Goal: Transaction & Acquisition: Purchase product/service

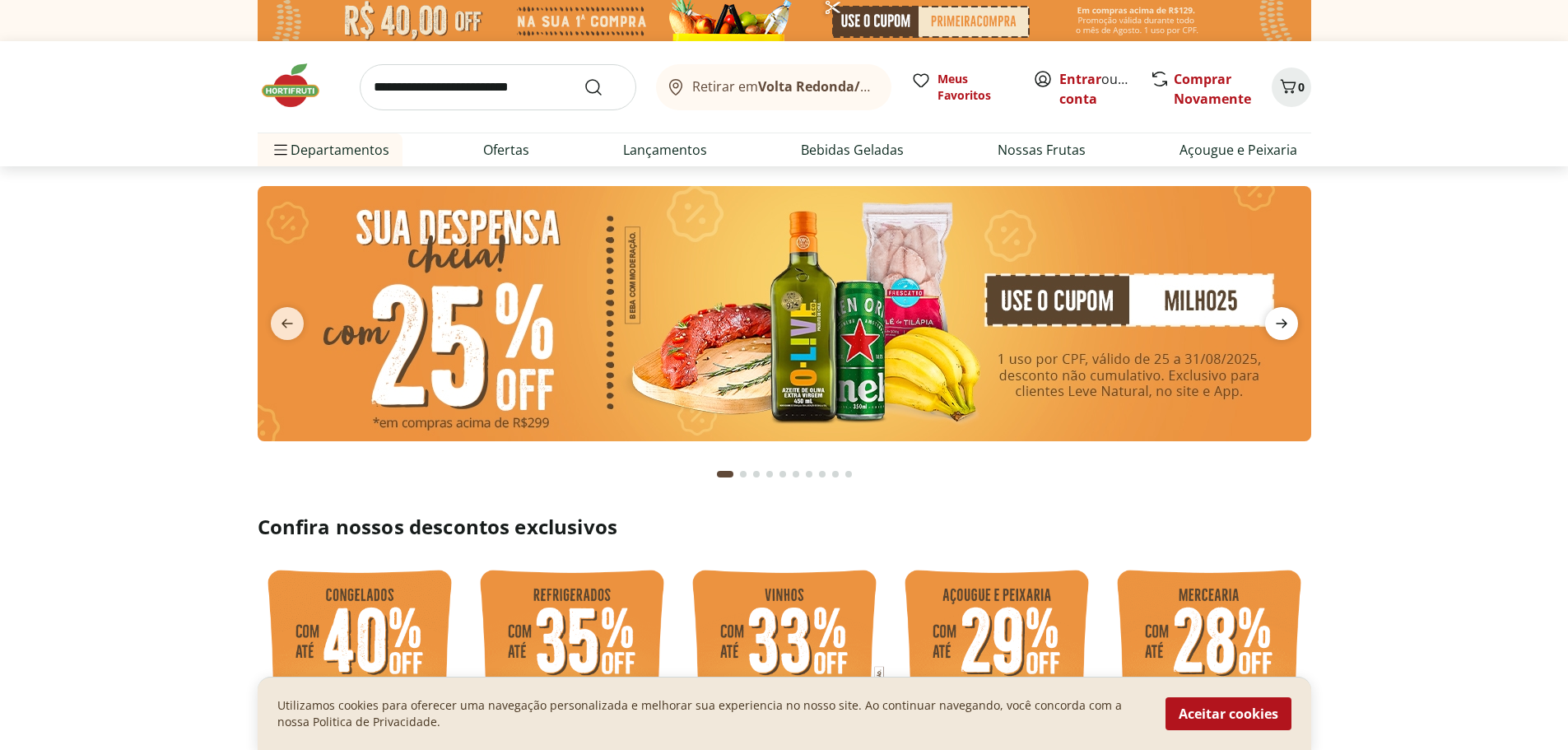
click at [1279, 324] on icon "next" at bounding box center [1281, 324] width 11 height 9
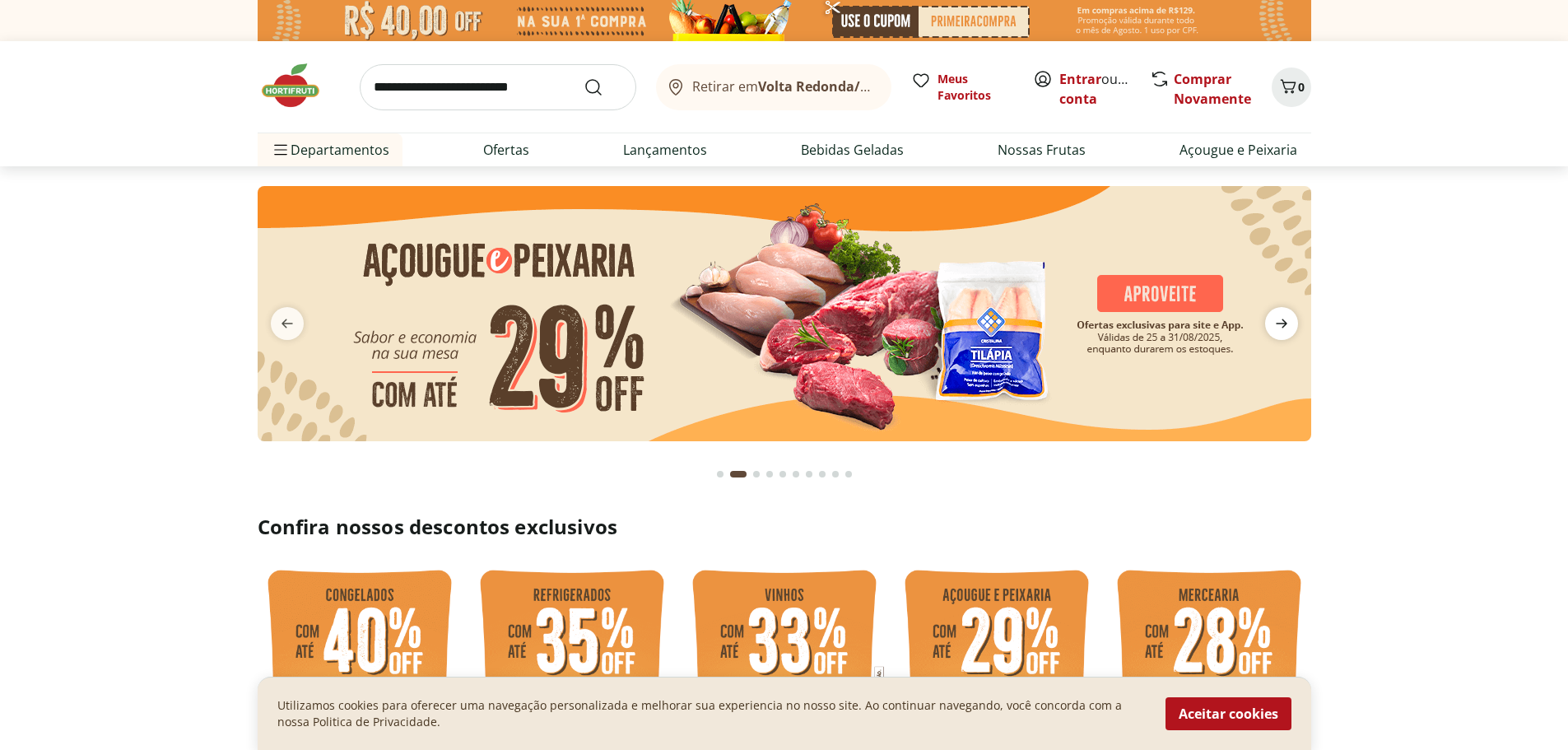
click at [1279, 324] on icon "next" at bounding box center [1281, 324] width 11 height 9
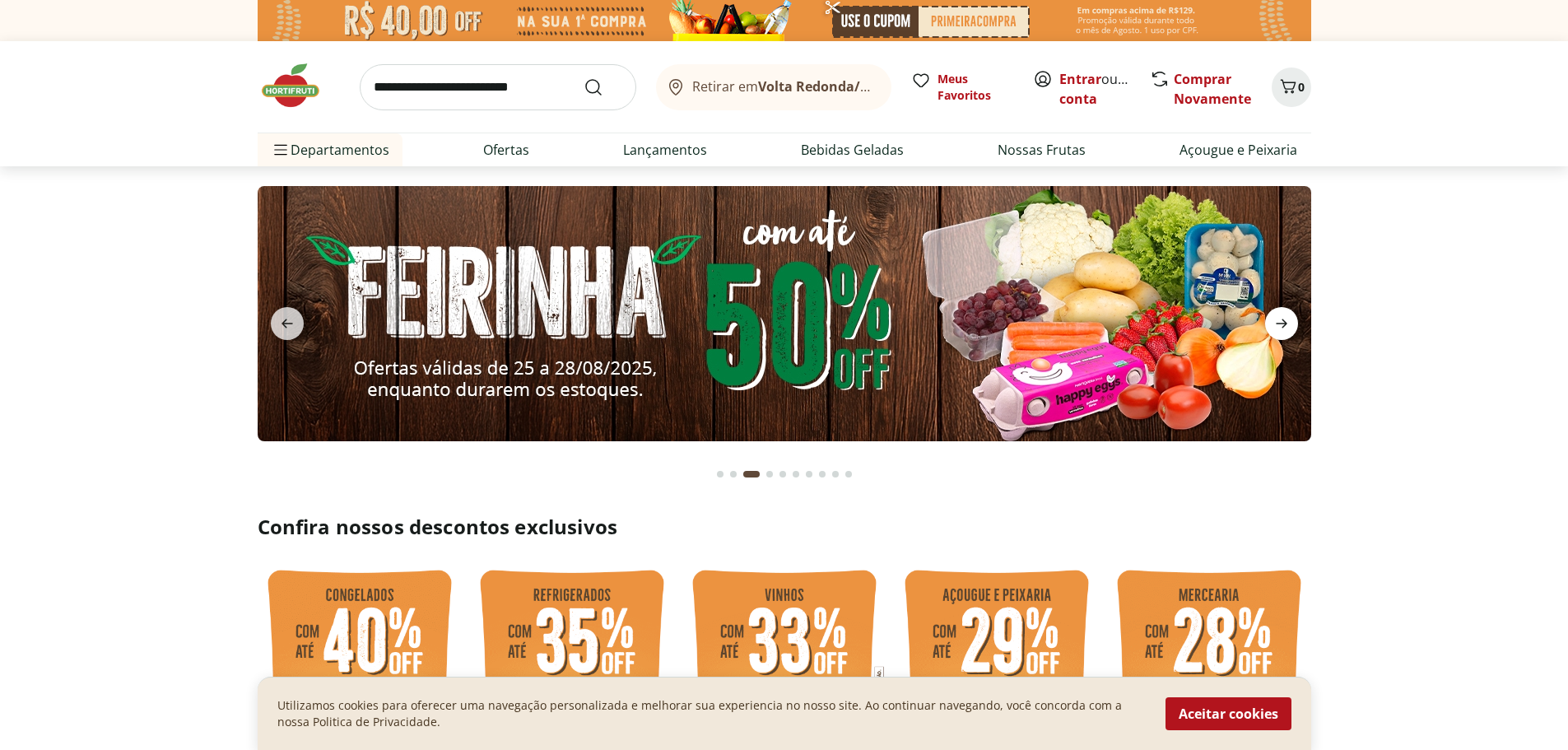
click at [1279, 324] on icon "next" at bounding box center [1281, 324] width 11 height 9
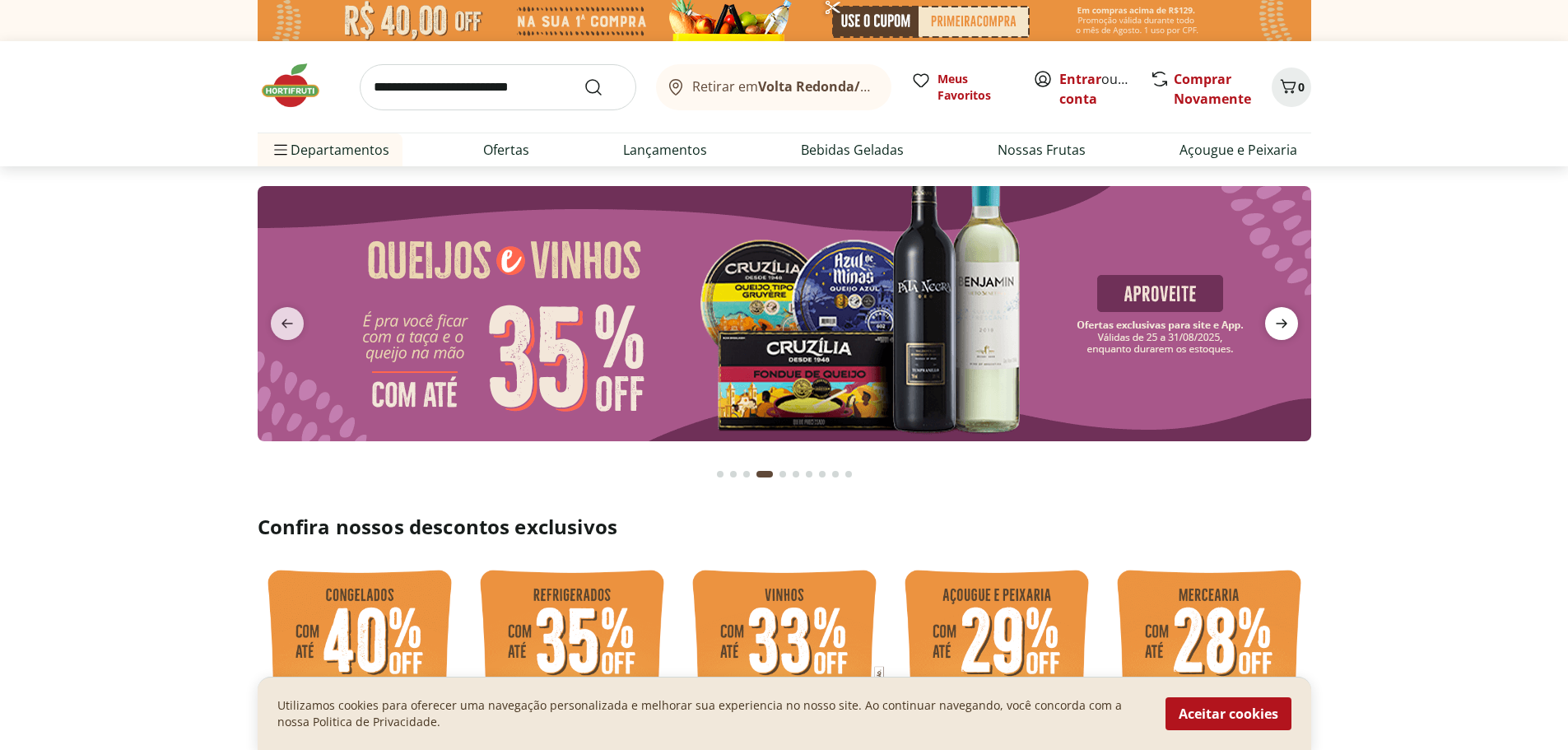
click at [1279, 324] on icon "next" at bounding box center [1281, 324] width 11 height 9
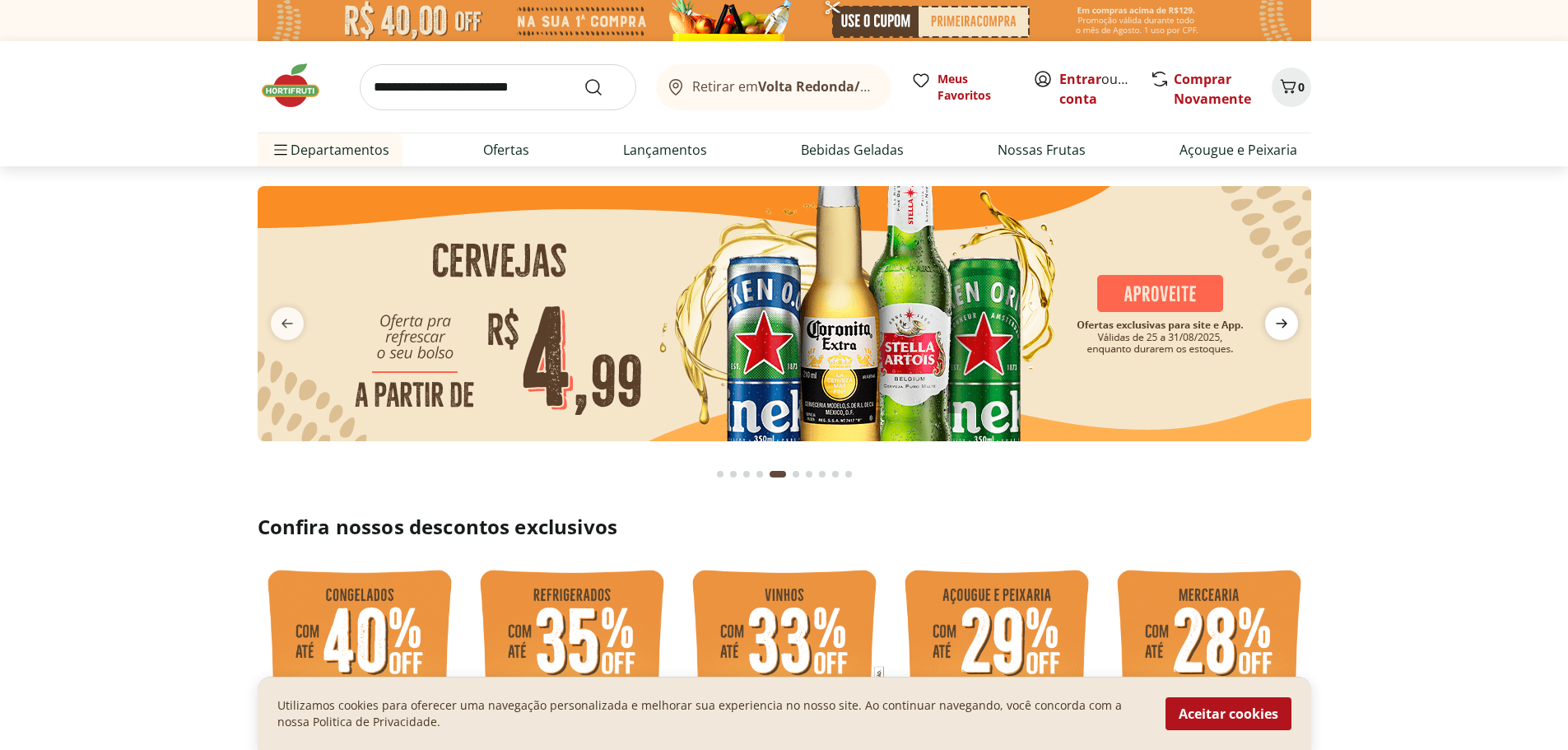
click at [1279, 324] on icon "next" at bounding box center [1281, 324] width 11 height 9
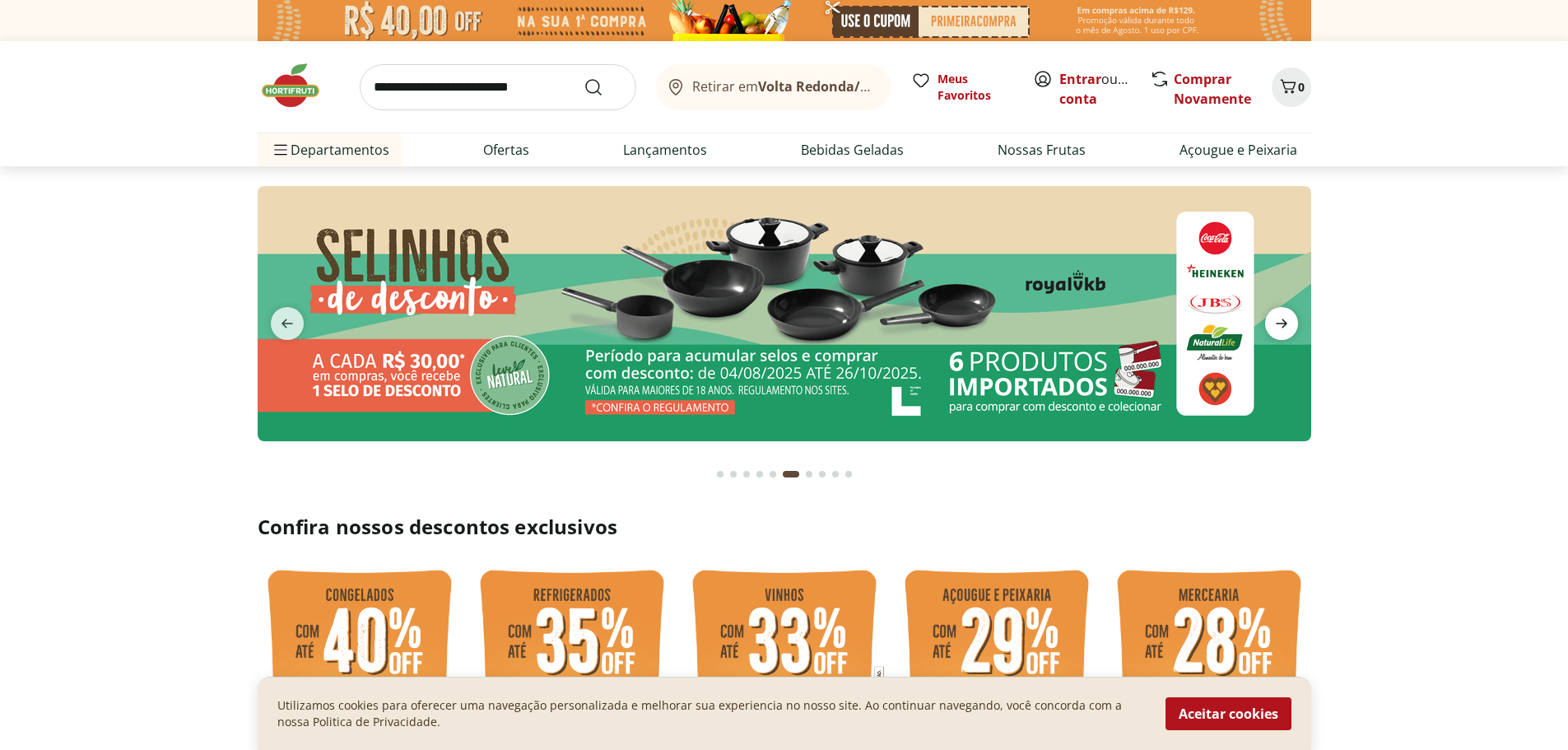
click at [1279, 324] on icon "next" at bounding box center [1281, 324] width 11 height 9
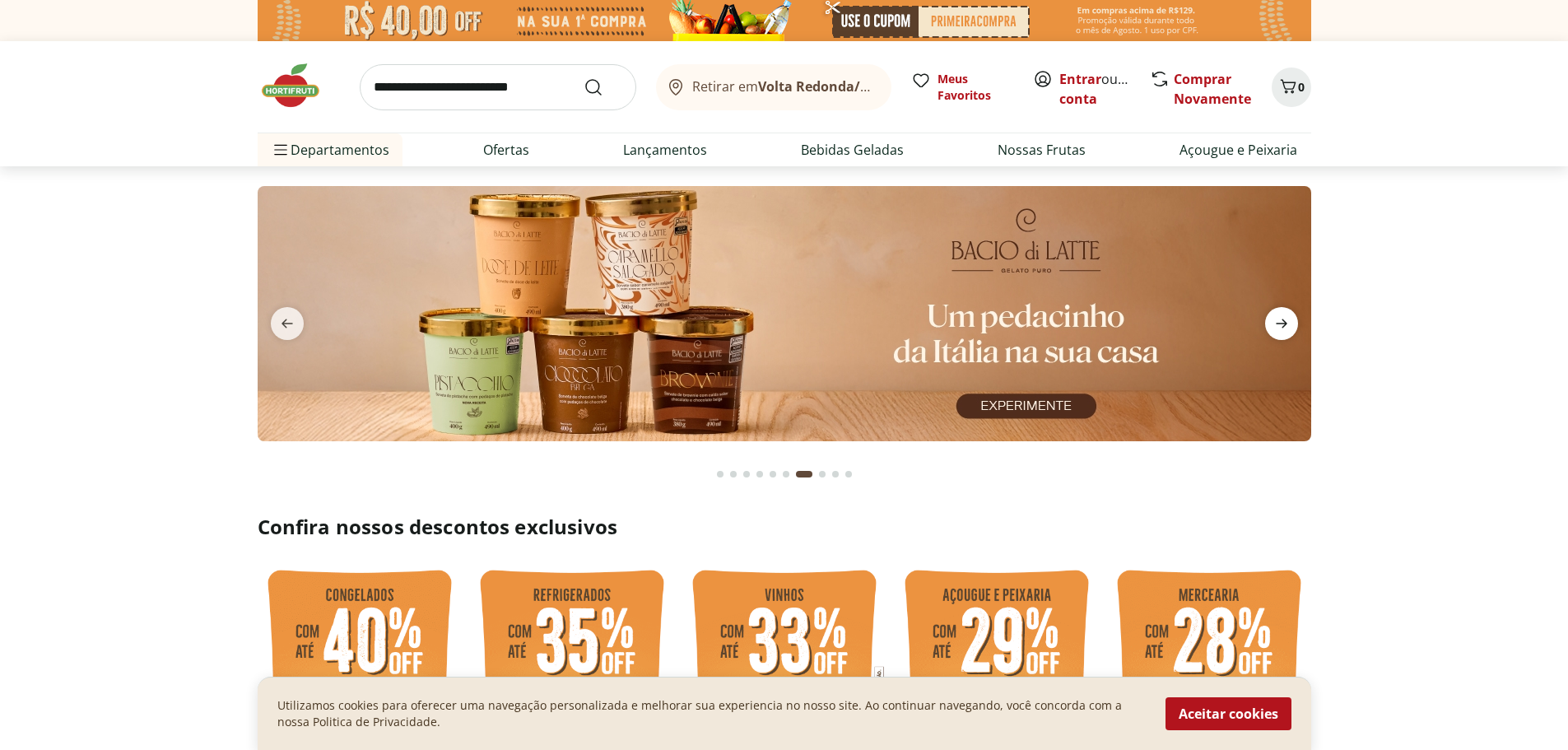
click at [1279, 324] on icon "next" at bounding box center [1281, 324] width 11 height 9
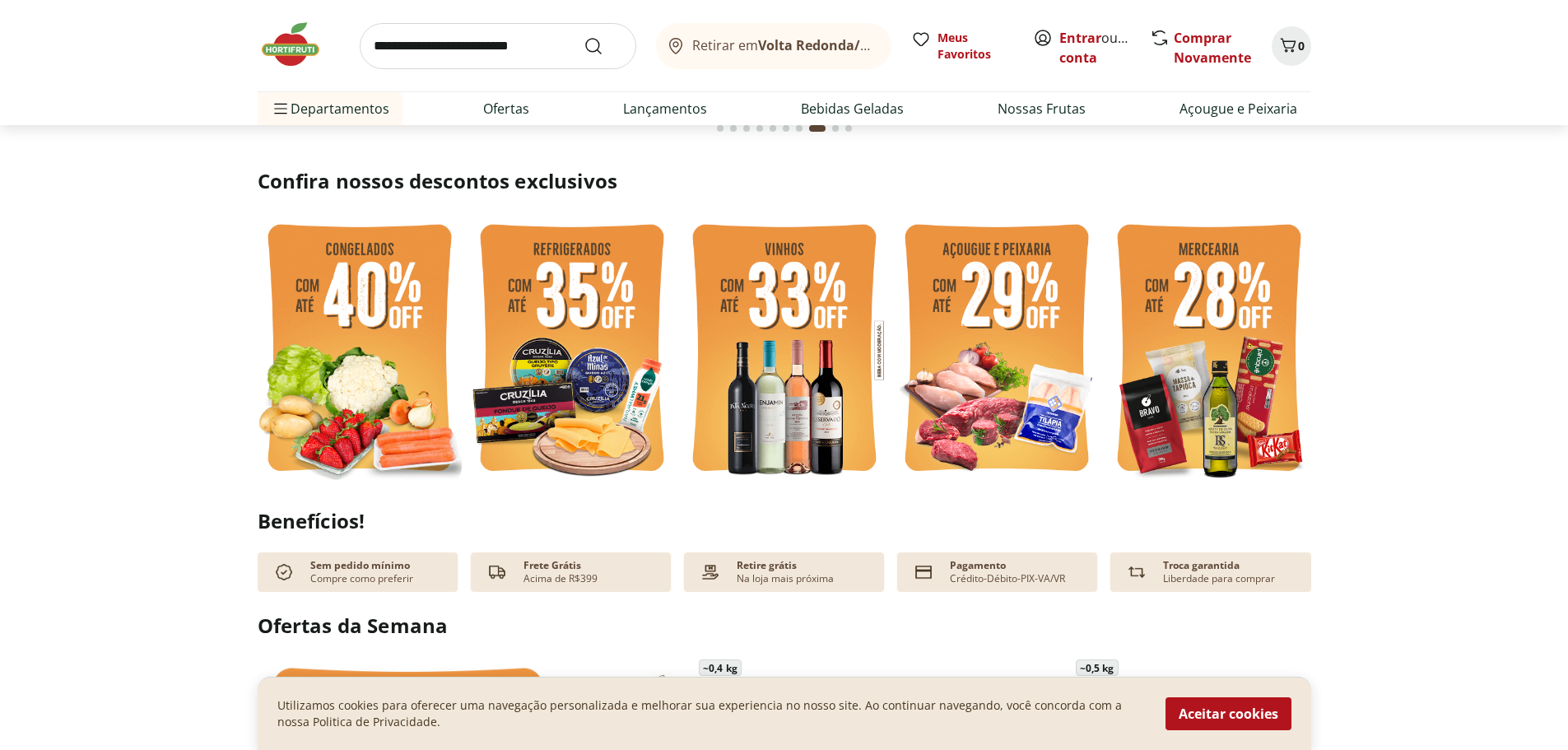
scroll to position [412, 0]
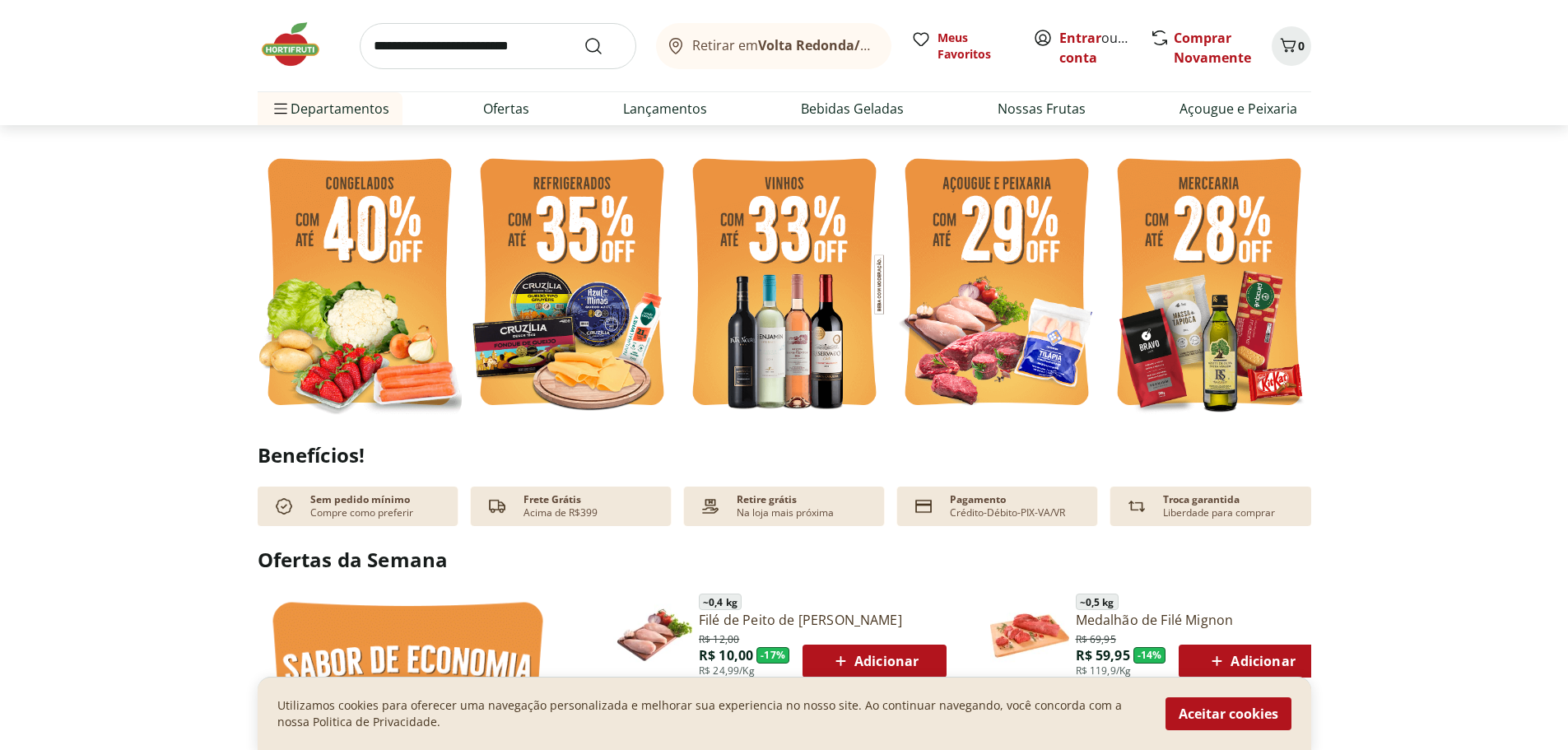
click at [357, 335] on img at bounding box center [360, 284] width 204 height 273
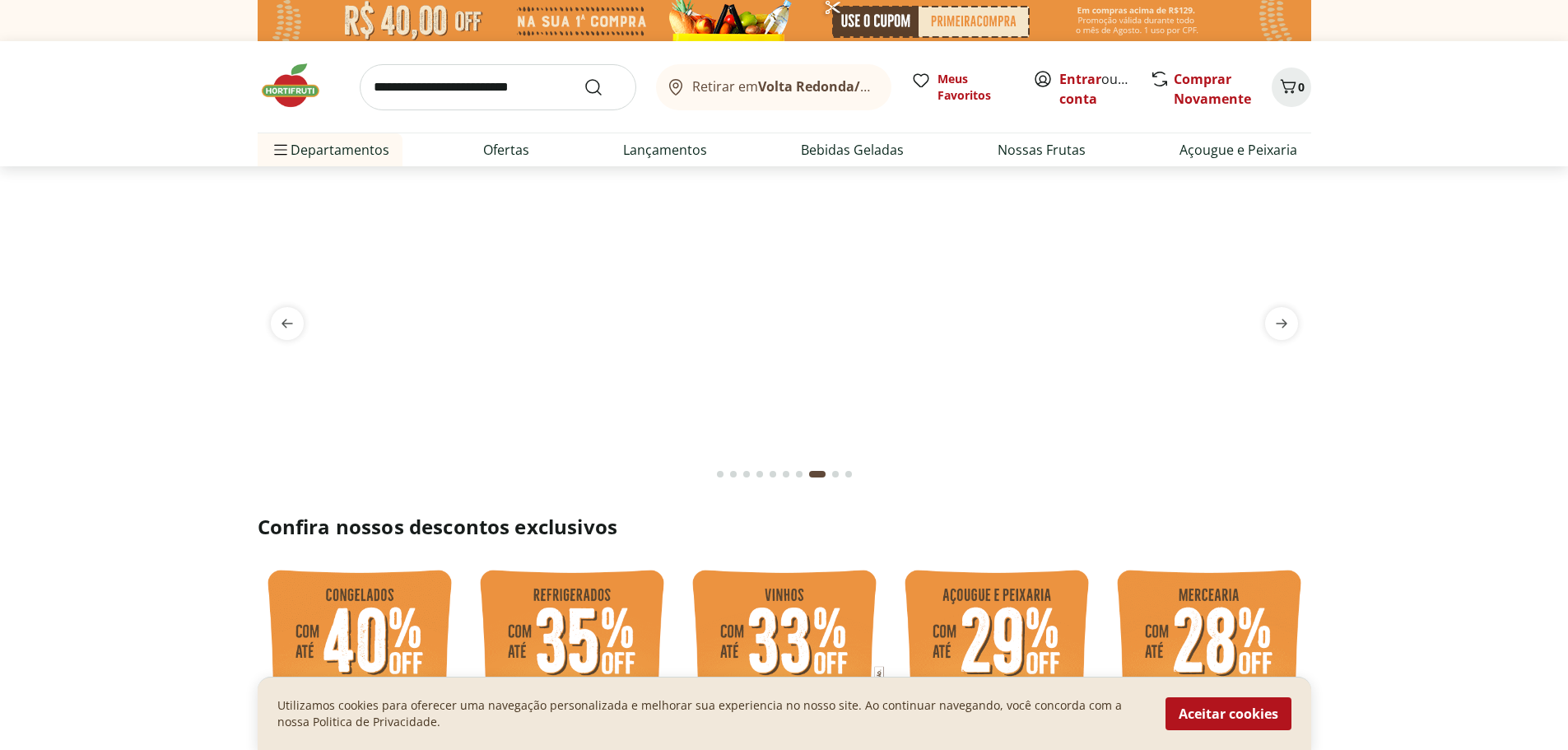
select select "**********"
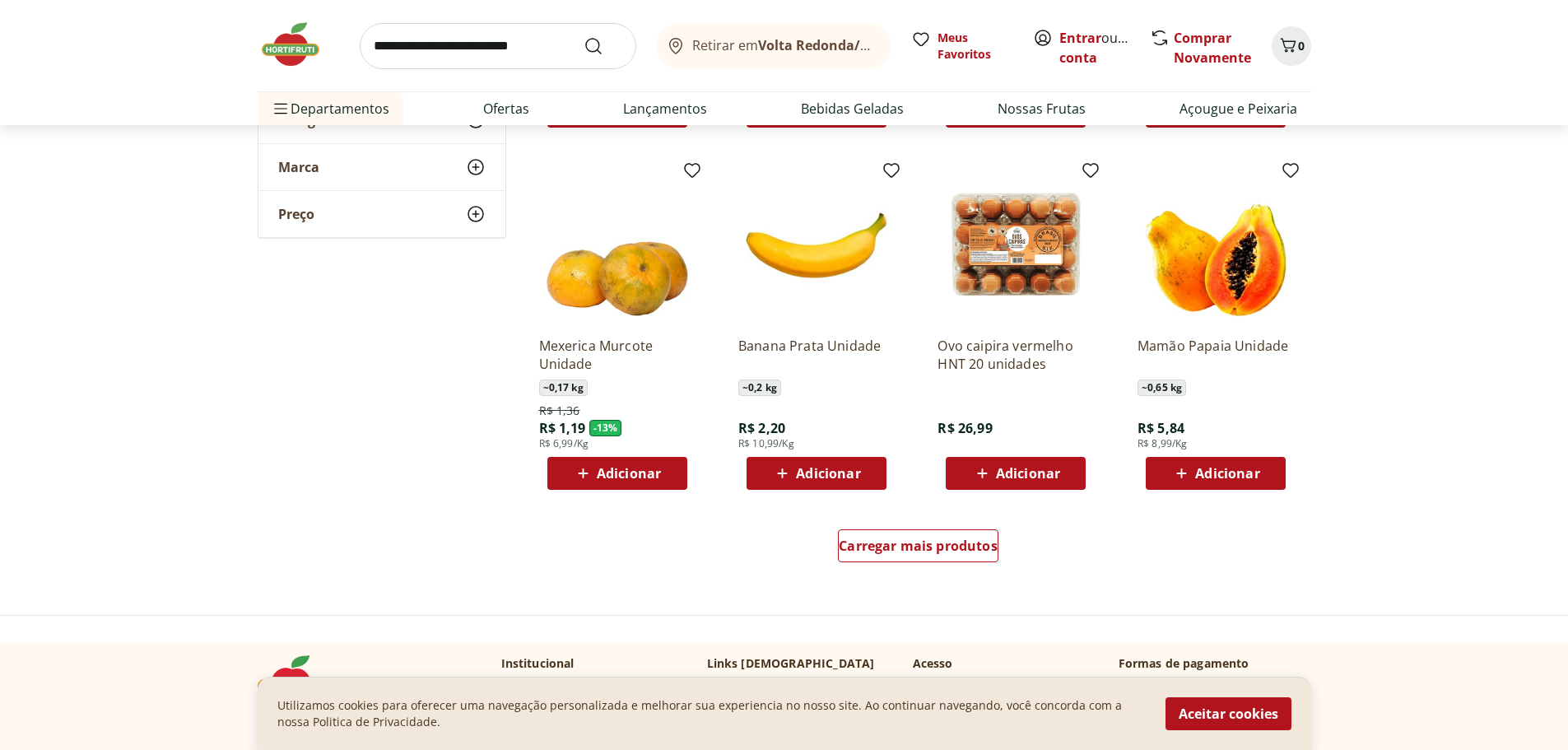
scroll to position [988, 0]
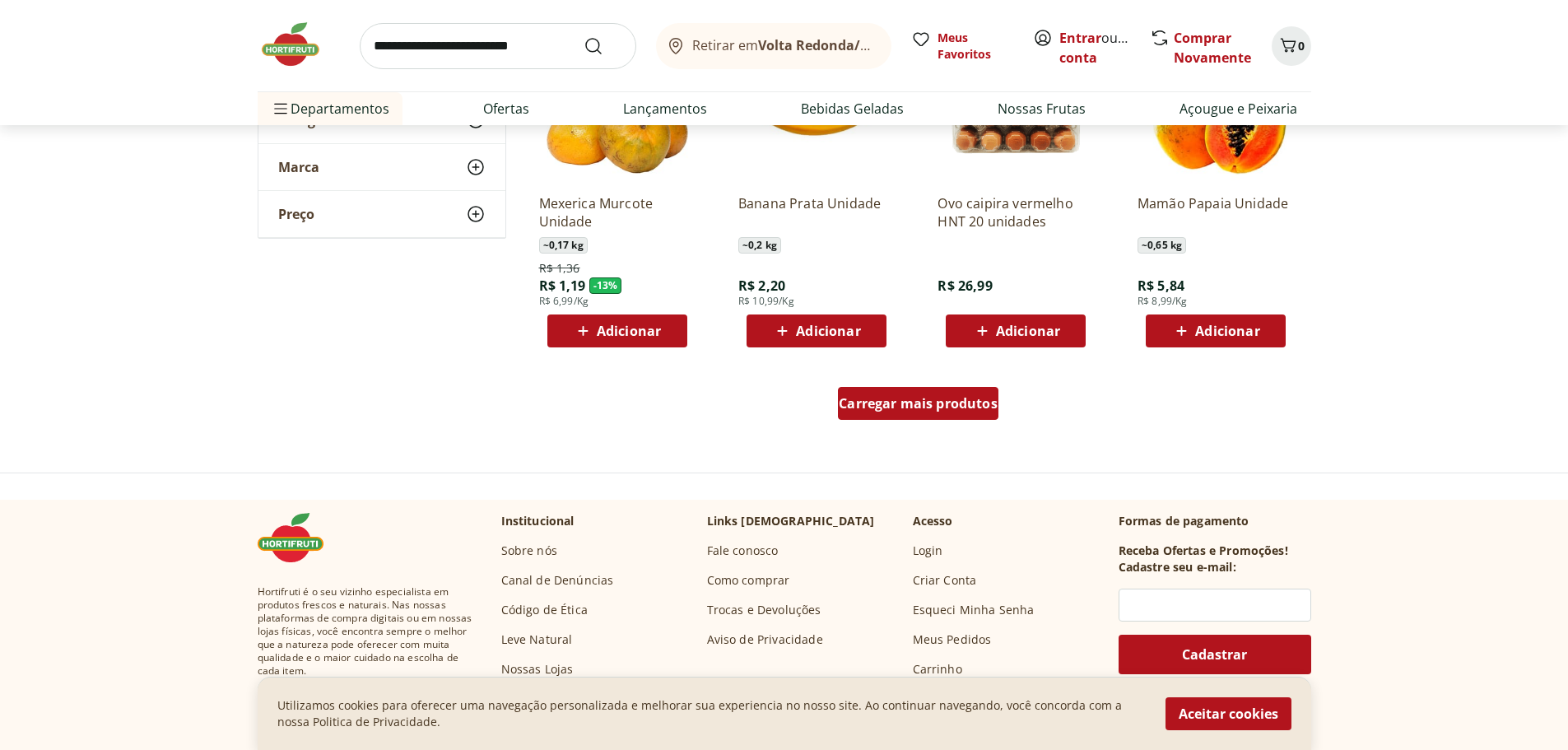
click at [931, 403] on span "Carregar mais produtos" at bounding box center [918, 403] width 158 height 13
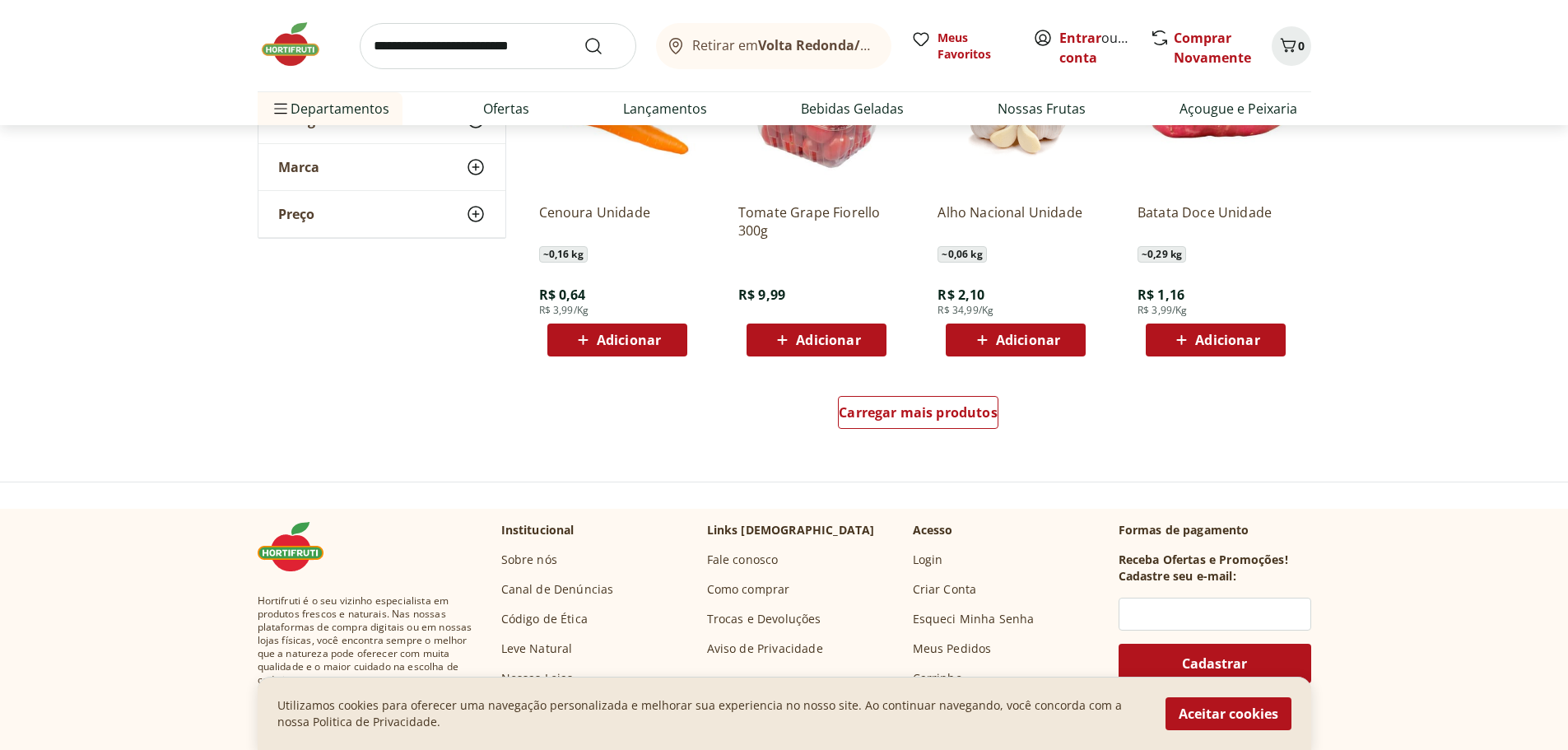
scroll to position [2223, 0]
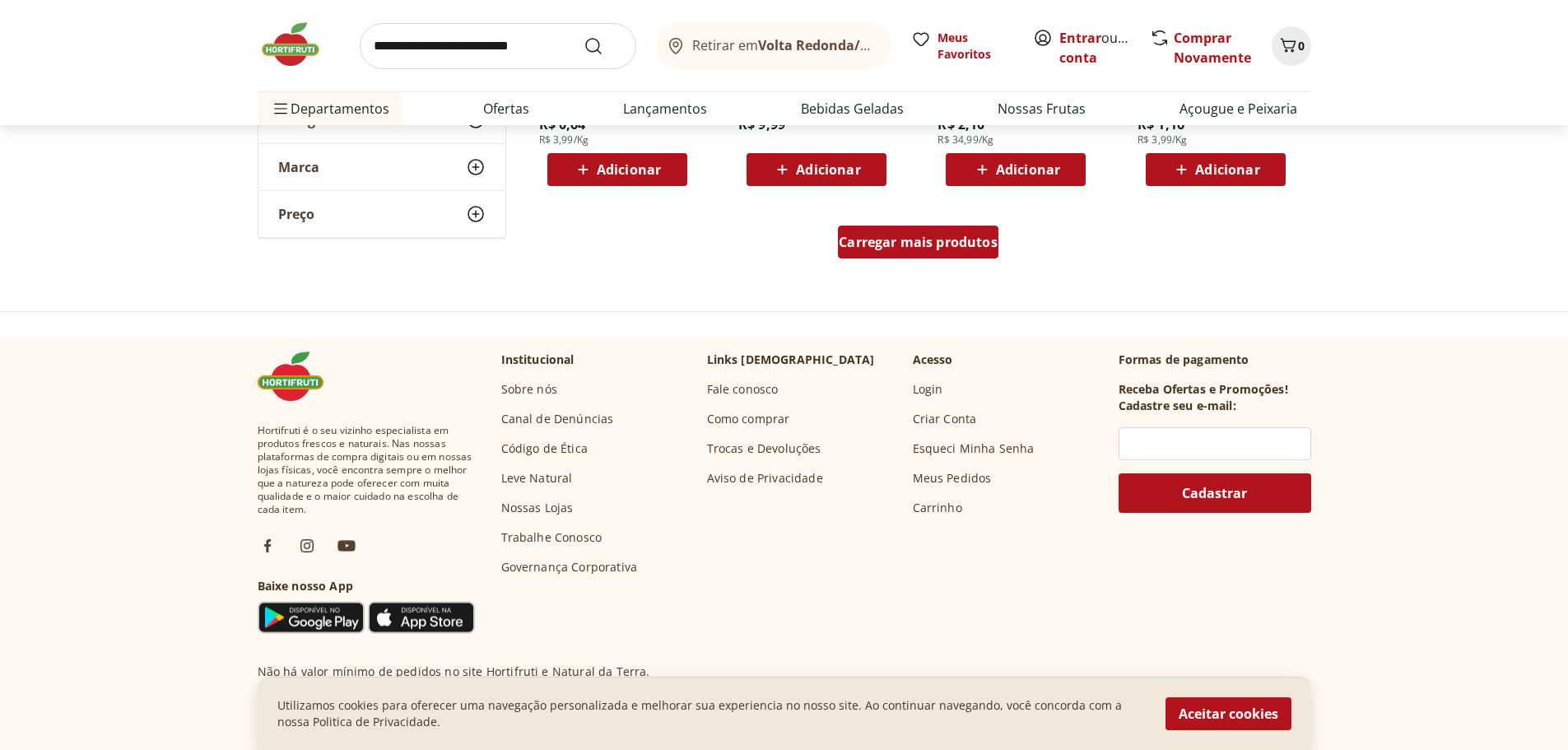
click at [933, 246] on span "Carregar mais produtos" at bounding box center [918, 241] width 158 height 13
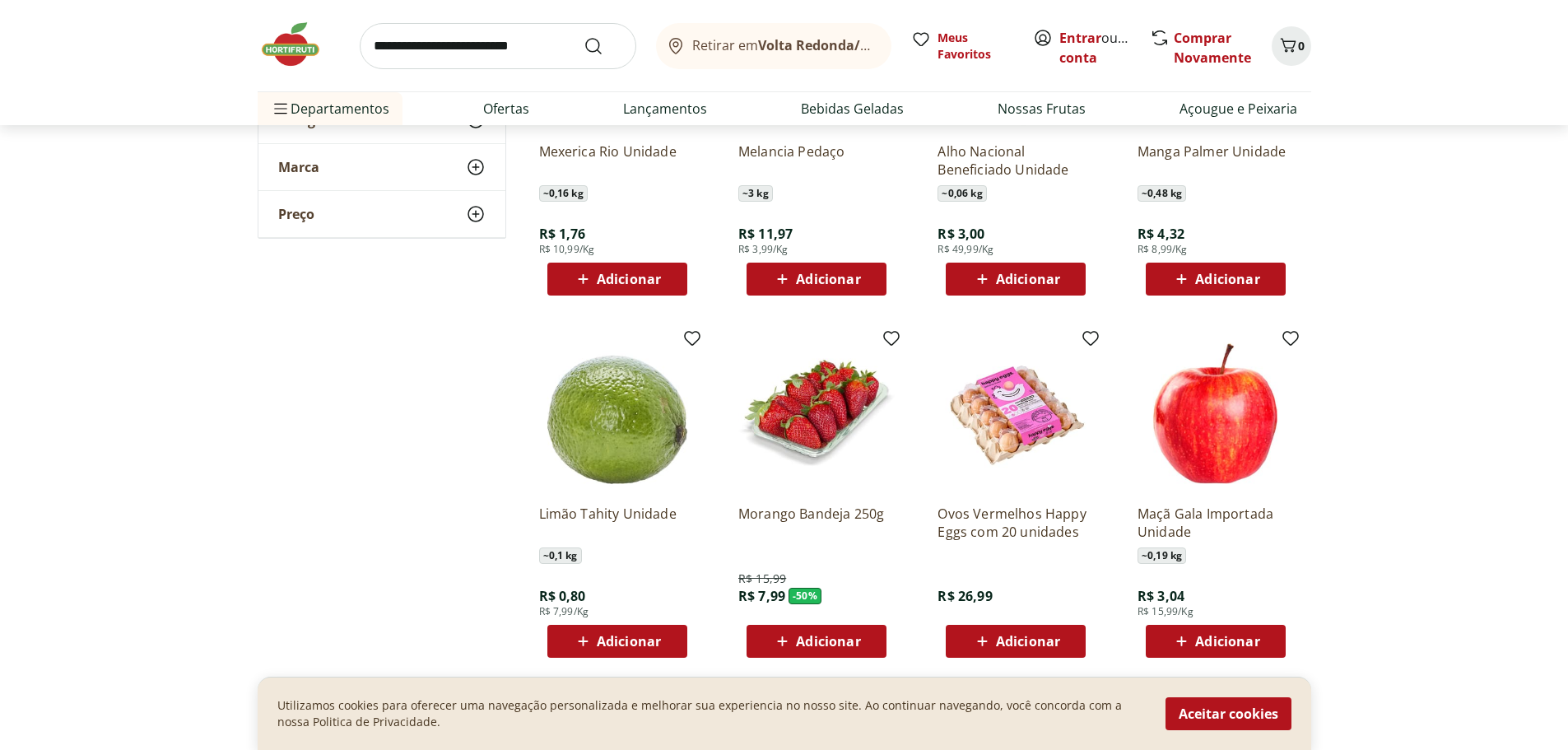
scroll to position [2469, 0]
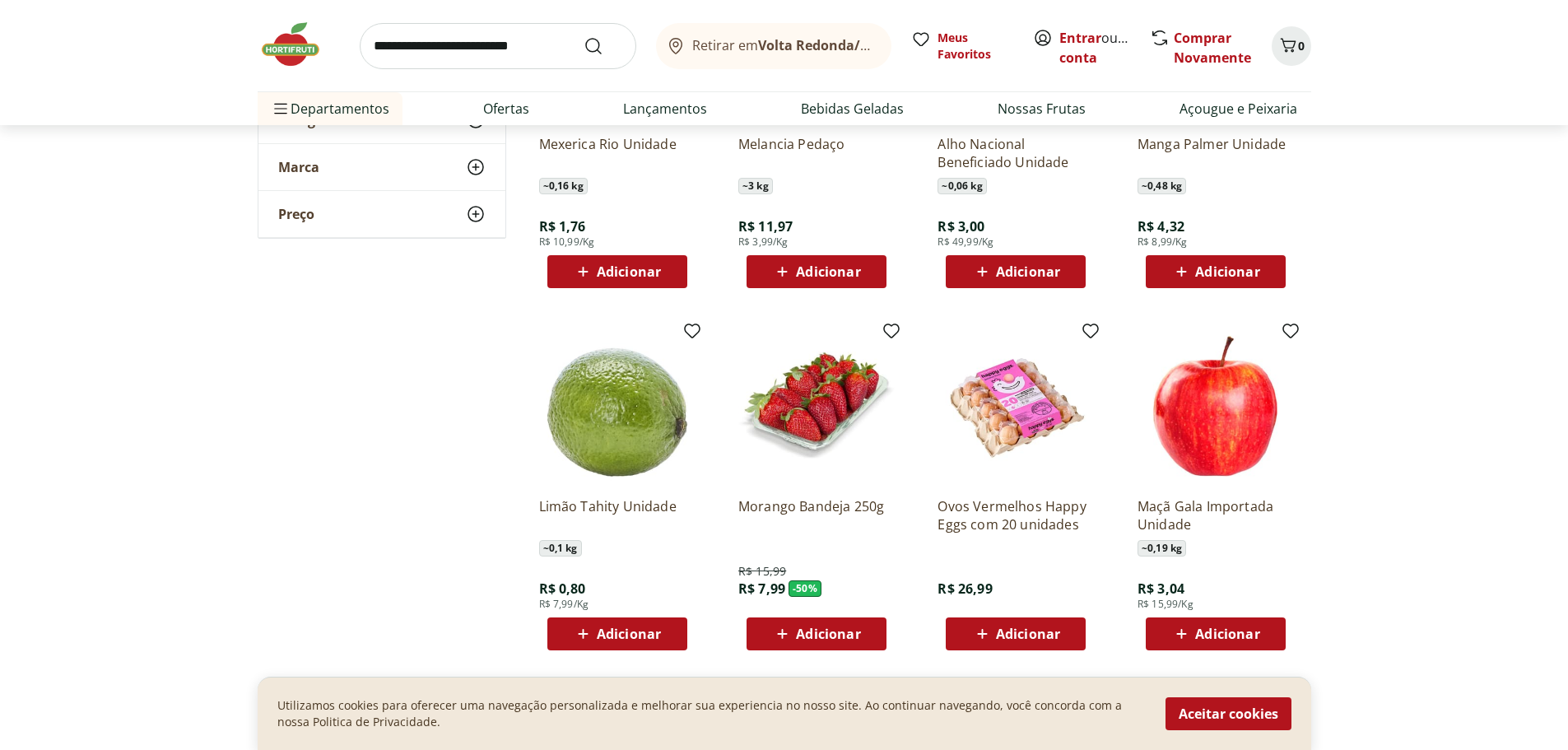
click at [828, 632] on span "Adicionar" at bounding box center [828, 634] width 64 height 13
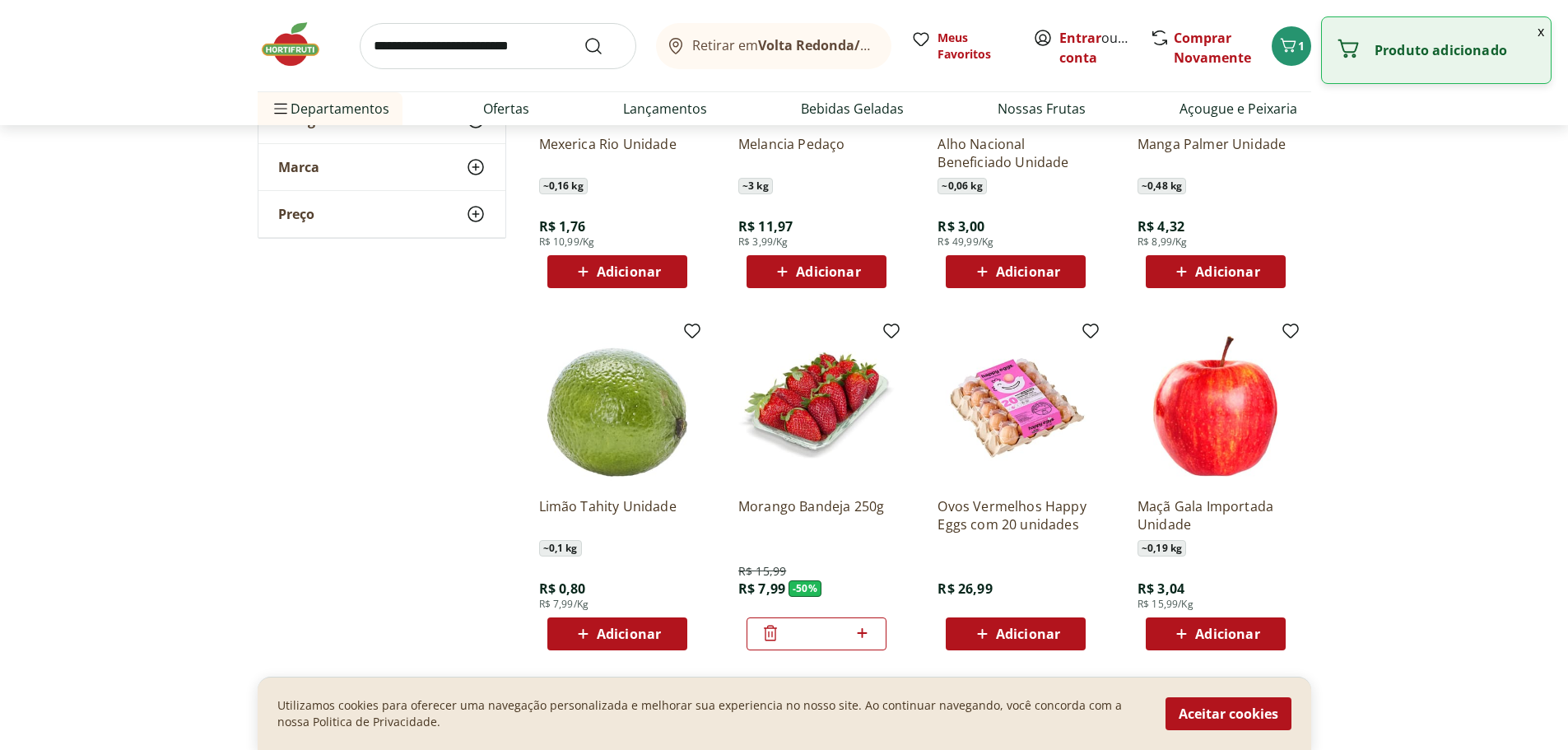
click at [866, 629] on icon at bounding box center [862, 633] width 20 height 19
type input "*"
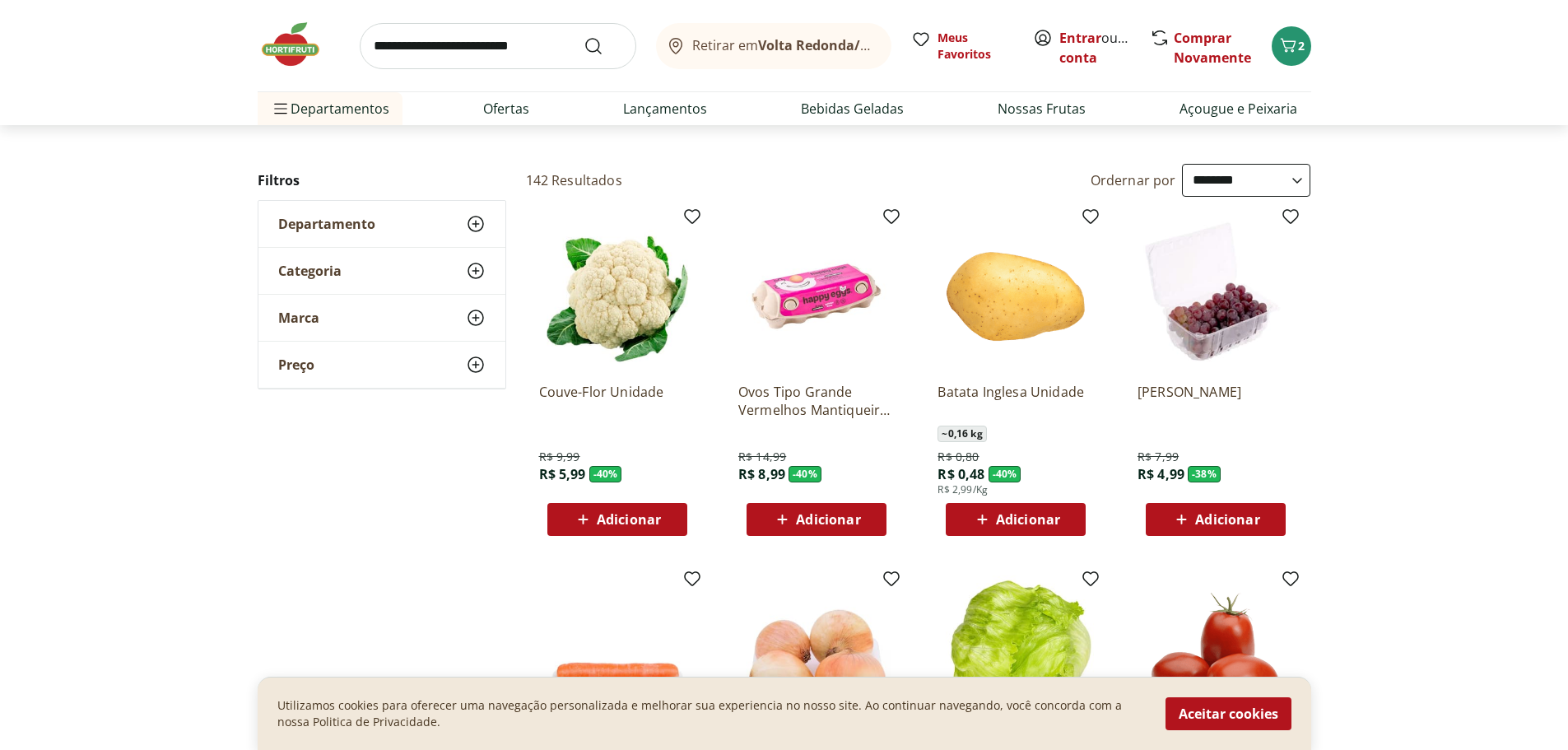
scroll to position [0, 0]
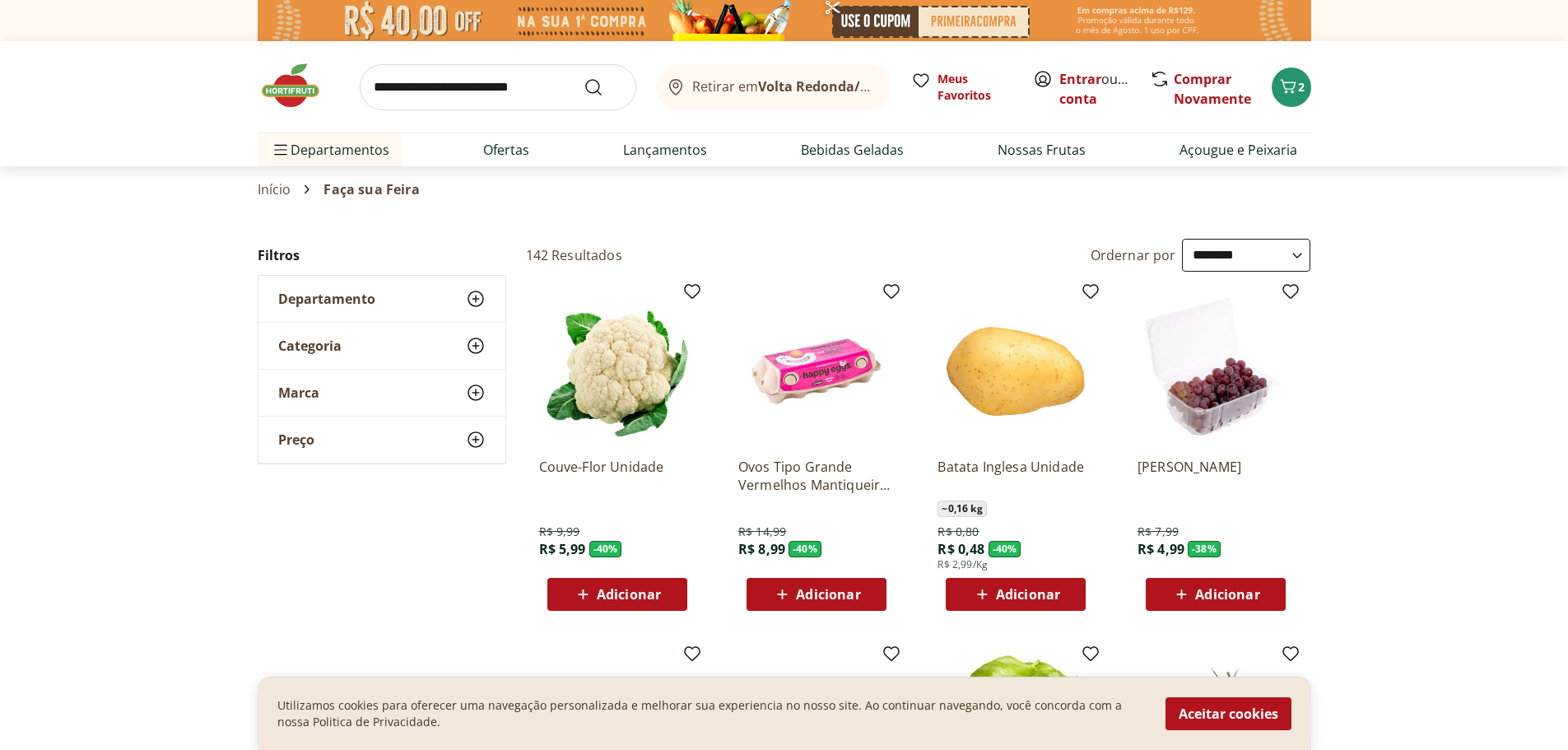
click at [284, 85] on img at bounding box center [299, 85] width 83 height 49
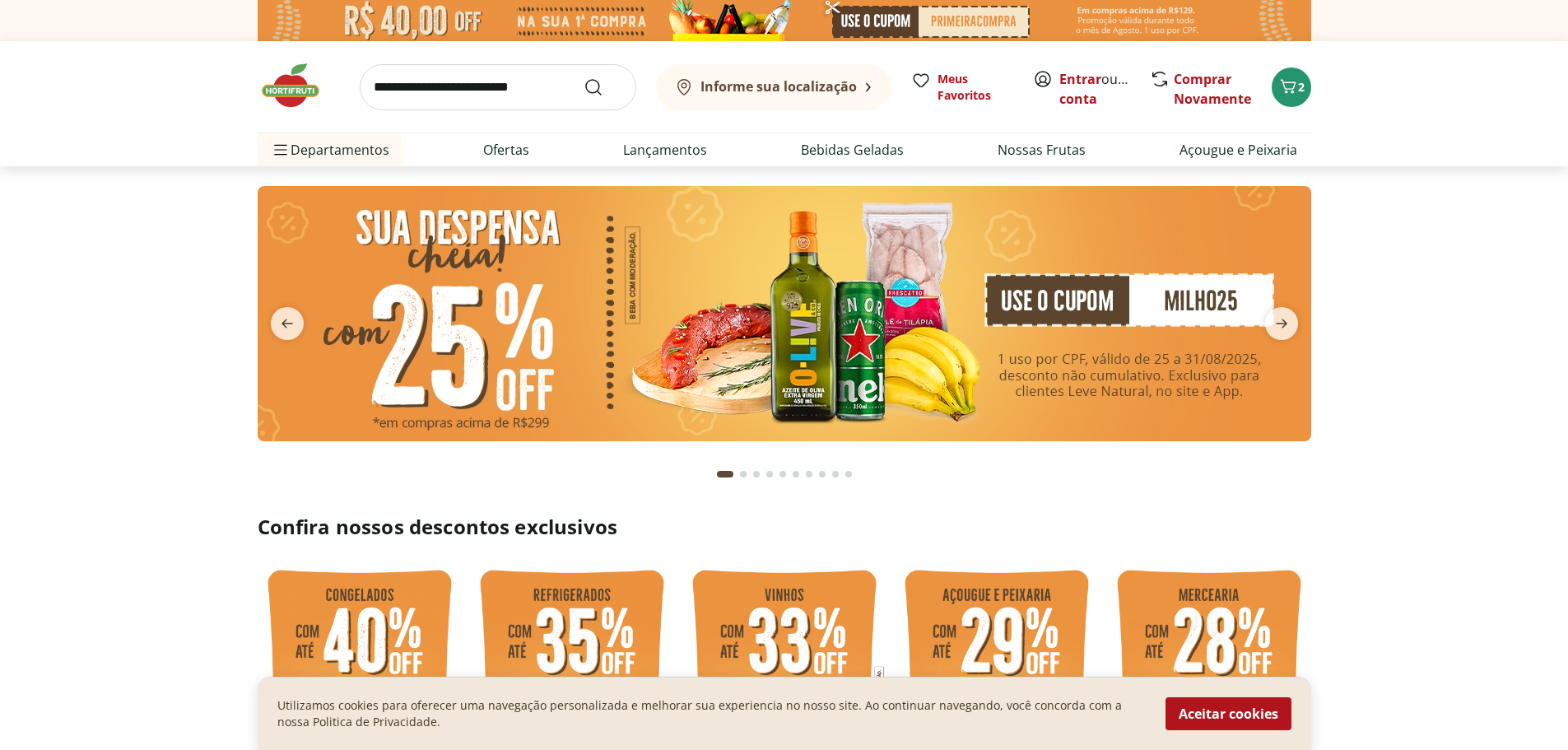
type input "*"
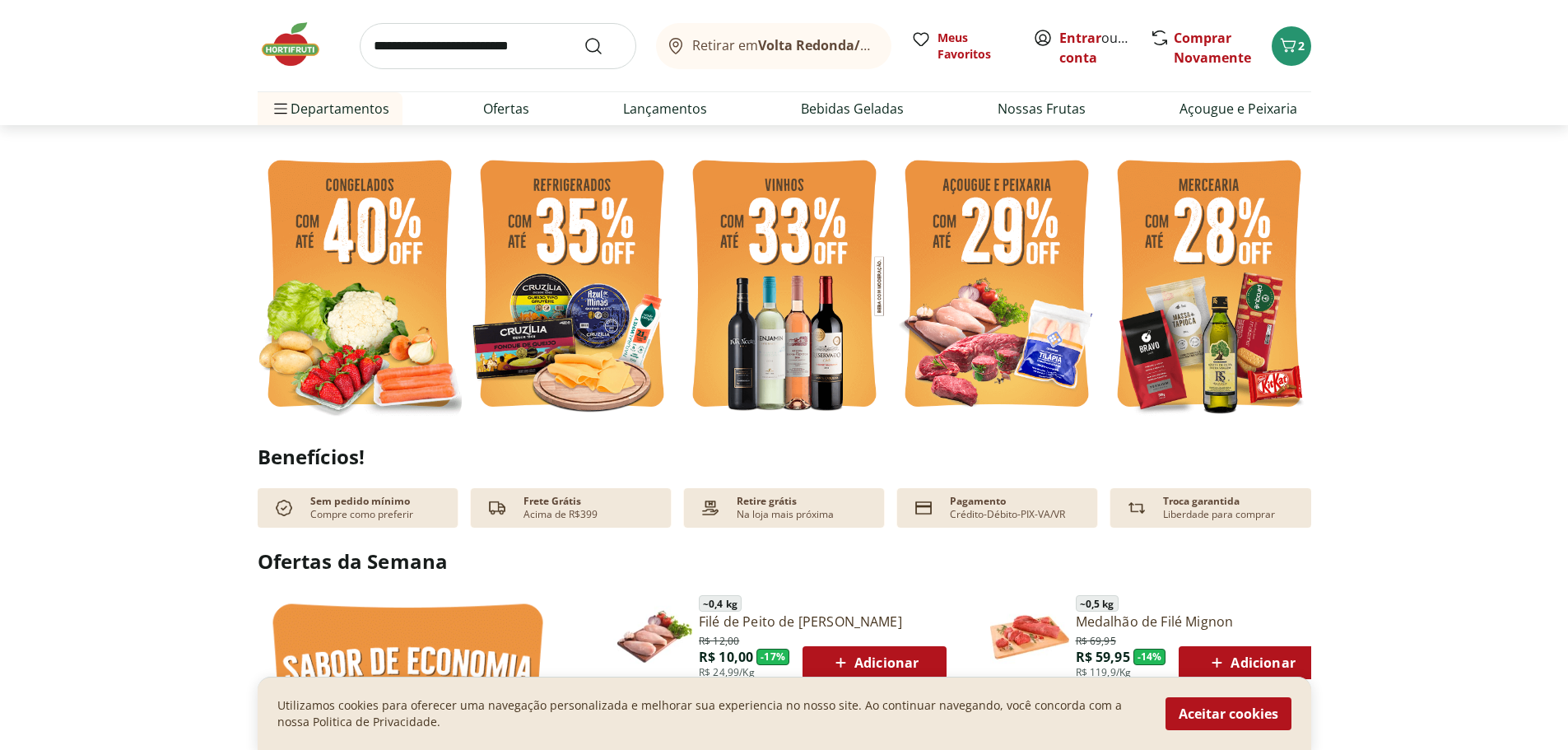
scroll to position [412, 0]
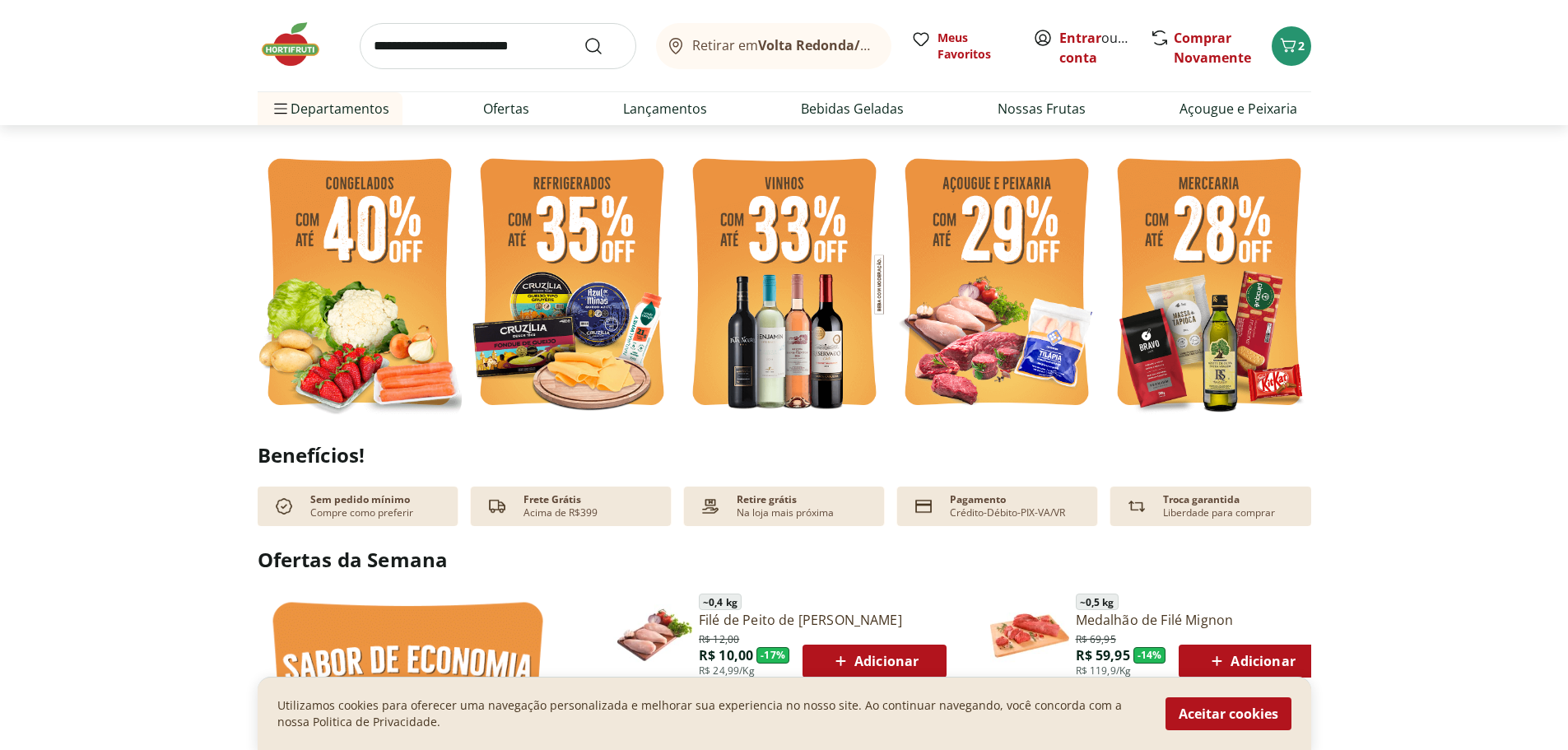
click at [1245, 250] on img at bounding box center [1210, 284] width 204 height 273
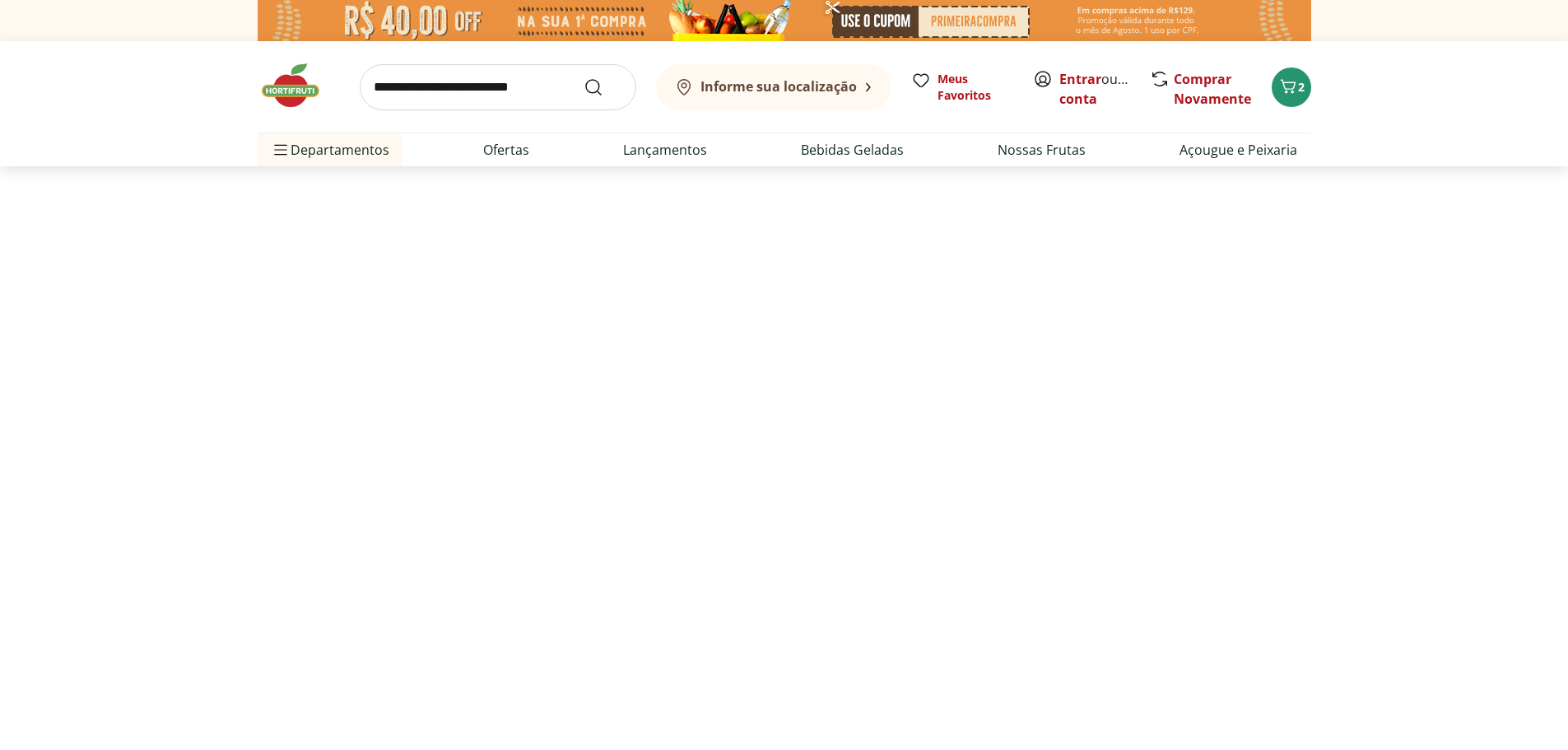
select select "**********"
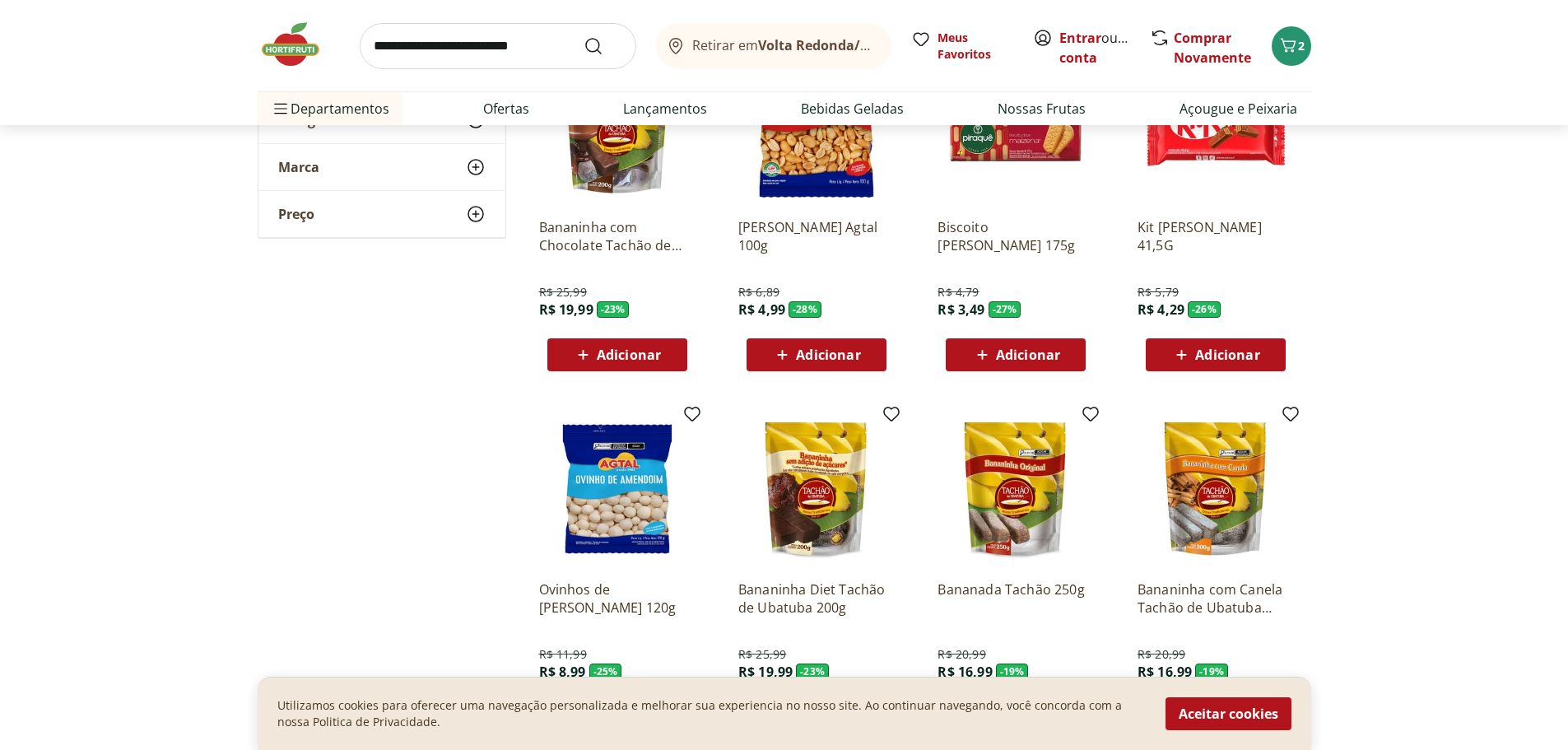
scroll to position [247, 0]
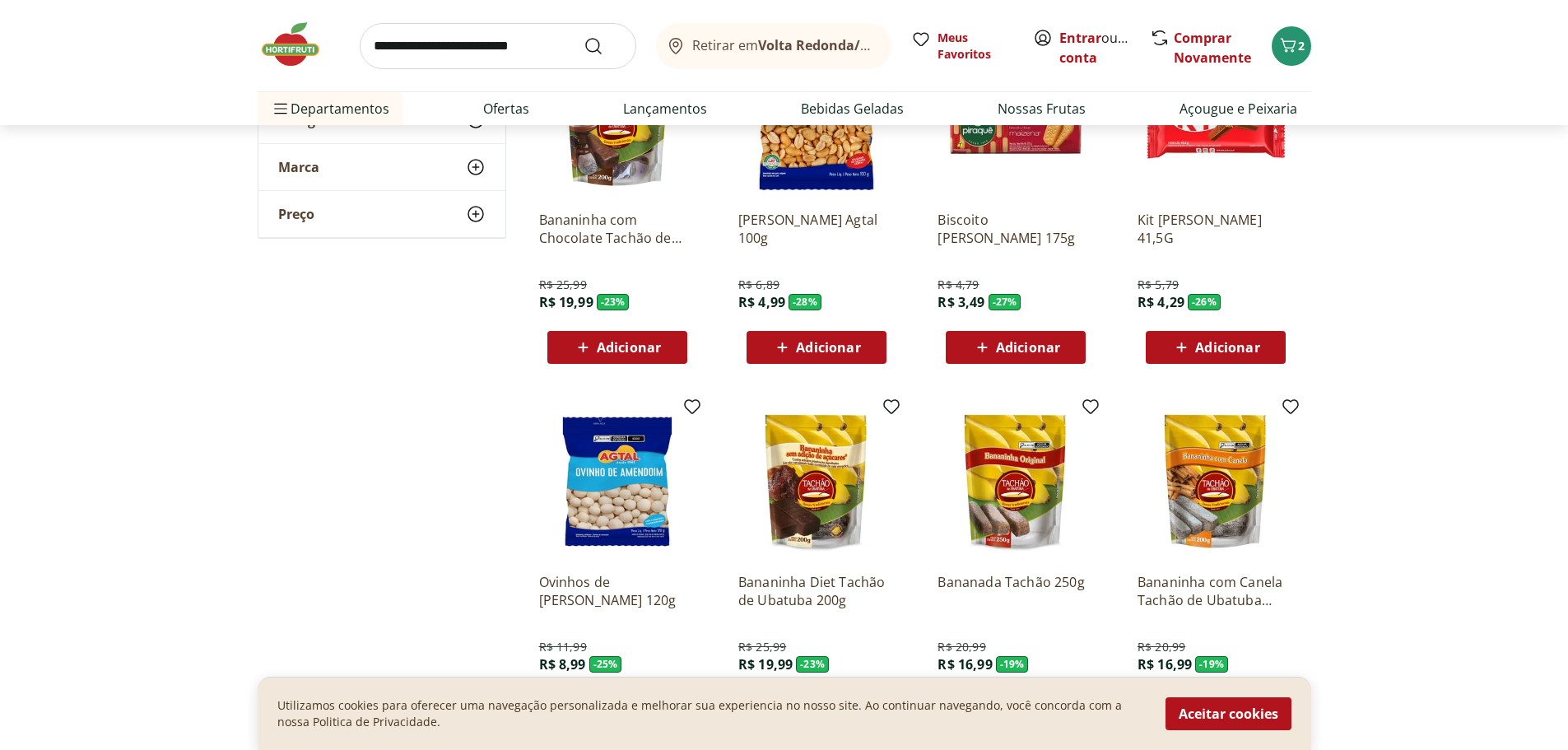
click at [1024, 349] on span "Adicionar" at bounding box center [1028, 347] width 64 height 13
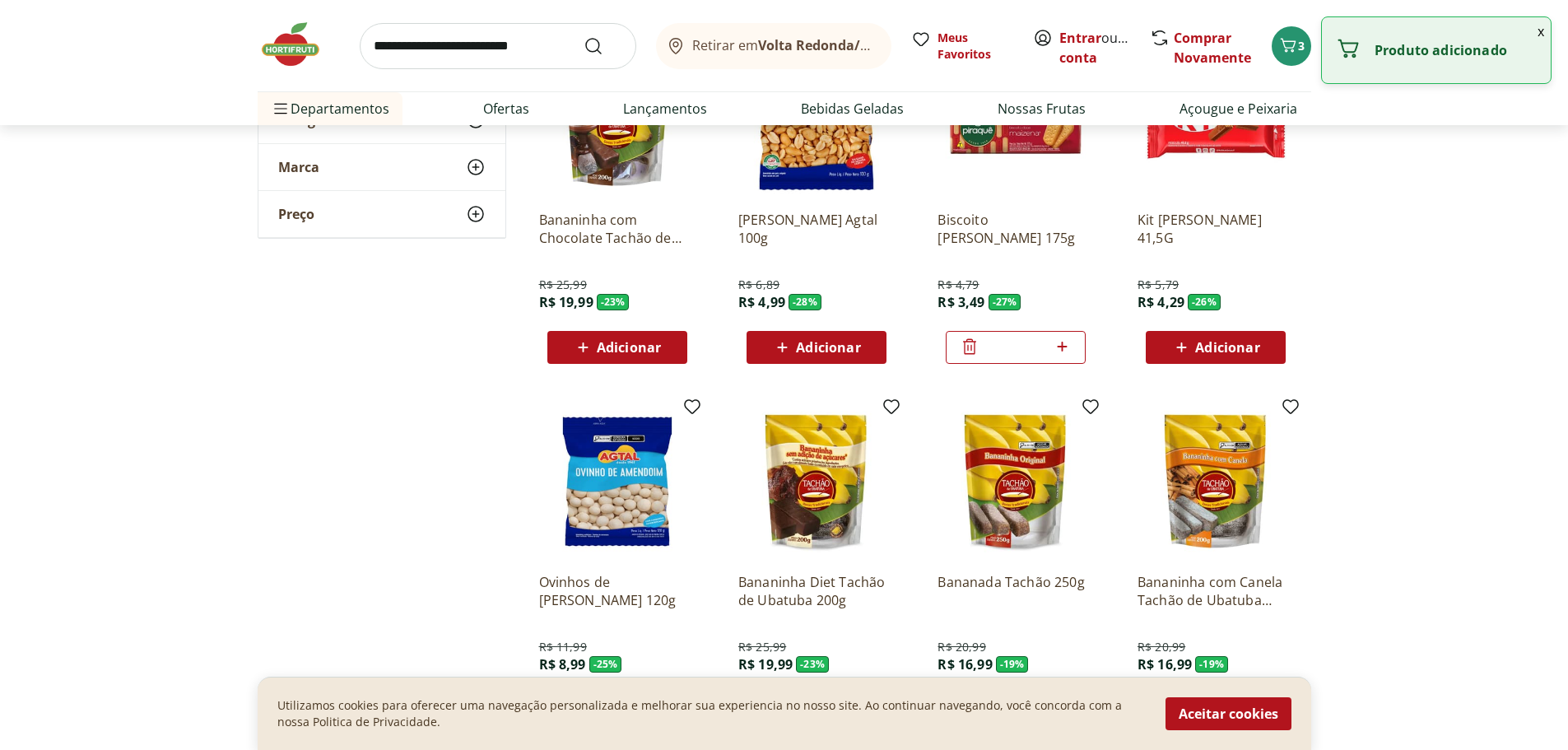
click at [1067, 342] on icon at bounding box center [1062, 346] width 20 height 19
type input "*"
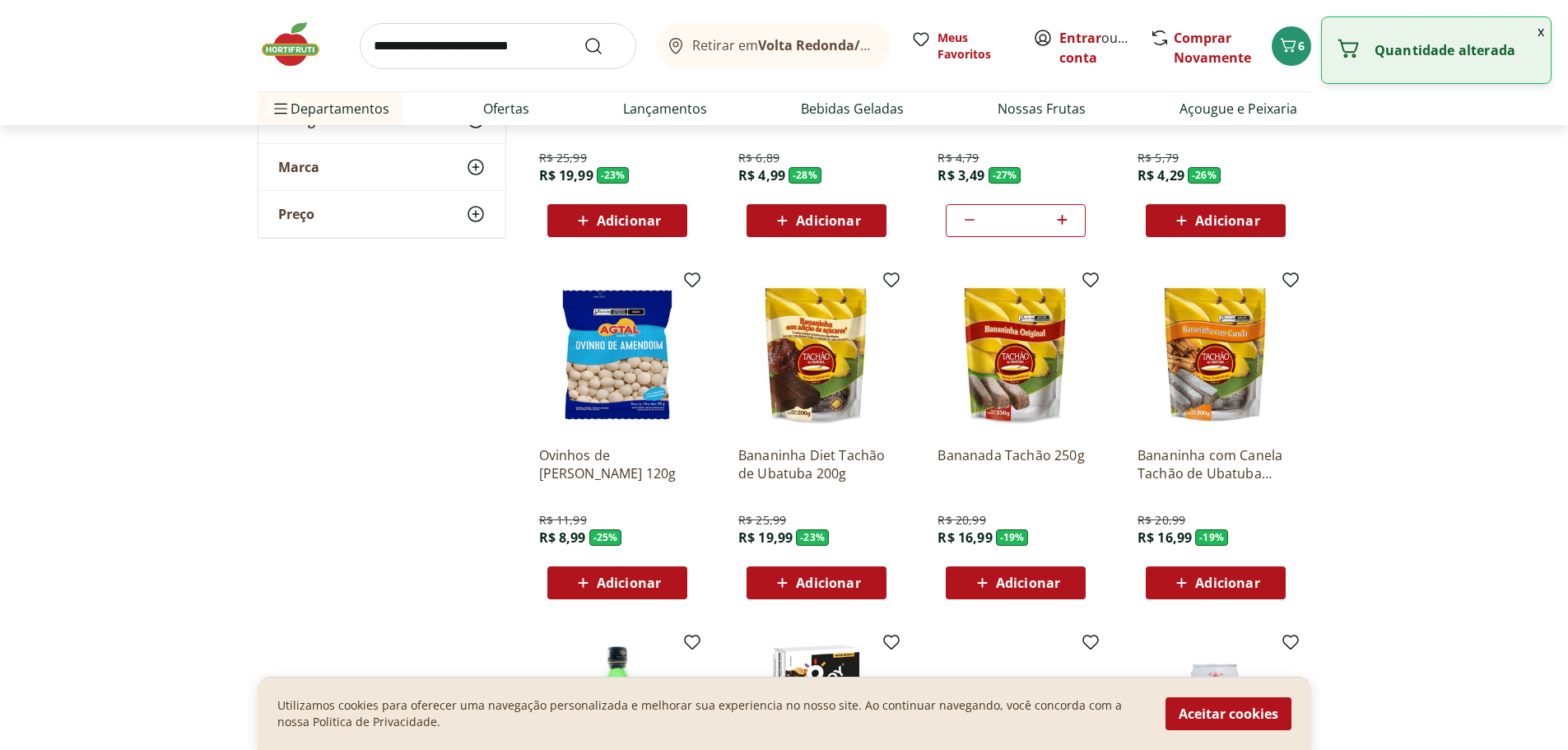
scroll to position [494, 0]
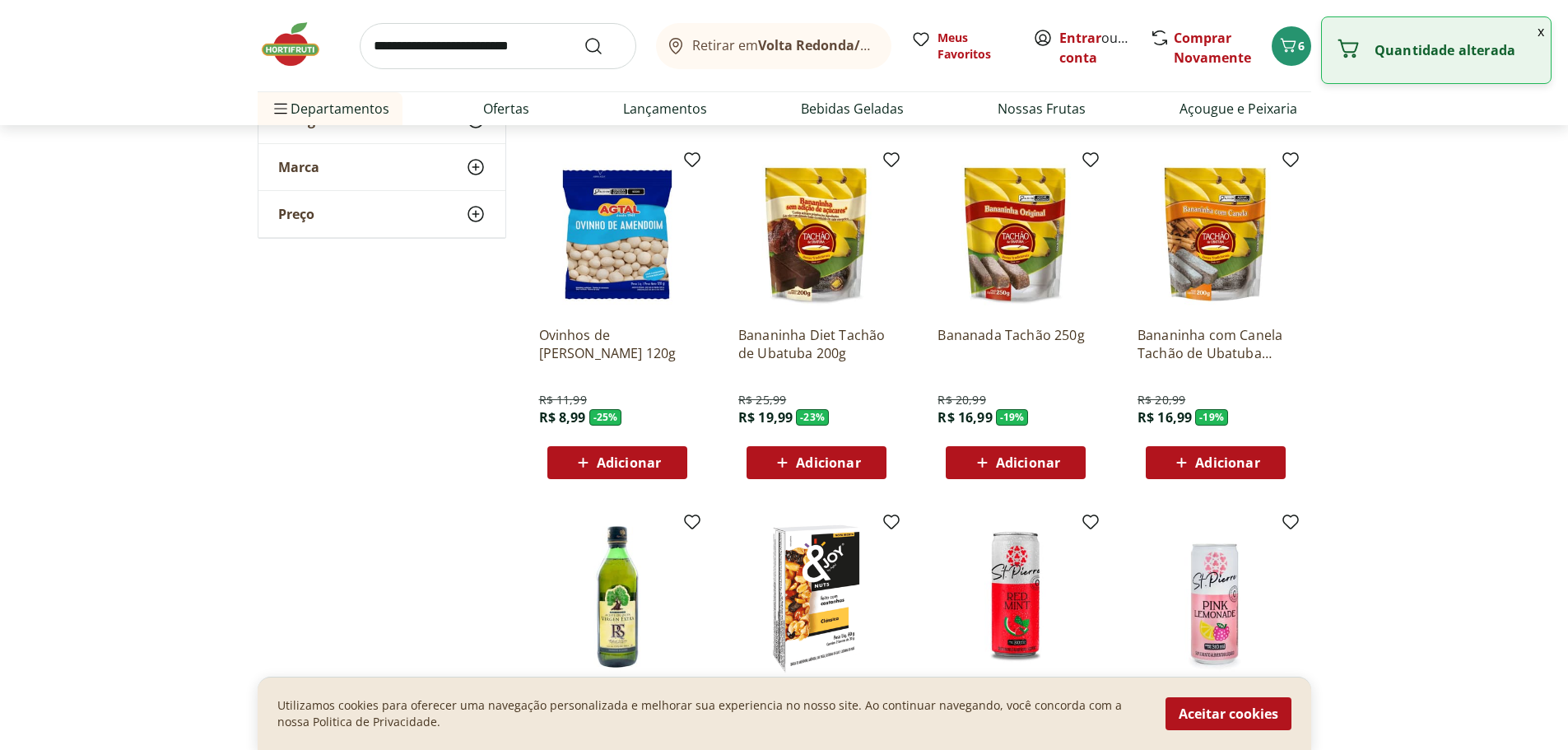
click at [1479, 418] on section "**********" at bounding box center [784, 342] width 1568 height 1195
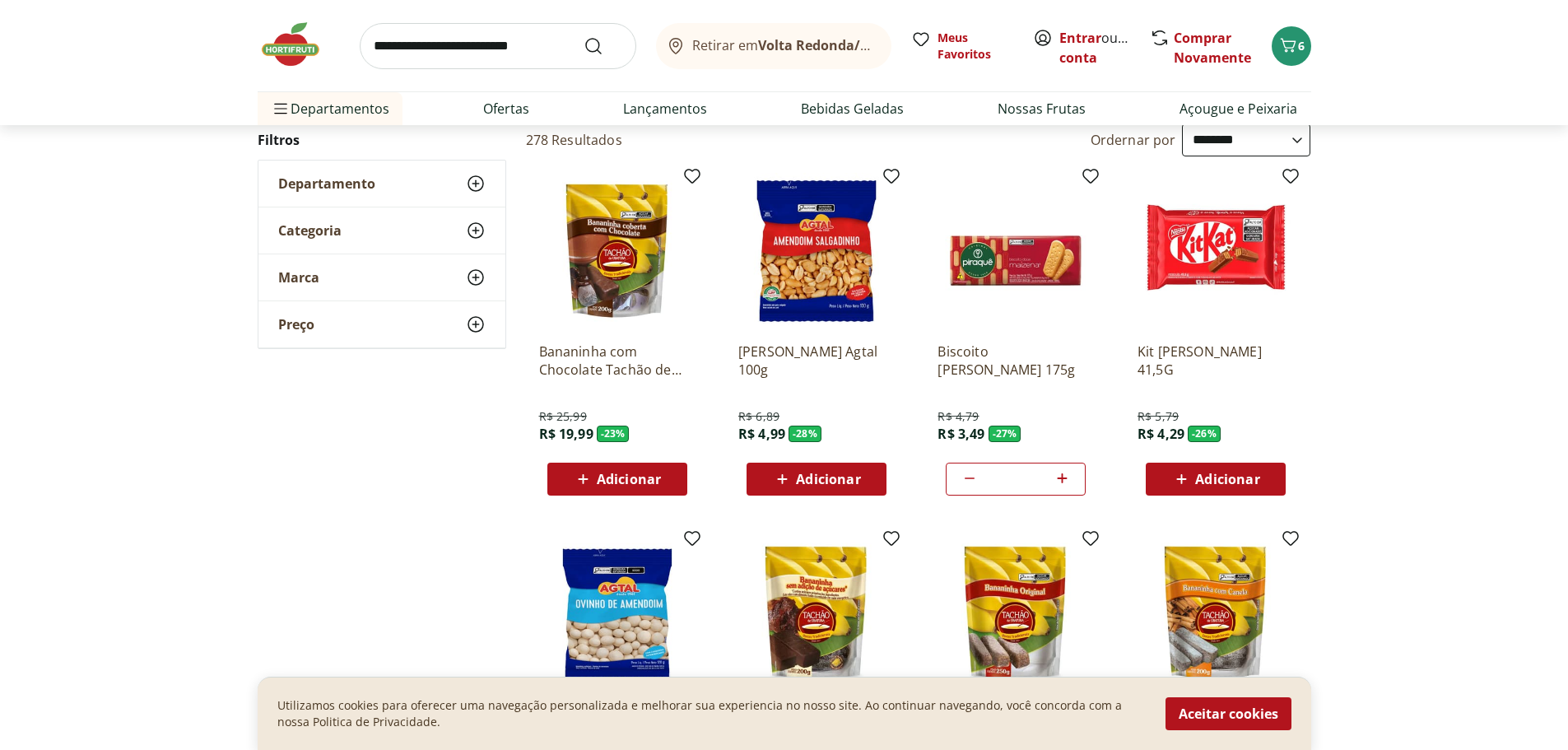
scroll to position [0, 0]
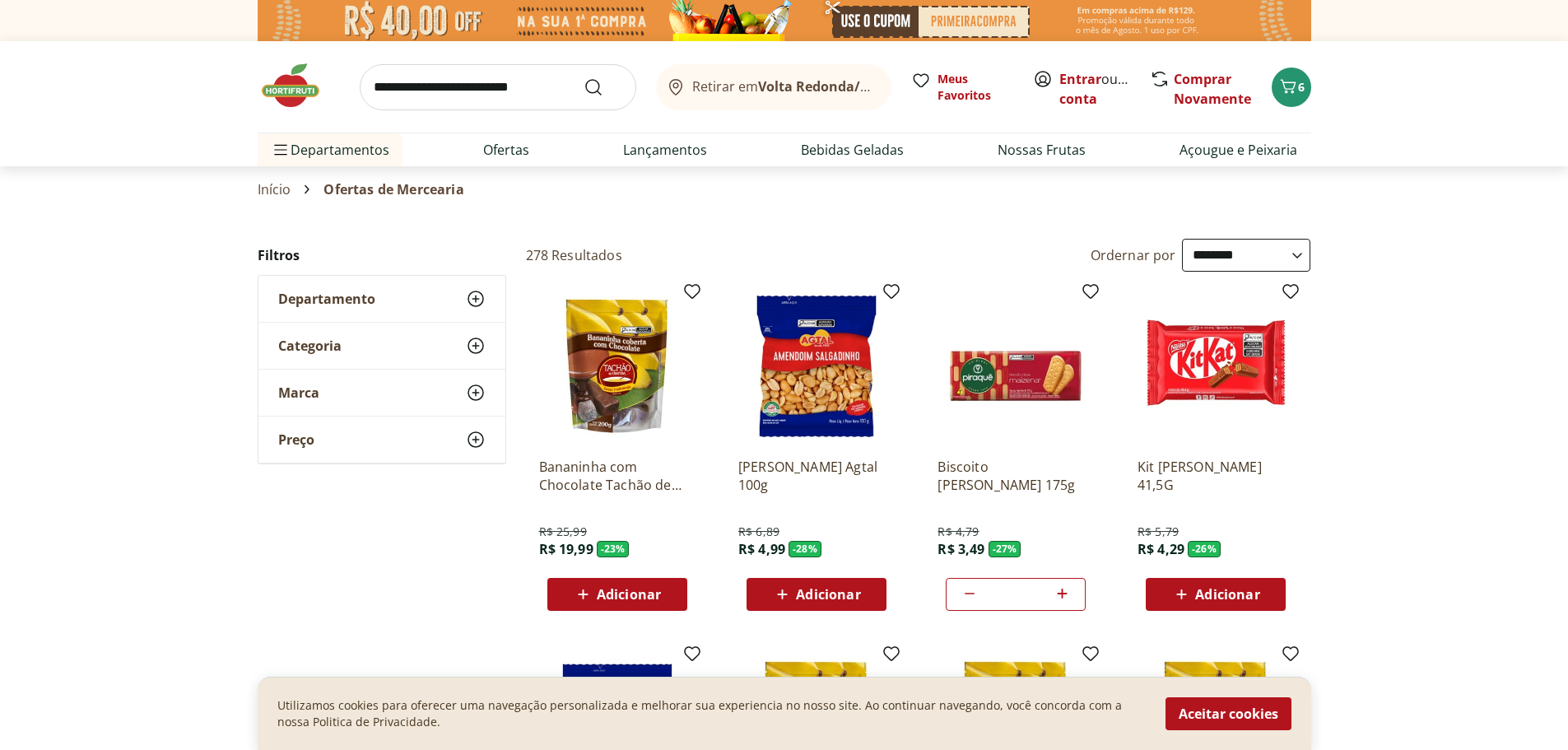
click at [269, 98] on img at bounding box center [299, 85] width 83 height 49
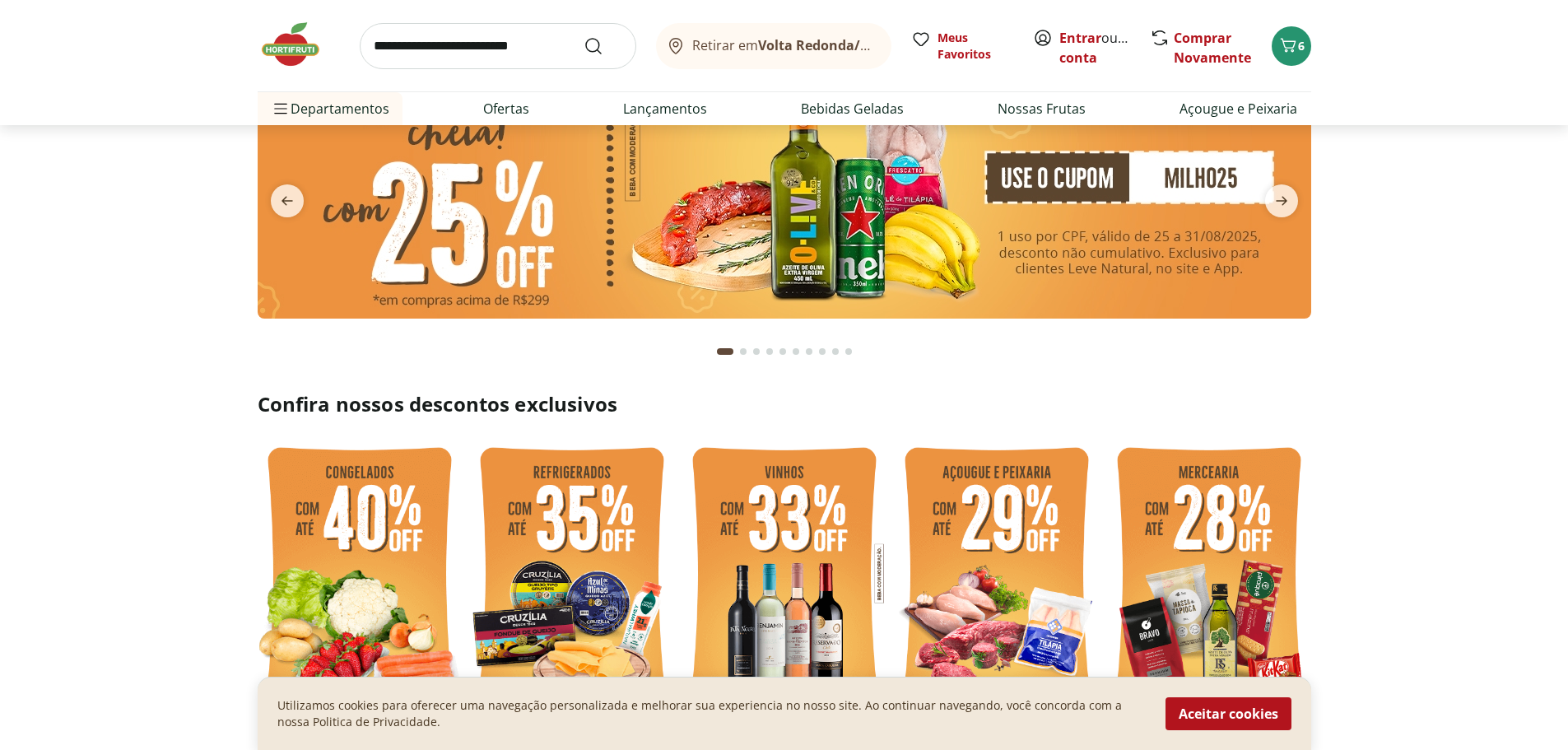
scroll to position [247, 0]
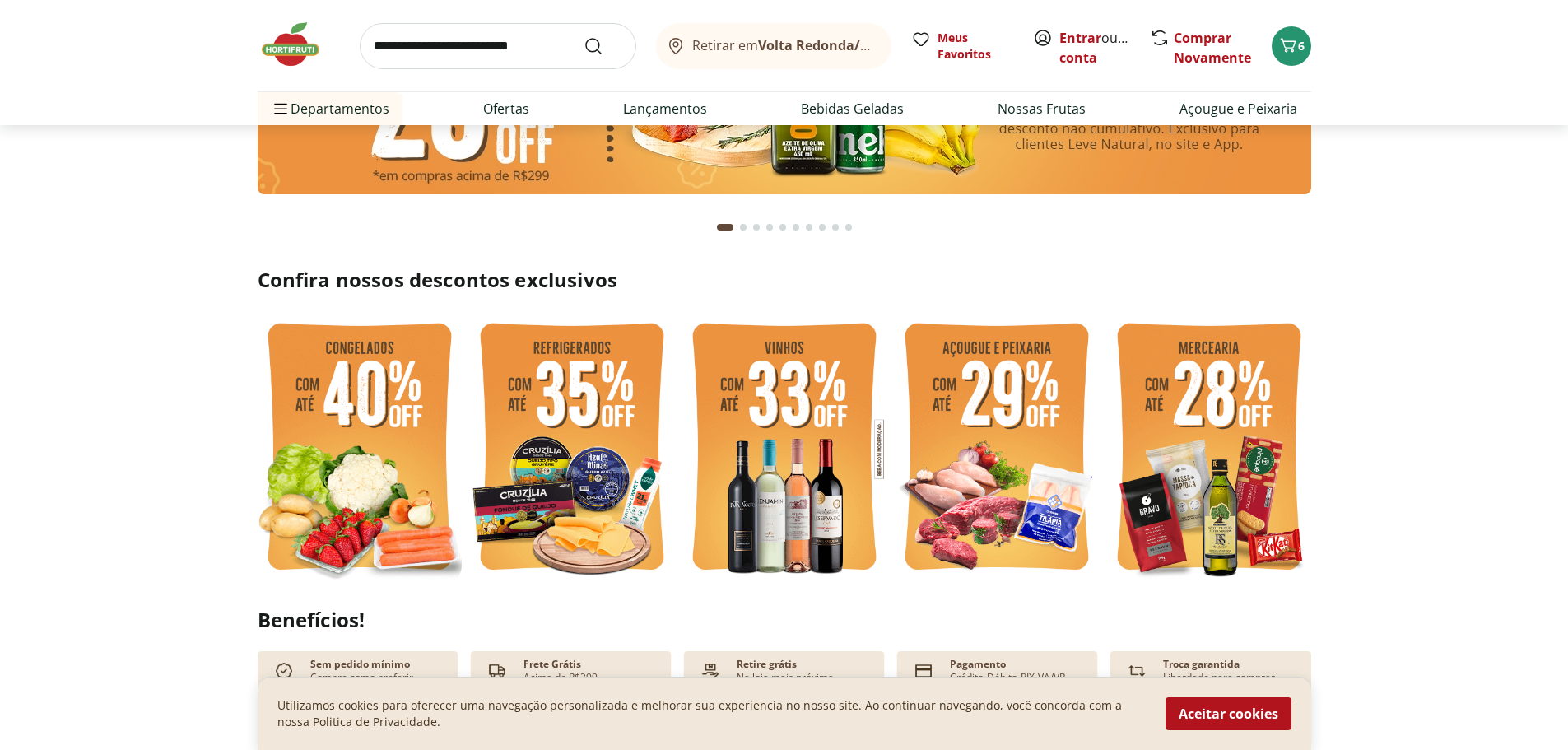
click at [745, 491] on img at bounding box center [784, 449] width 204 height 273
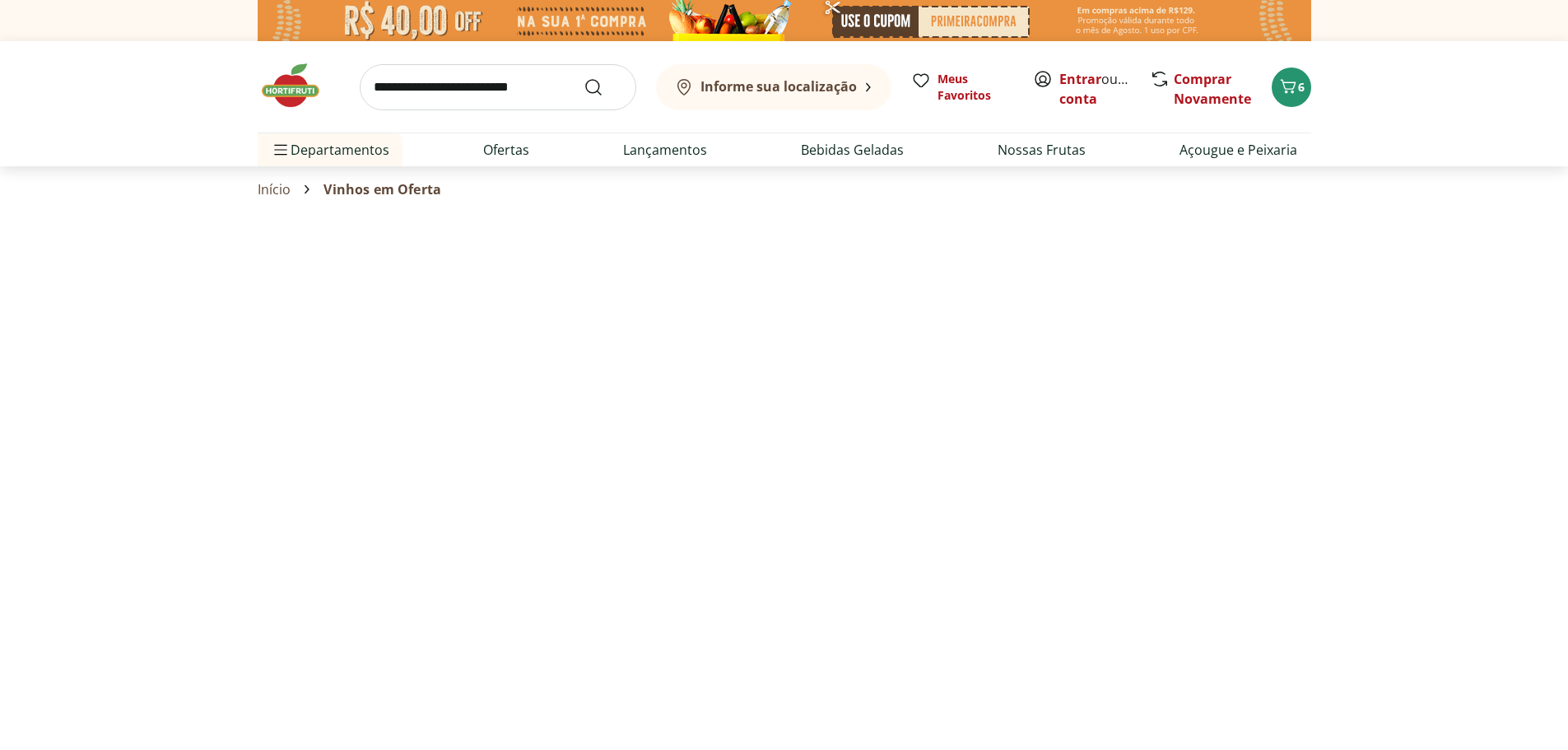
select select "**********"
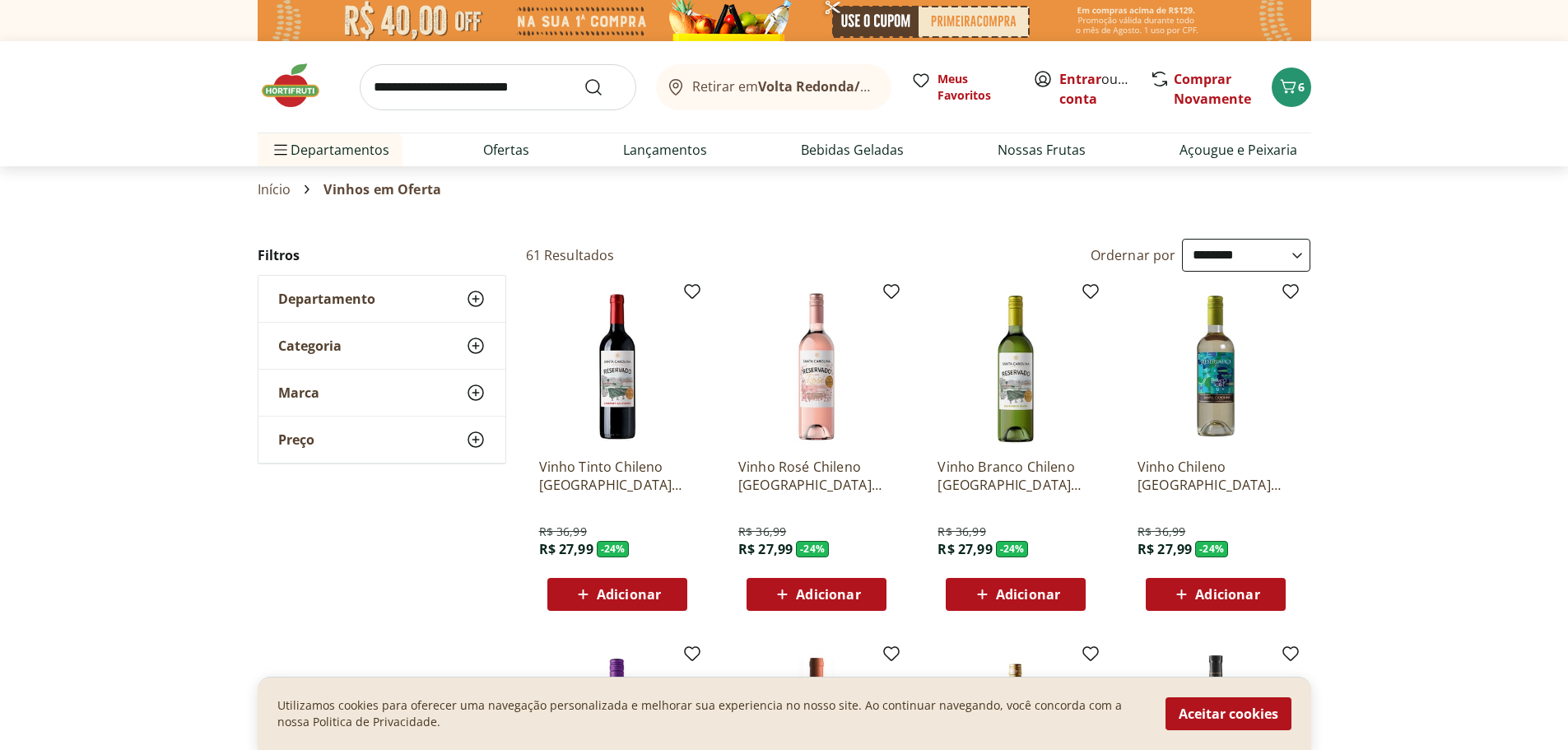
click at [823, 389] on img at bounding box center [817, 366] width 157 height 157
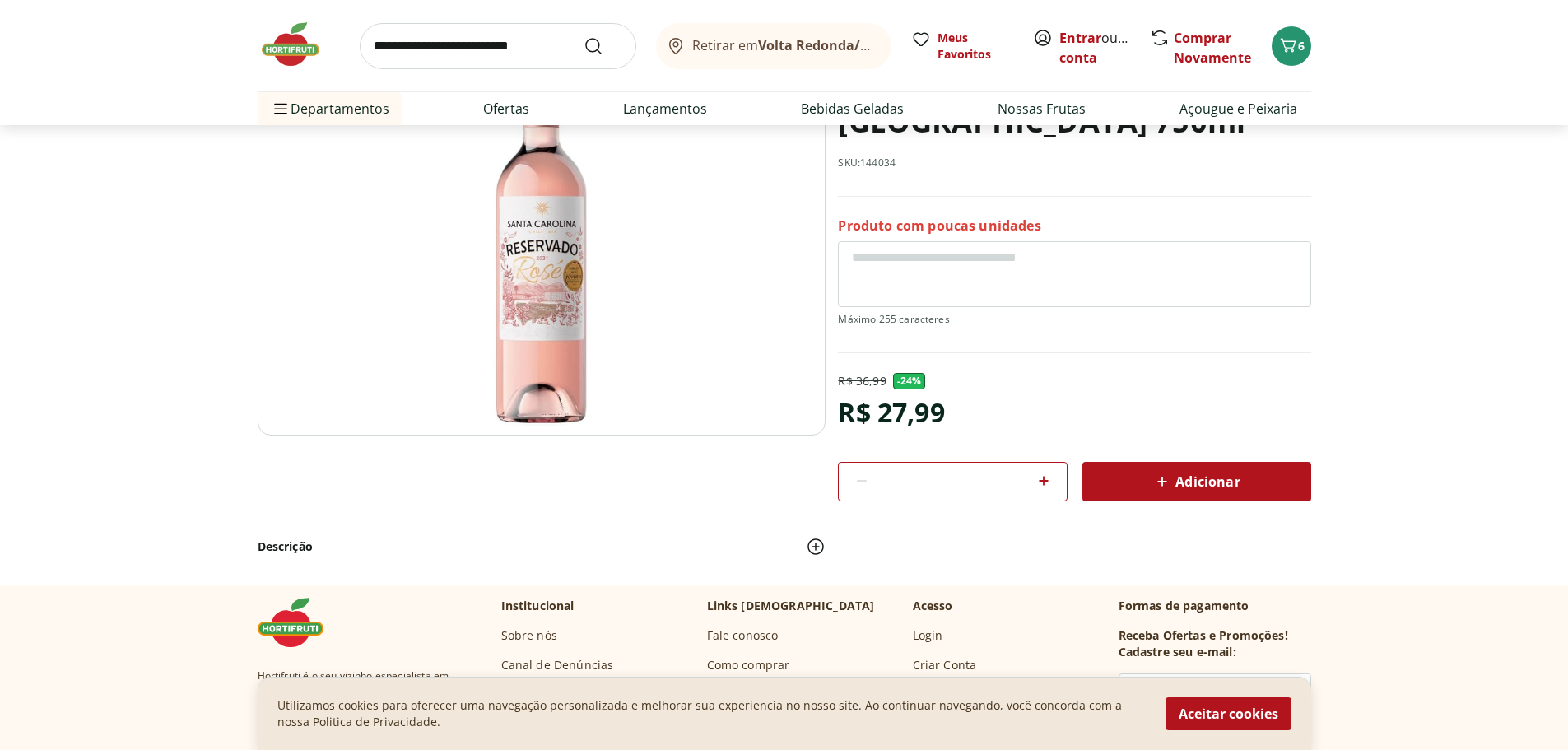
scroll to position [329, 0]
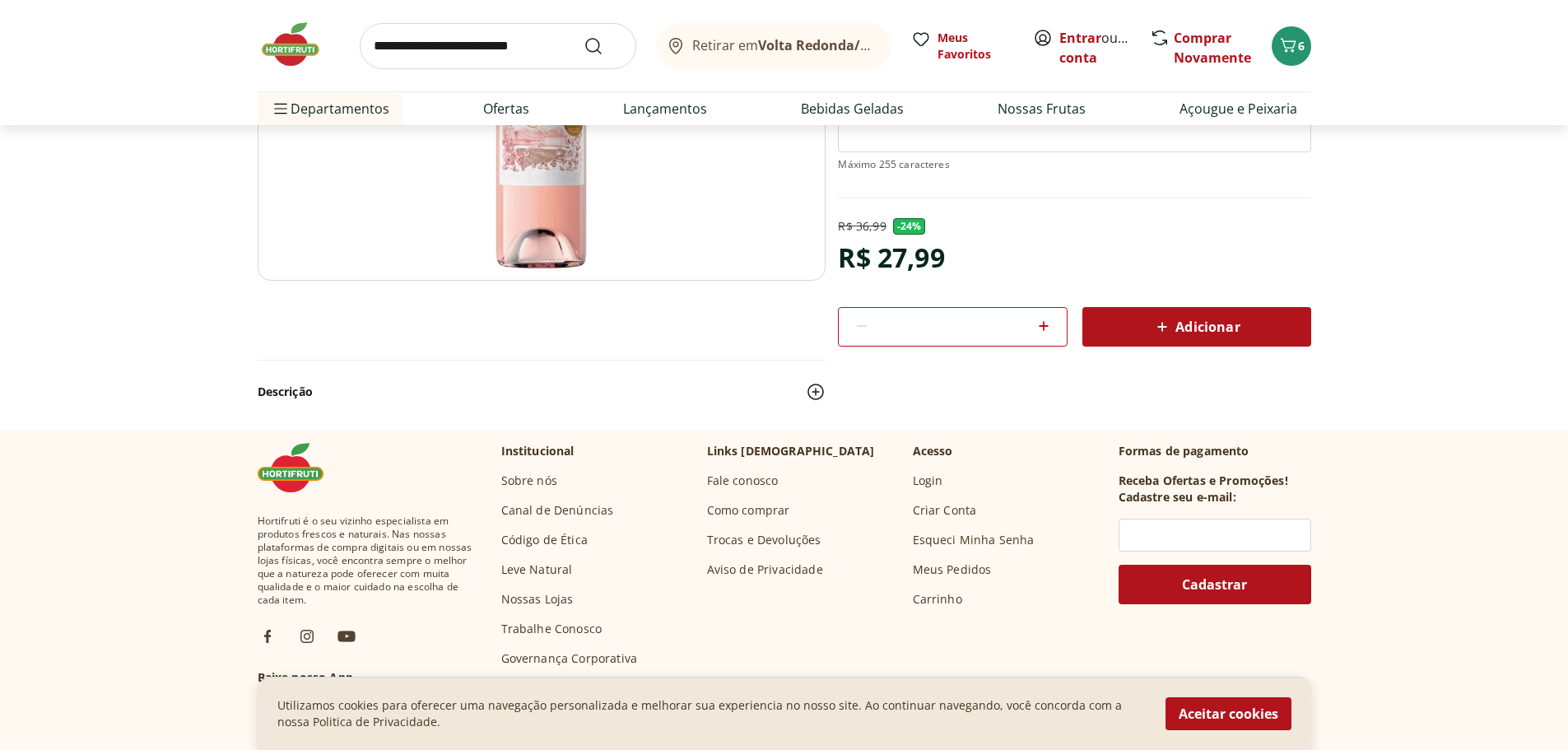
click at [1247, 333] on div "Adicionar" at bounding box center [1197, 327] width 202 height 30
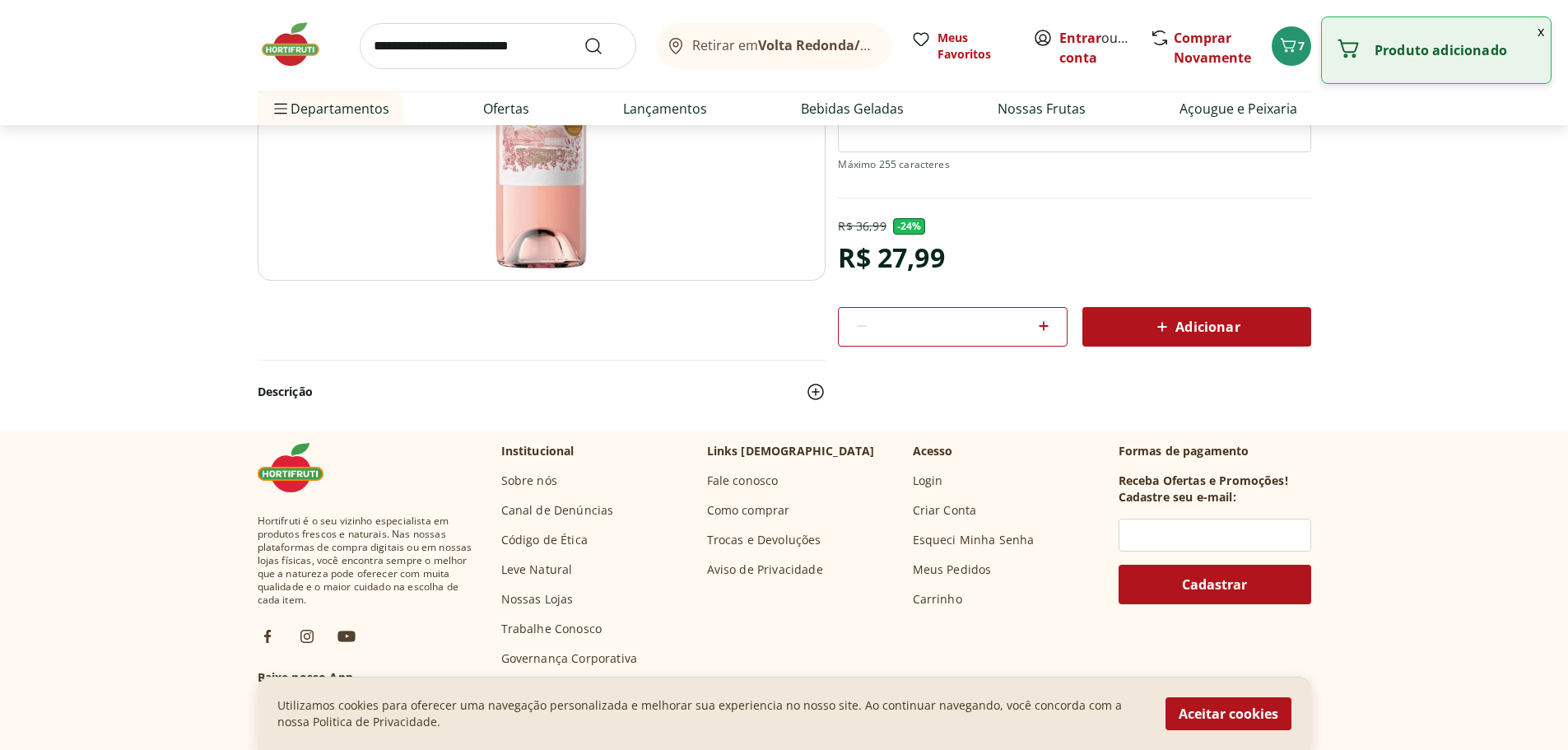
drag, startPoint x: 1567, startPoint y: 270, endPoint x: 1578, endPoint y: 247, distance: 25.5
click at [1568, 247] on html "Retirar em Volta Redonda/RJ Entrar ou Criar conta 7 Retirar em Volta Redonda/RJ…" at bounding box center [784, 742] width 1568 height 2143
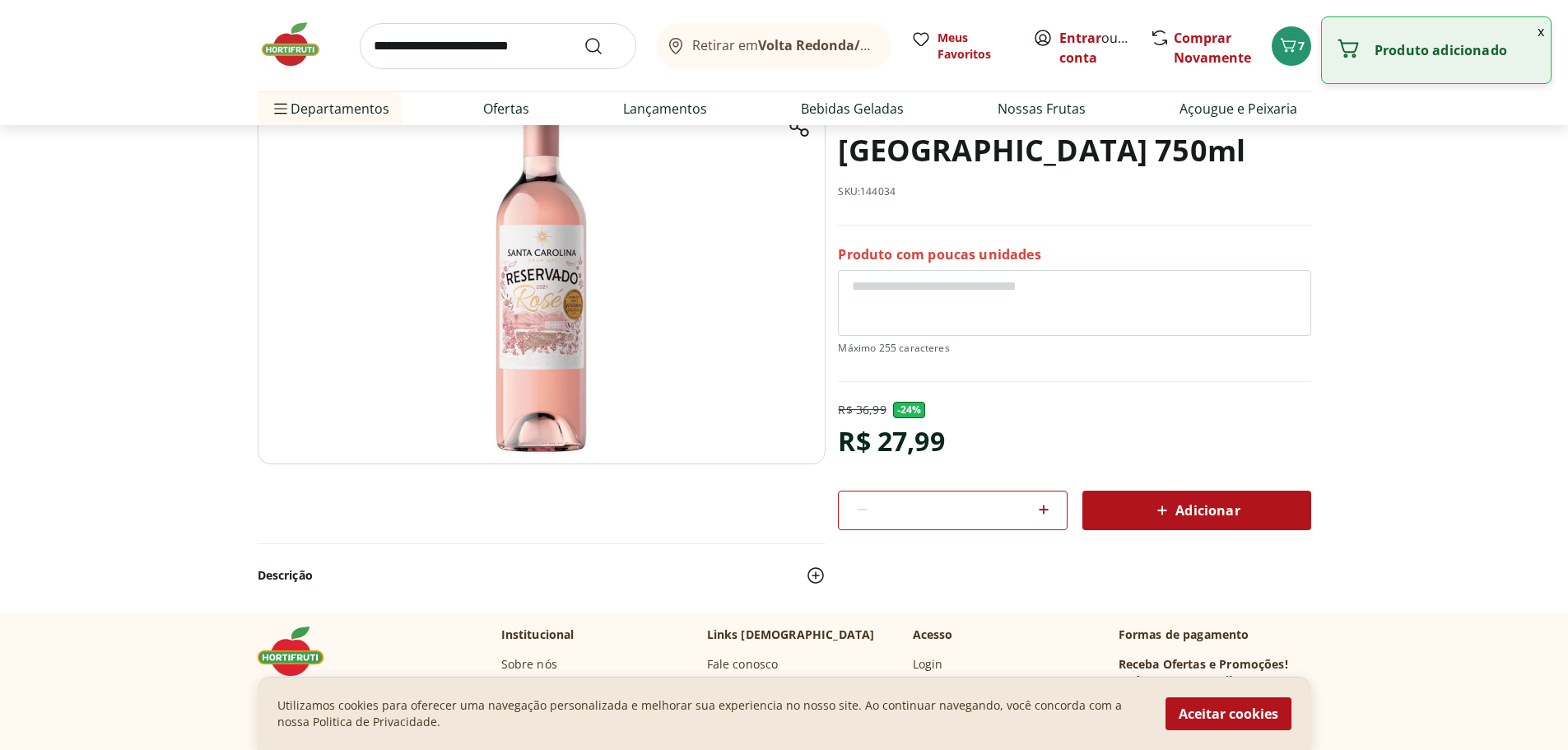
scroll to position [0, 0]
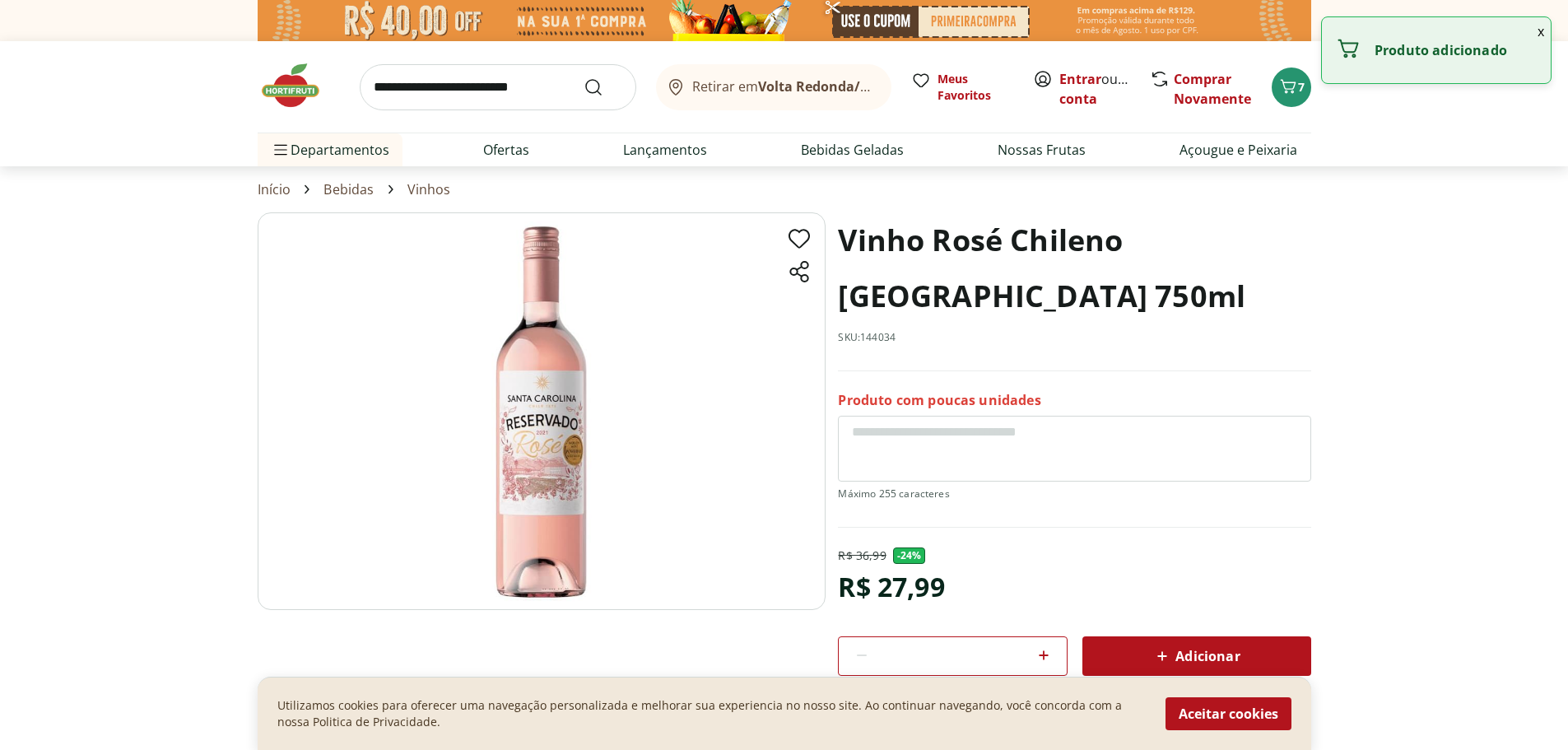
click at [515, 95] on input "search" at bounding box center [498, 87] width 276 height 46
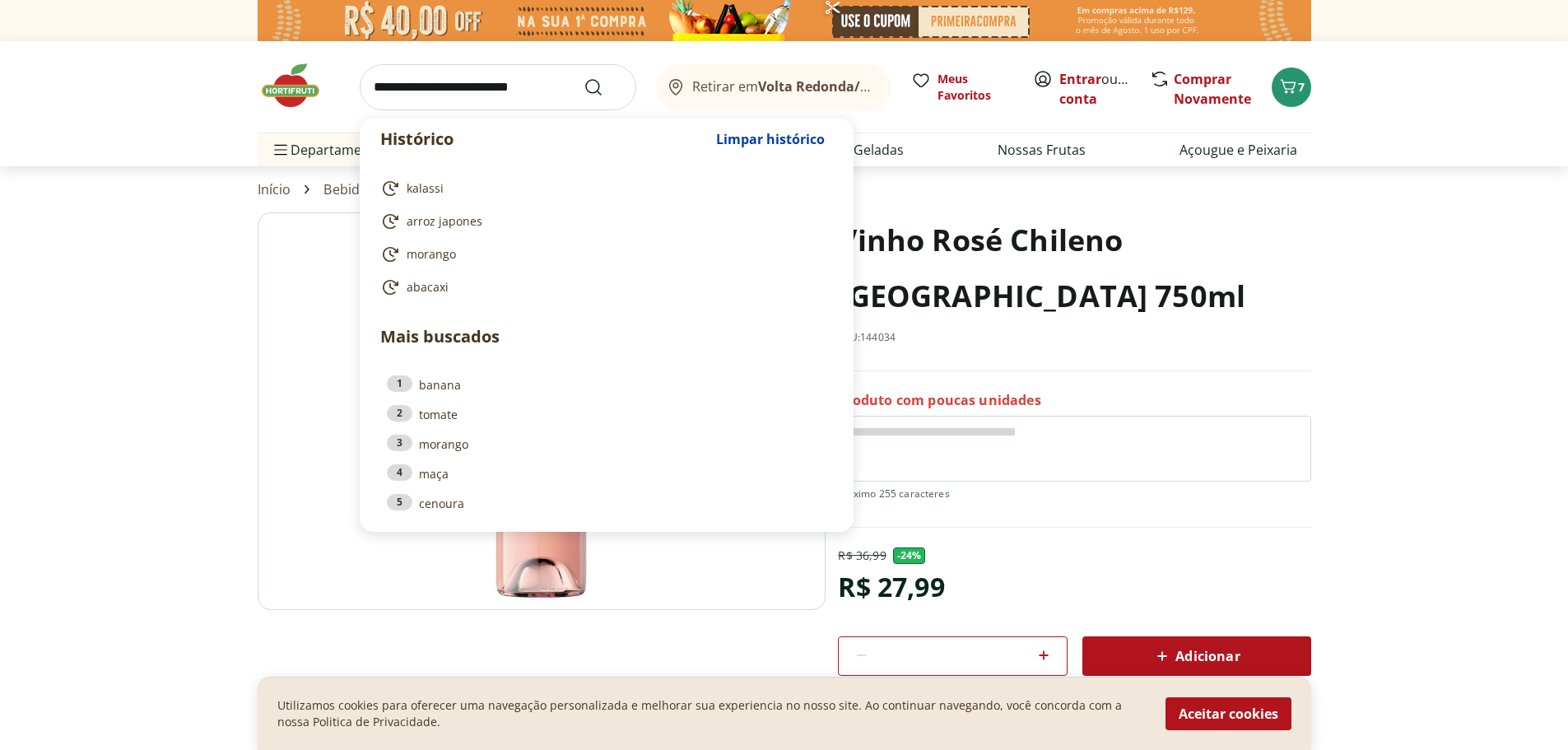
type input "*"
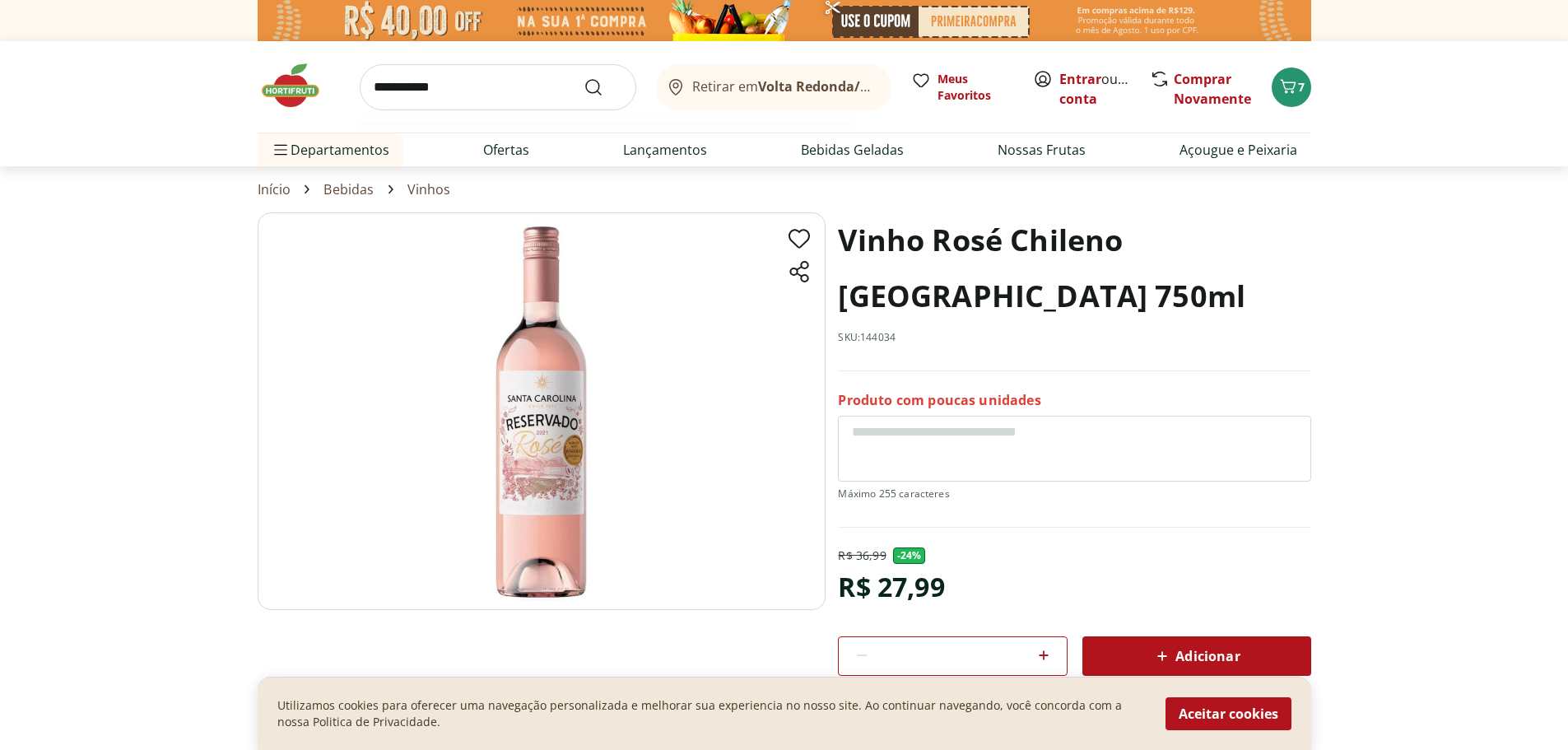
type input "**********"
click at [584, 77] on button "Submit Search" at bounding box center [603, 87] width 40 height 19
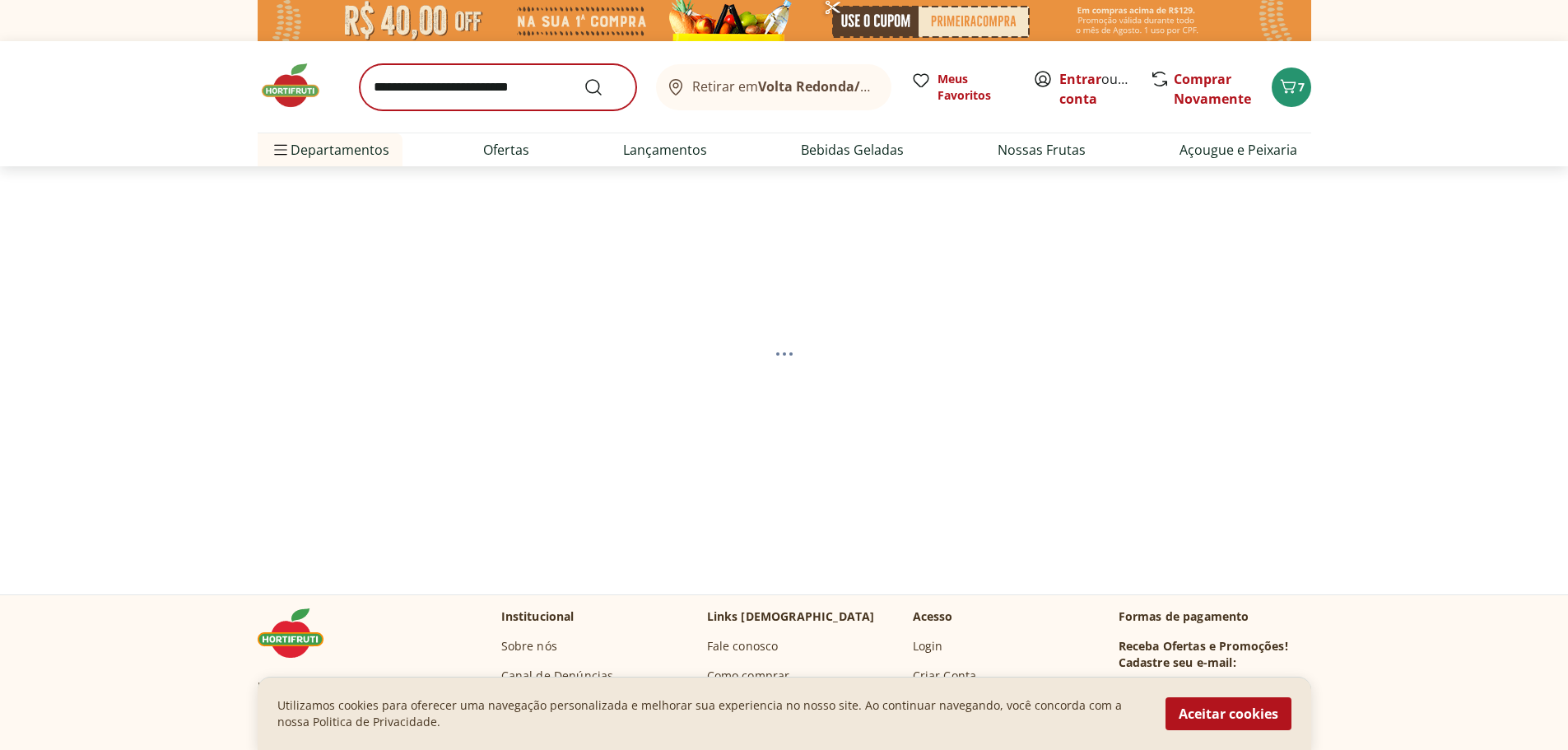
select select "**********"
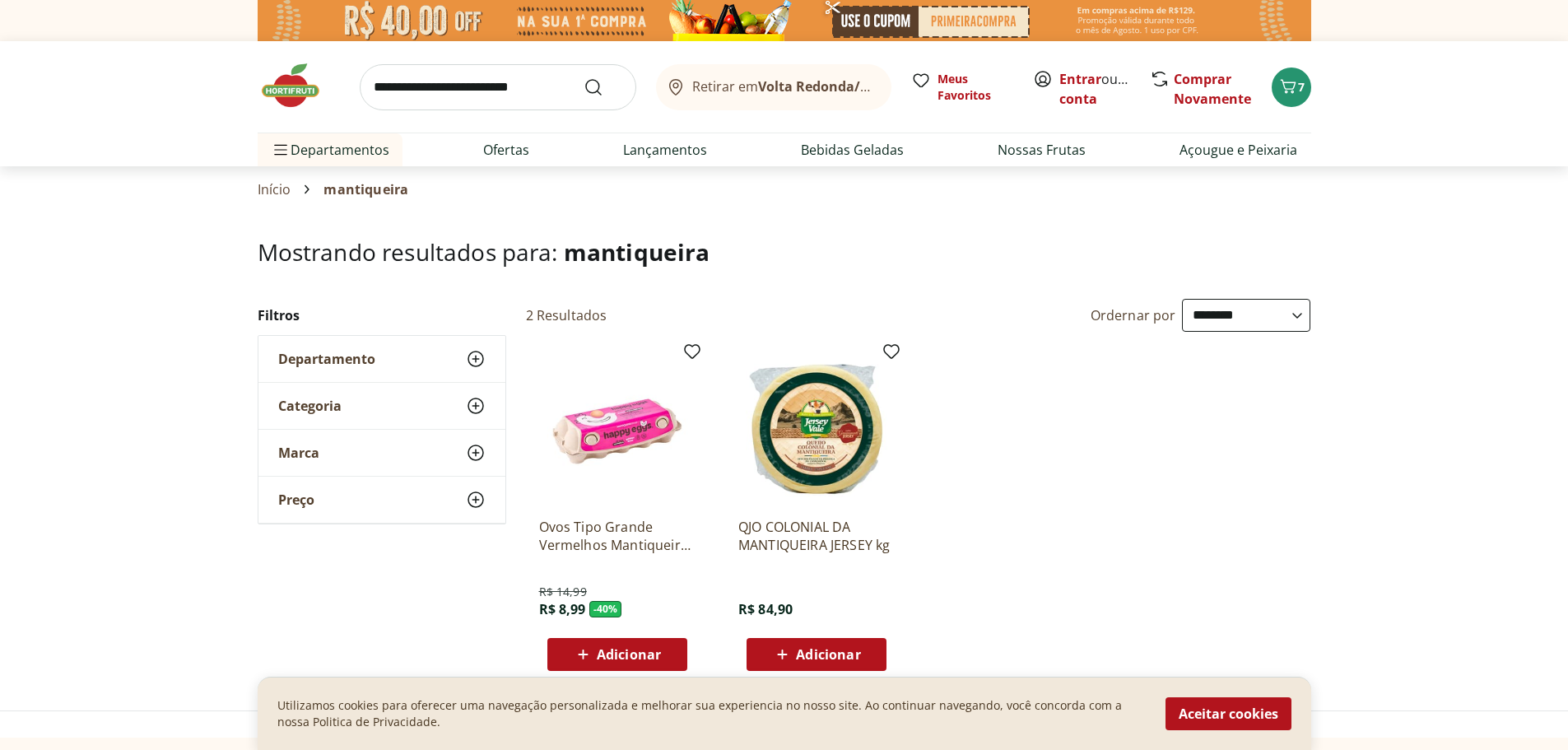
click at [533, 67] on input "search" at bounding box center [498, 87] width 276 height 46
type input "*******"
click button "Submit Search" at bounding box center [603, 87] width 40 height 19
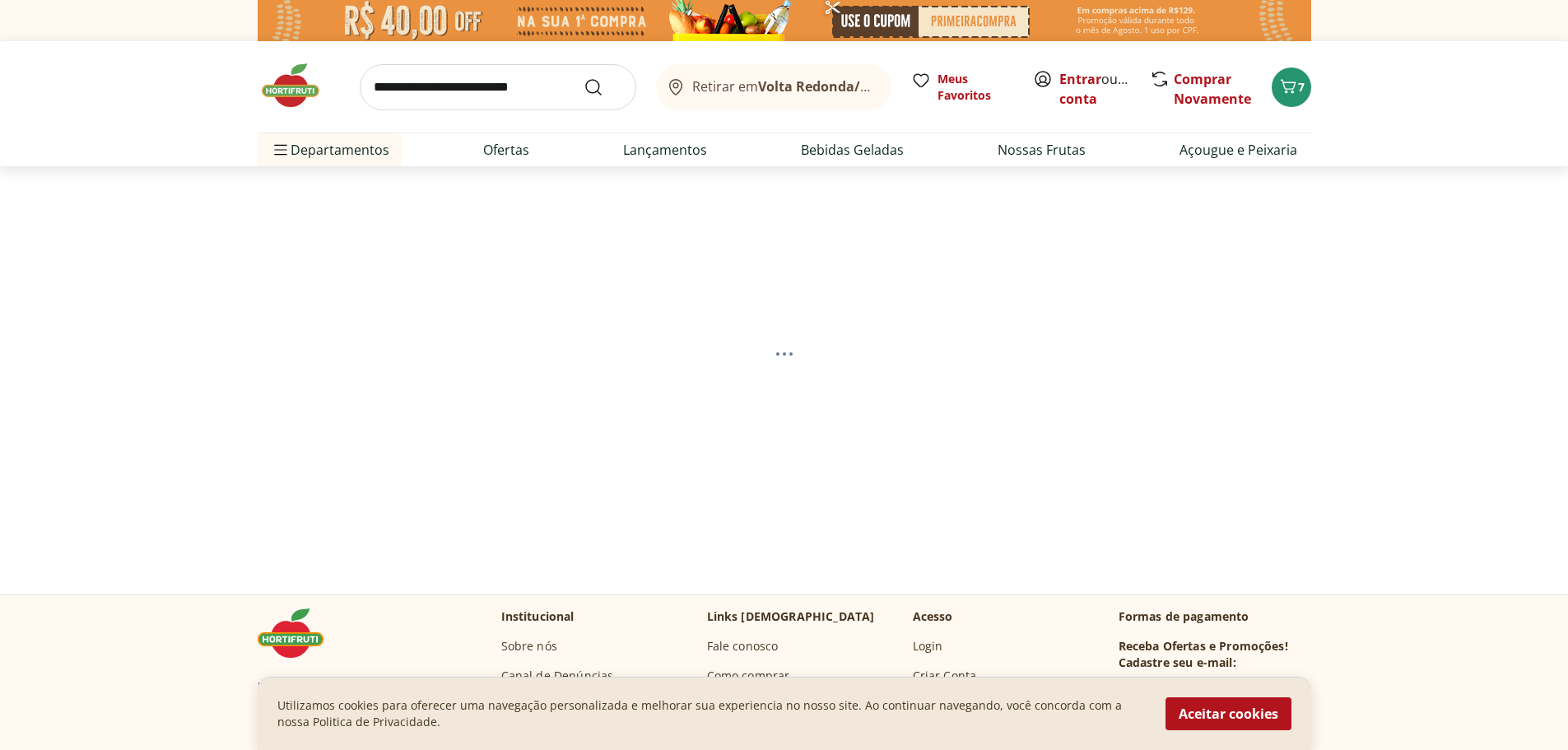
select select "**********"
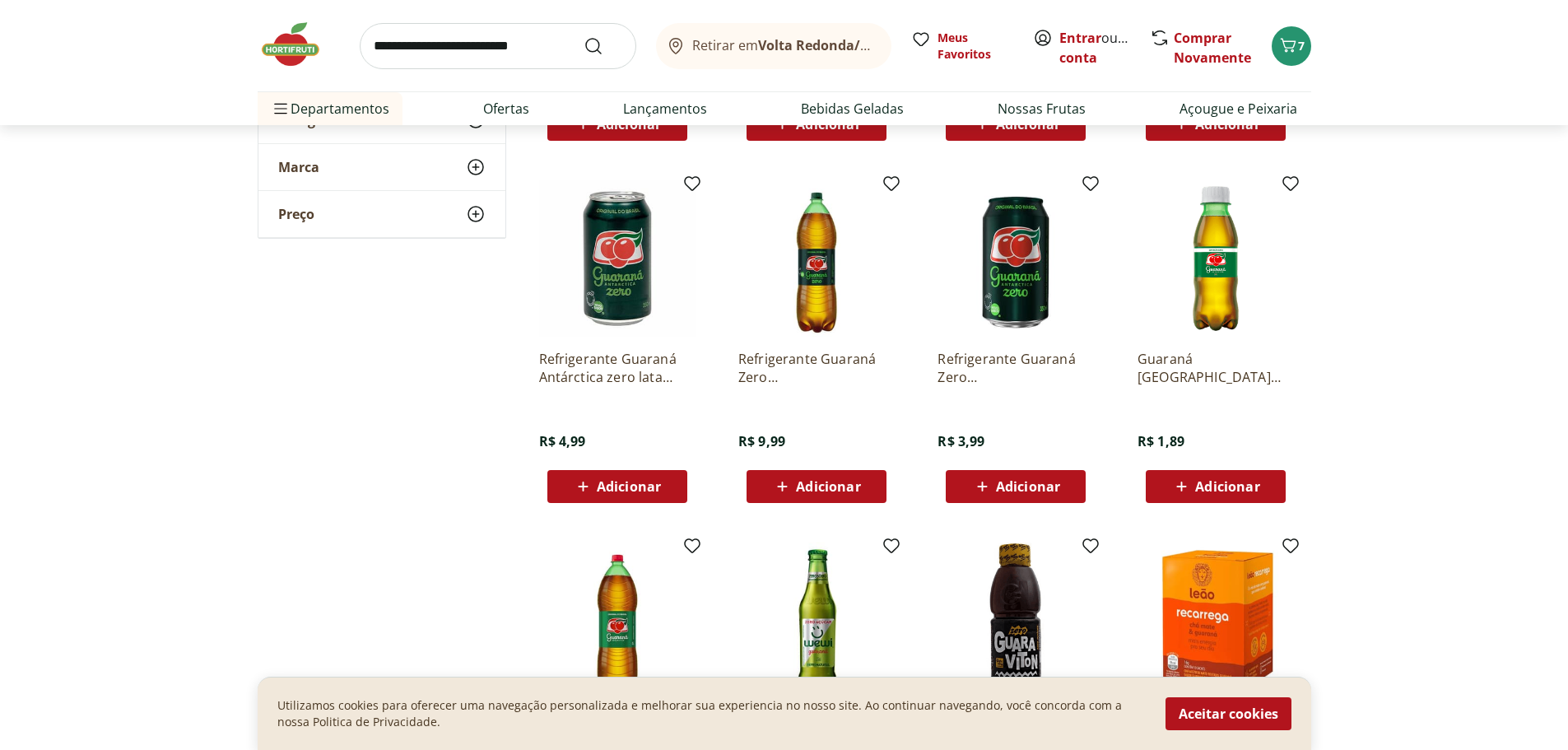
scroll to position [823, 0]
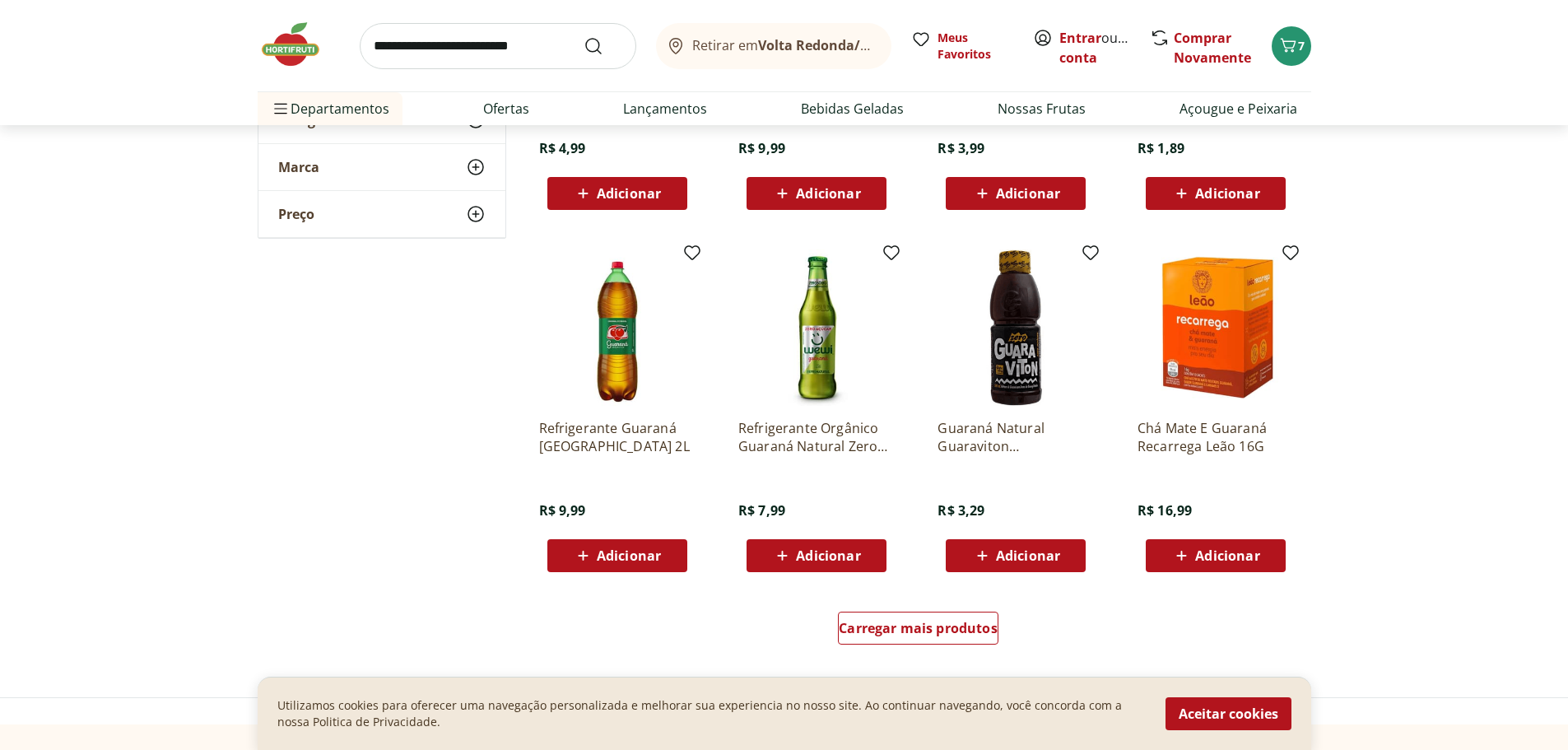
click at [638, 562] on span "Adicionar" at bounding box center [629, 555] width 64 height 13
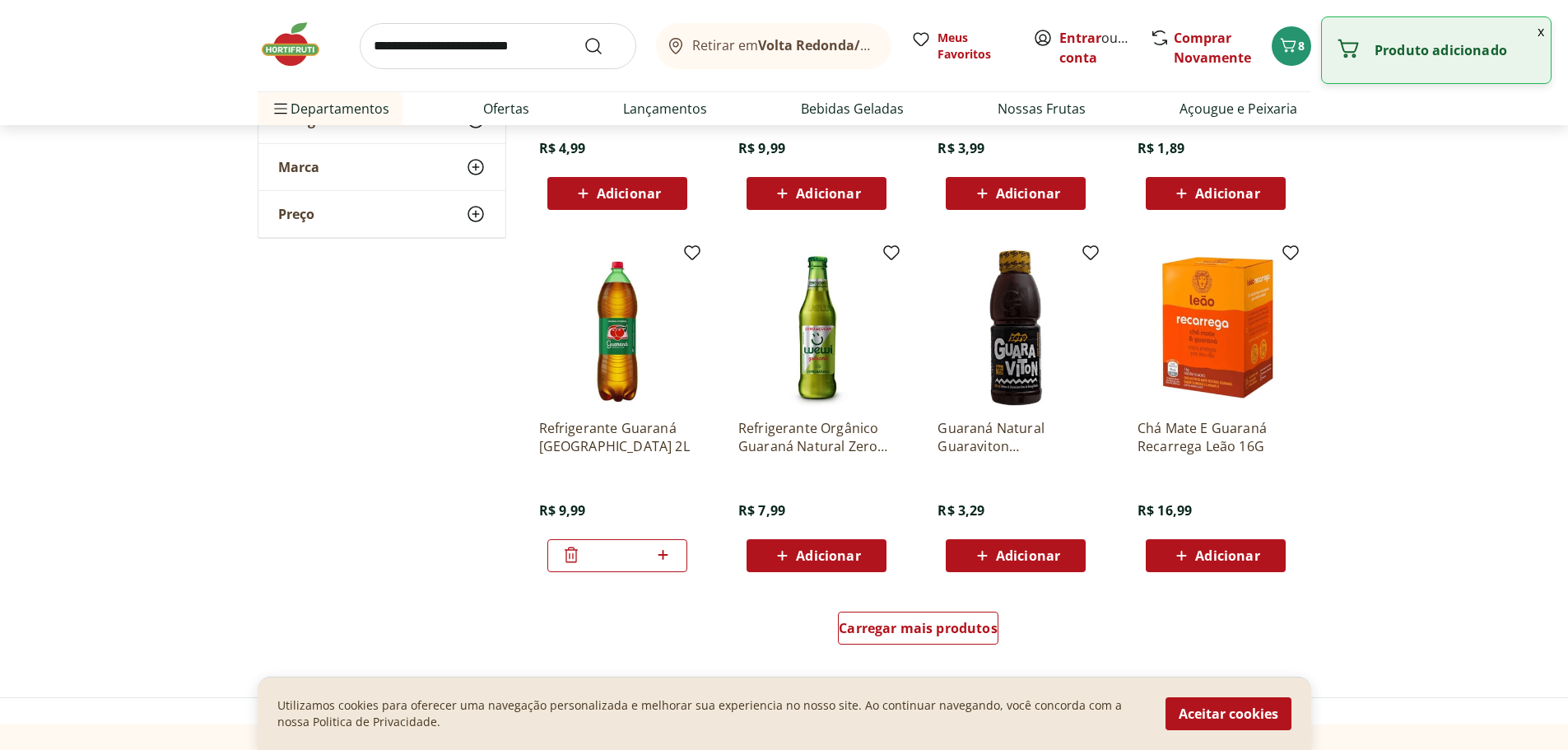
click at [665, 551] on icon at bounding box center [663, 555] width 20 height 19
type input "*"
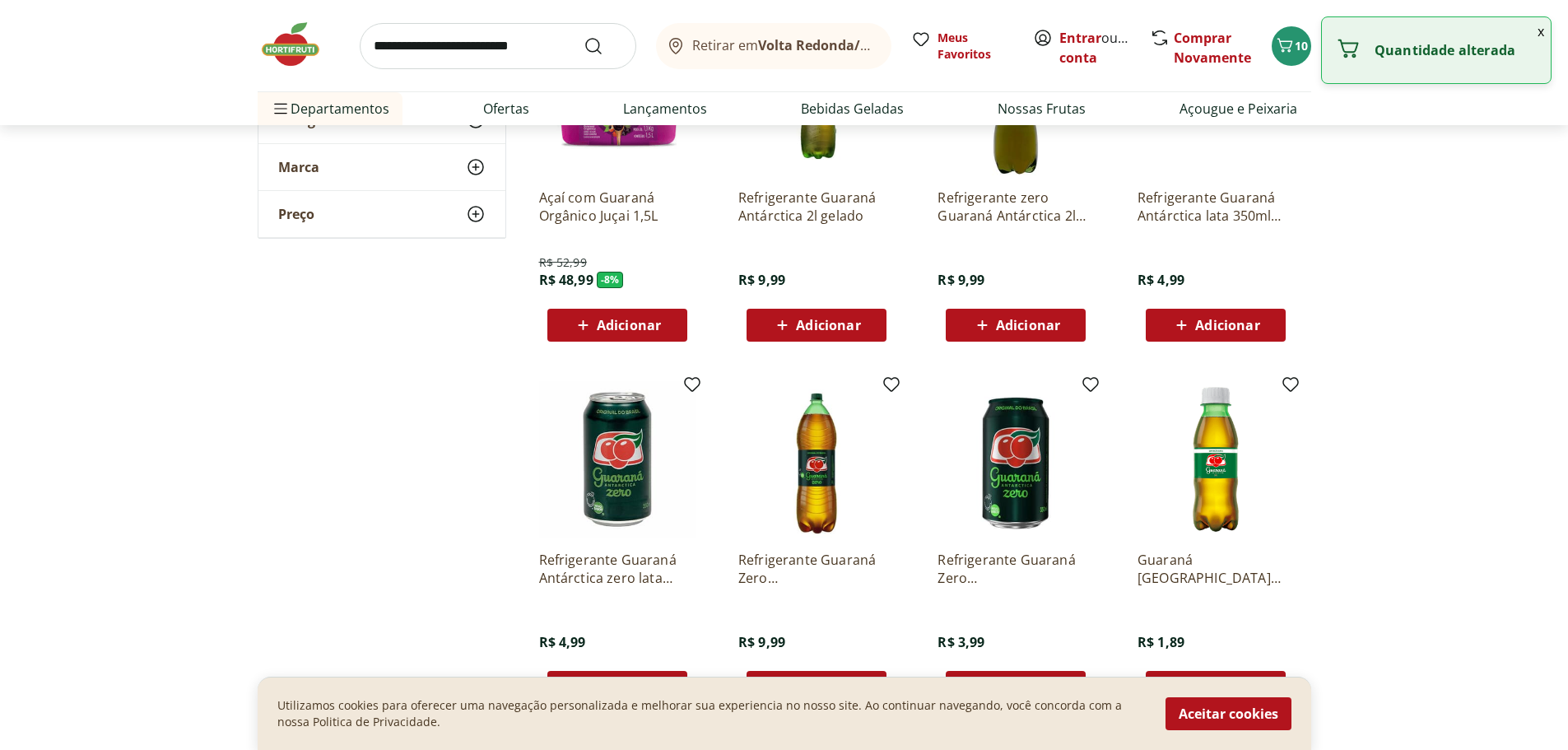
scroll to position [0, 0]
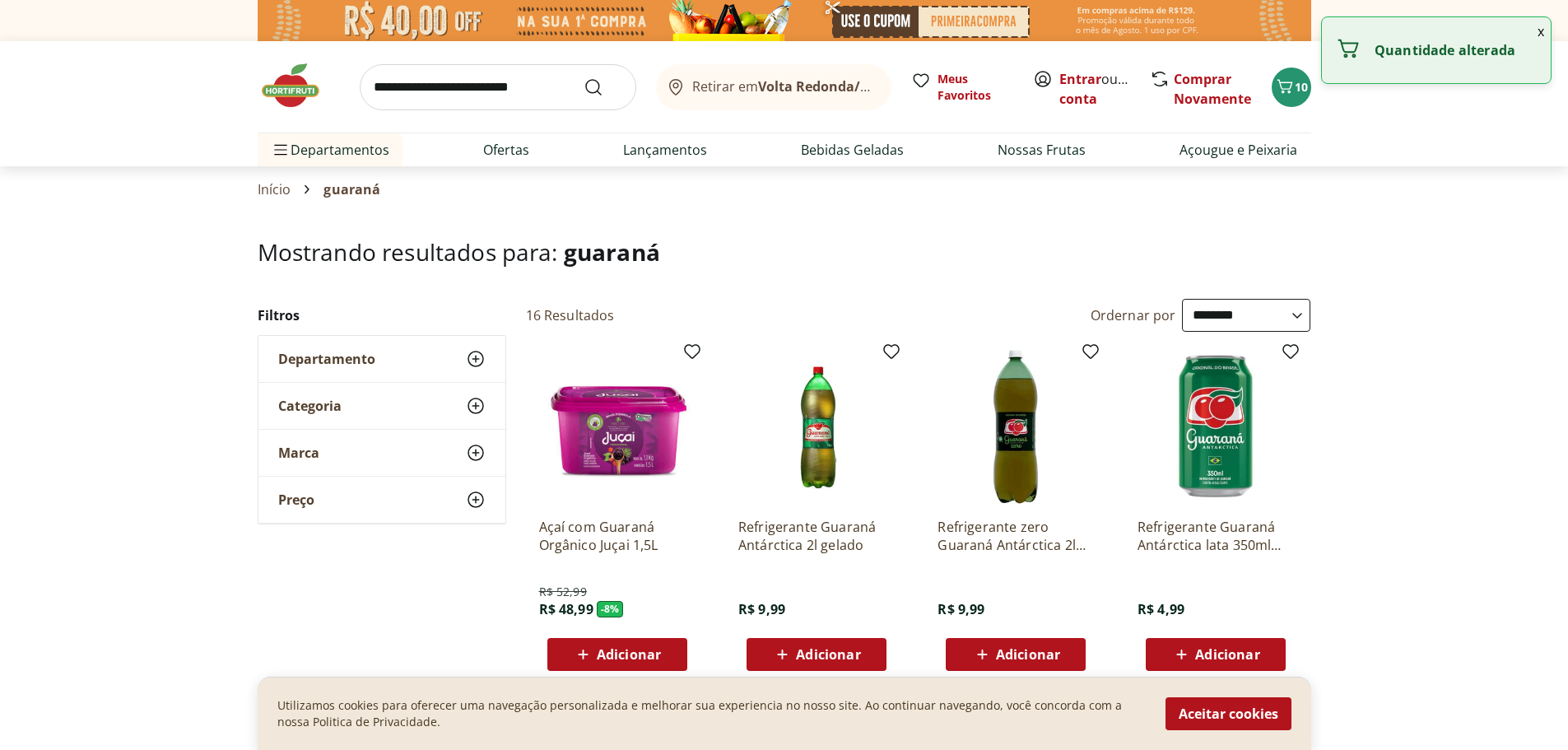
click at [568, 105] on input "search" at bounding box center [498, 87] width 276 height 46
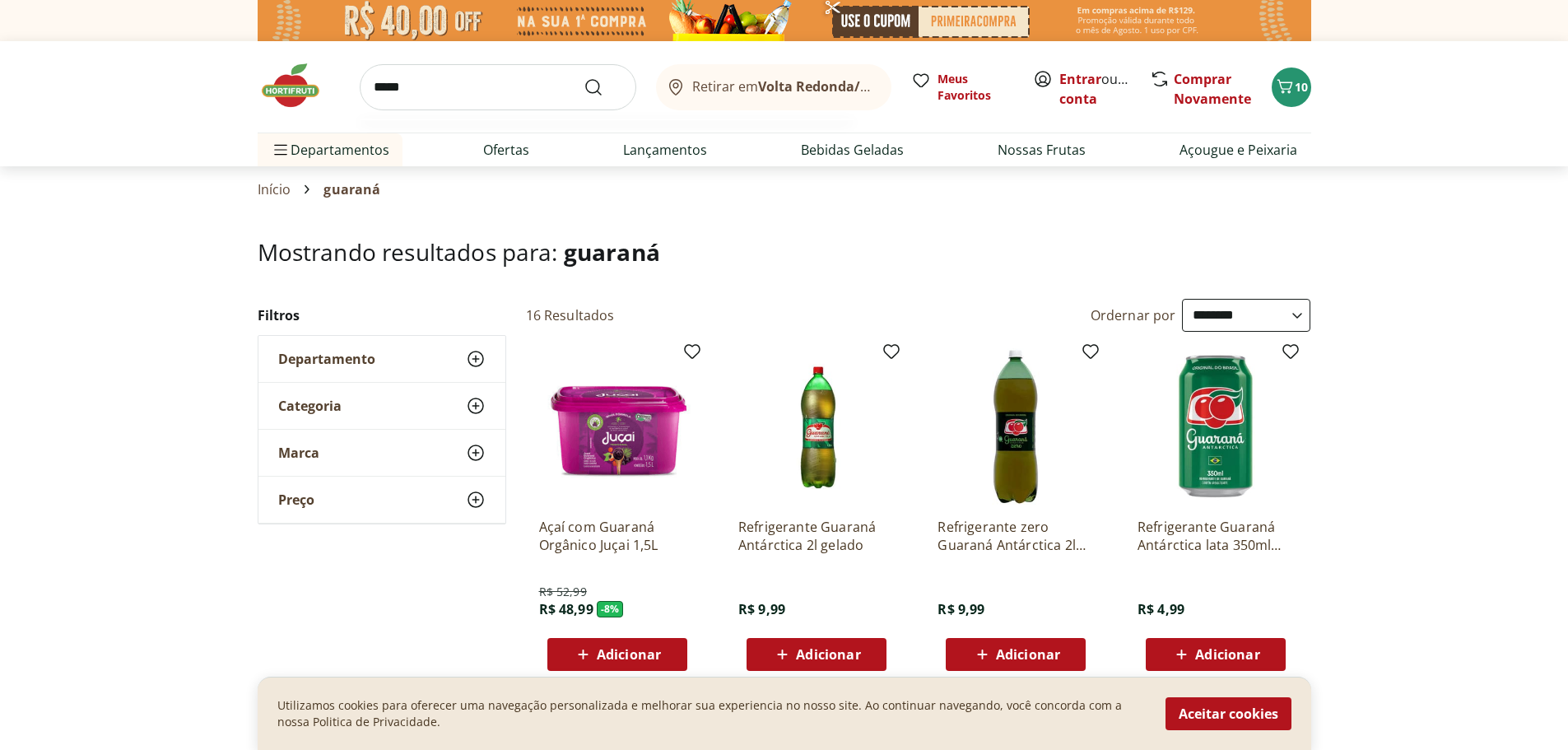
type input "*****"
click at [584, 77] on button "Submit Search" at bounding box center [603, 87] width 40 height 19
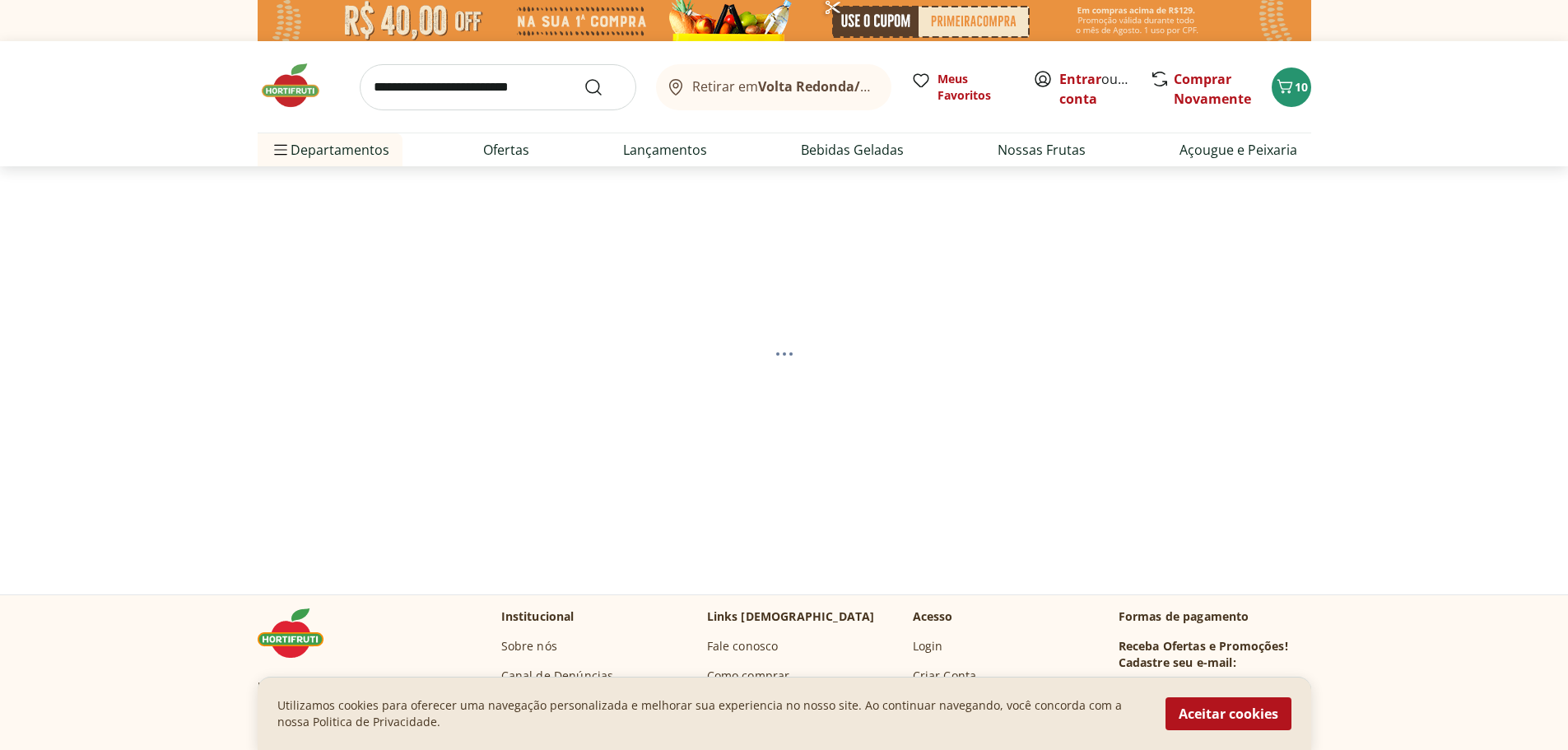
select select "**********"
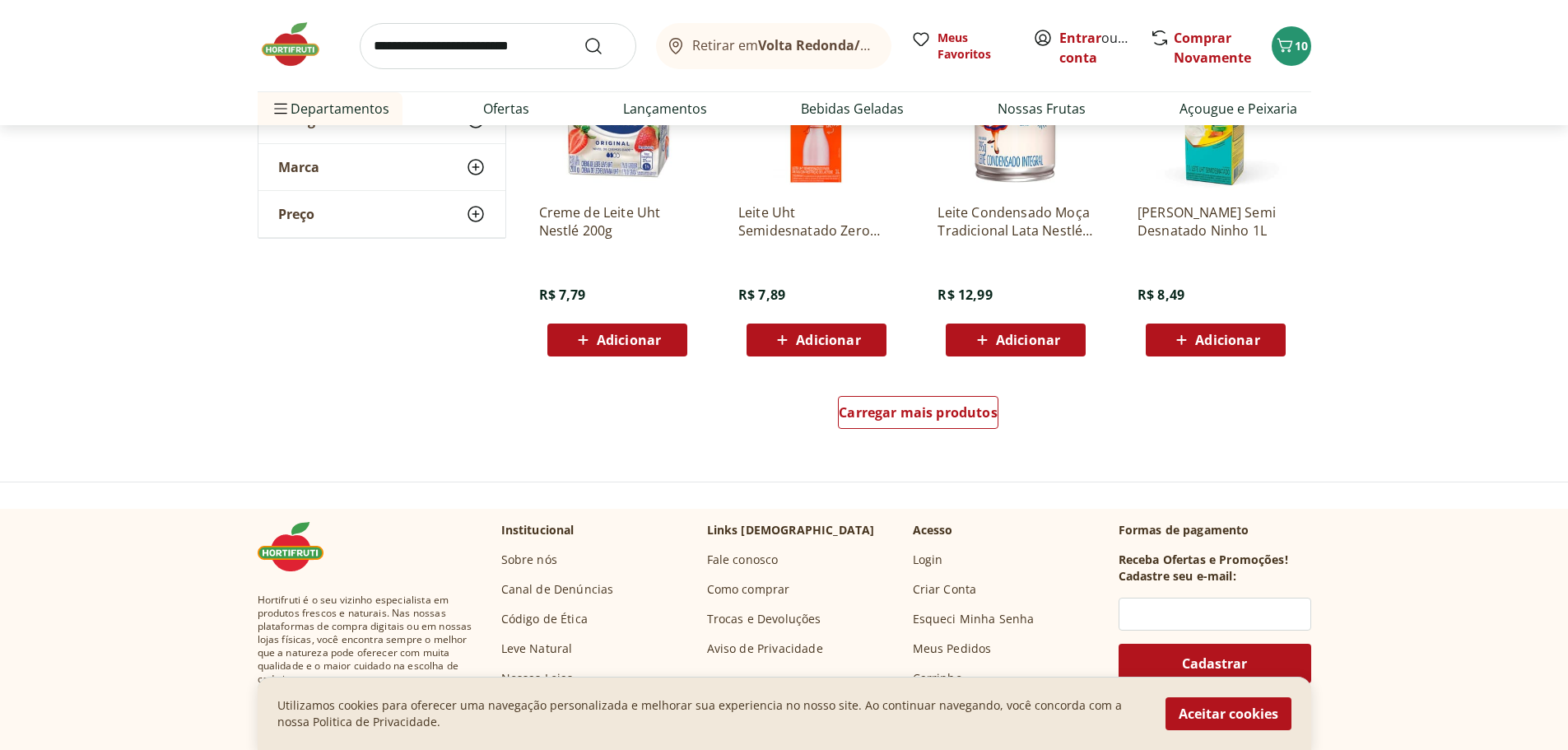
scroll to position [906, 0]
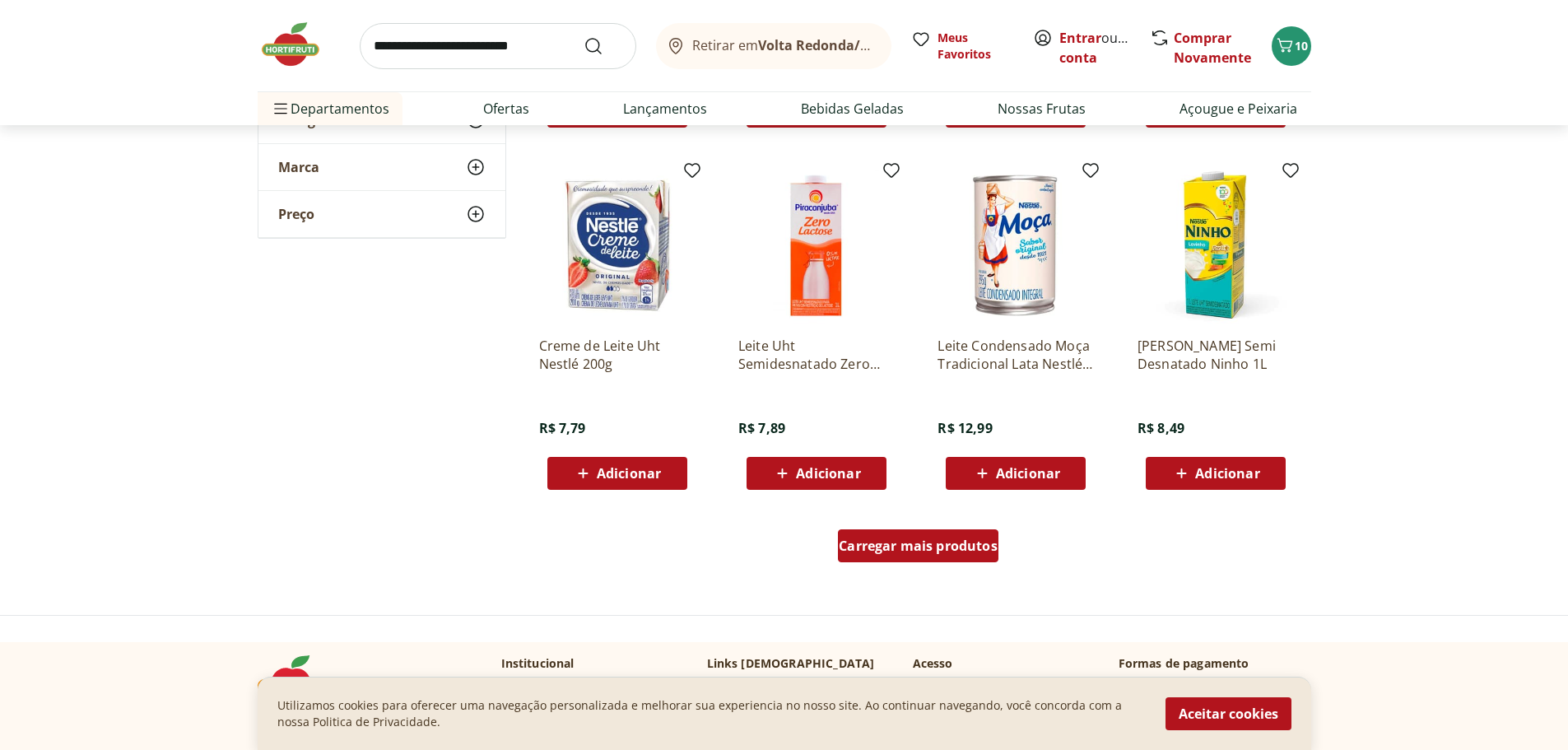
click at [873, 556] on div "Carregar mais produtos" at bounding box center [918, 545] width 160 height 33
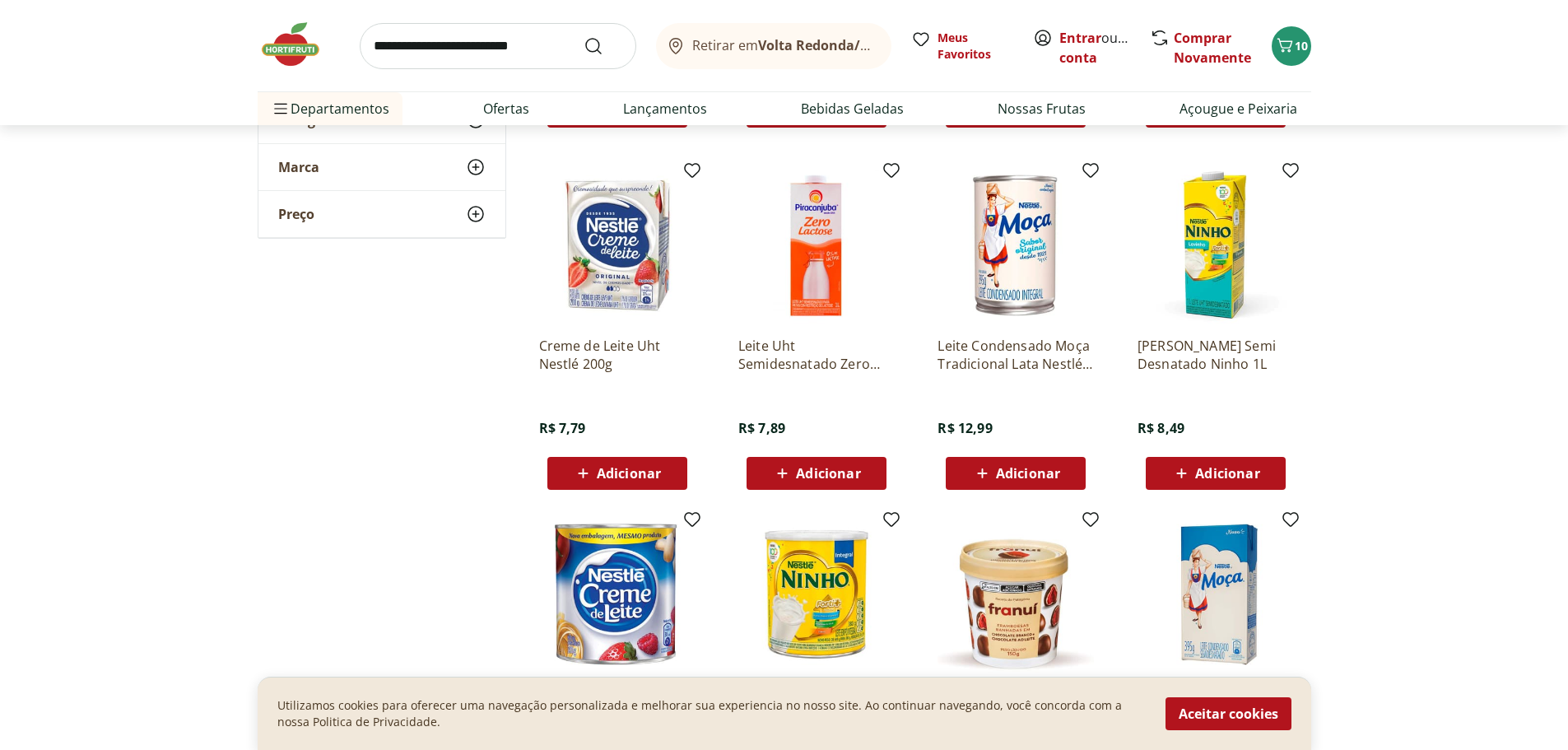
scroll to position [915, 0]
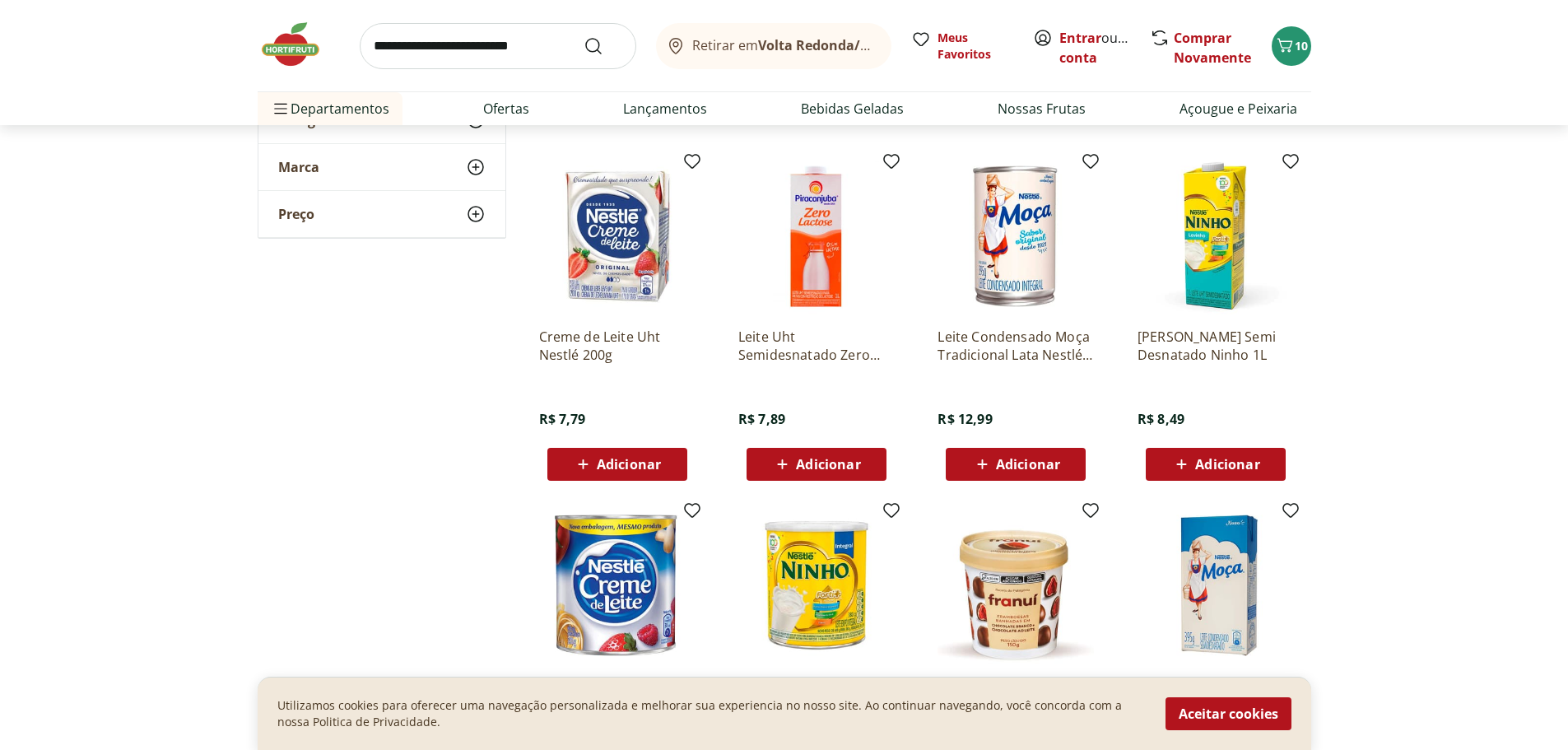
click at [1238, 463] on span "Adicionar" at bounding box center [1227, 464] width 64 height 13
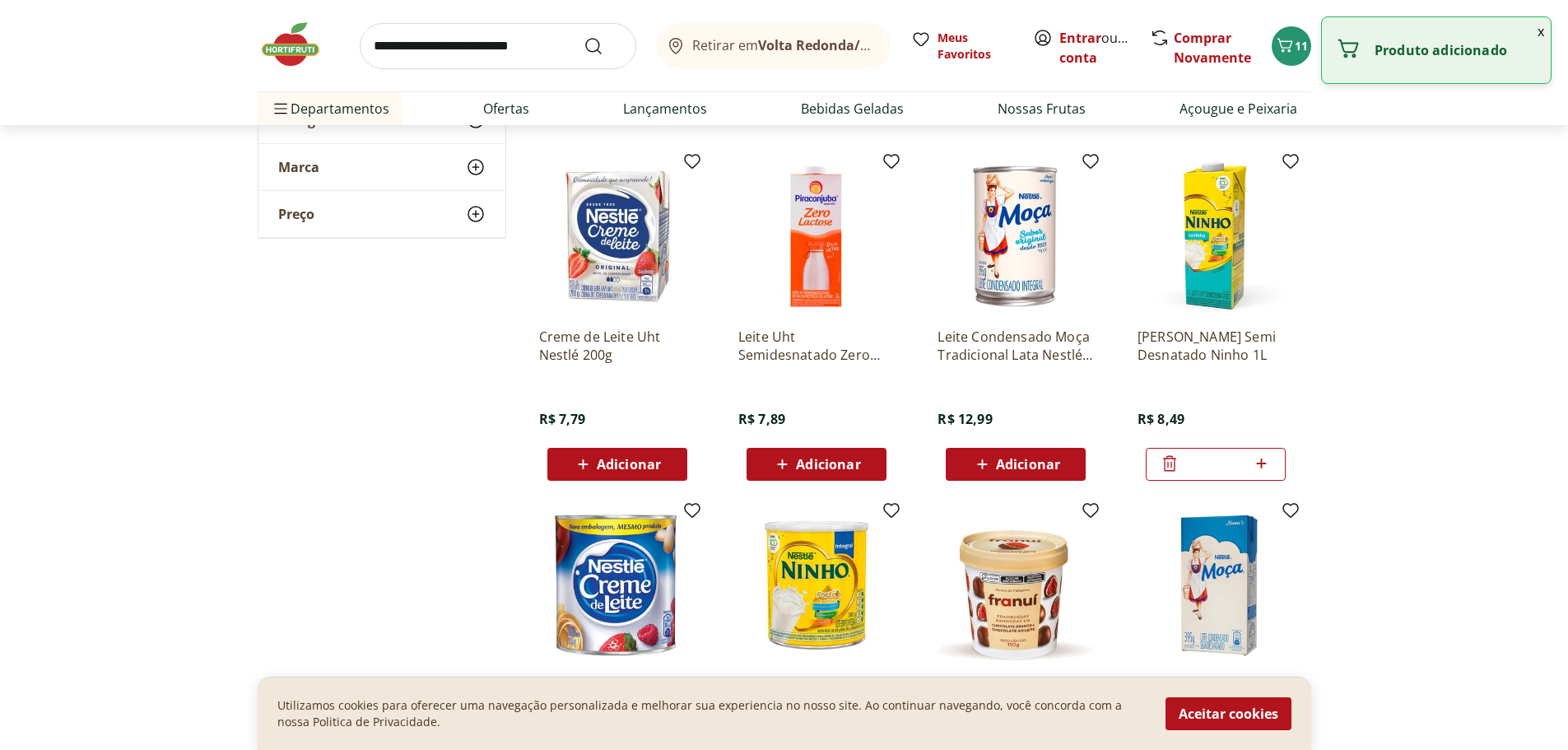
click at [1270, 461] on icon at bounding box center [1261, 463] width 20 height 19
click at [1264, 463] on icon at bounding box center [1262, 463] width 10 height 10
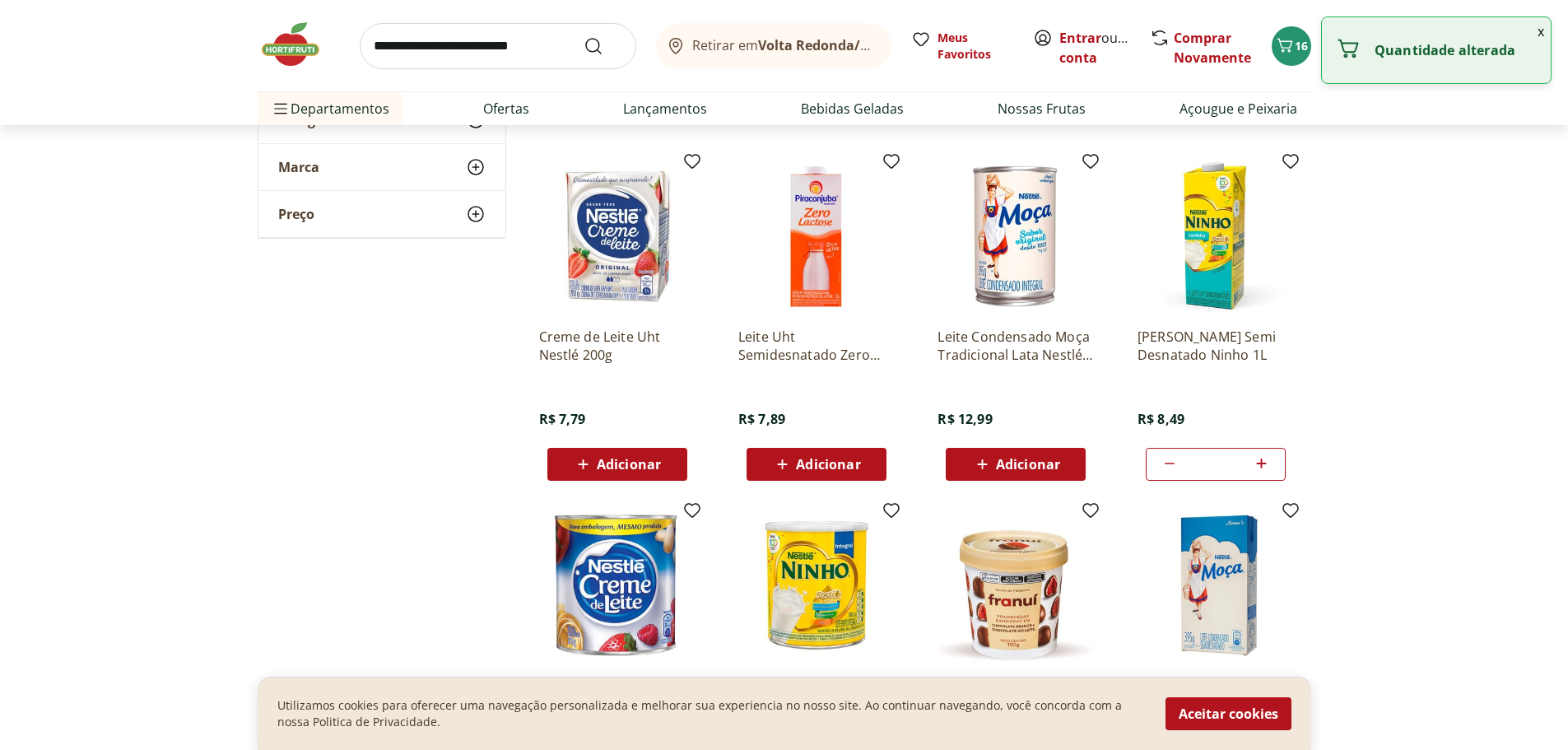
click at [1264, 463] on icon at bounding box center [1262, 463] width 10 height 10
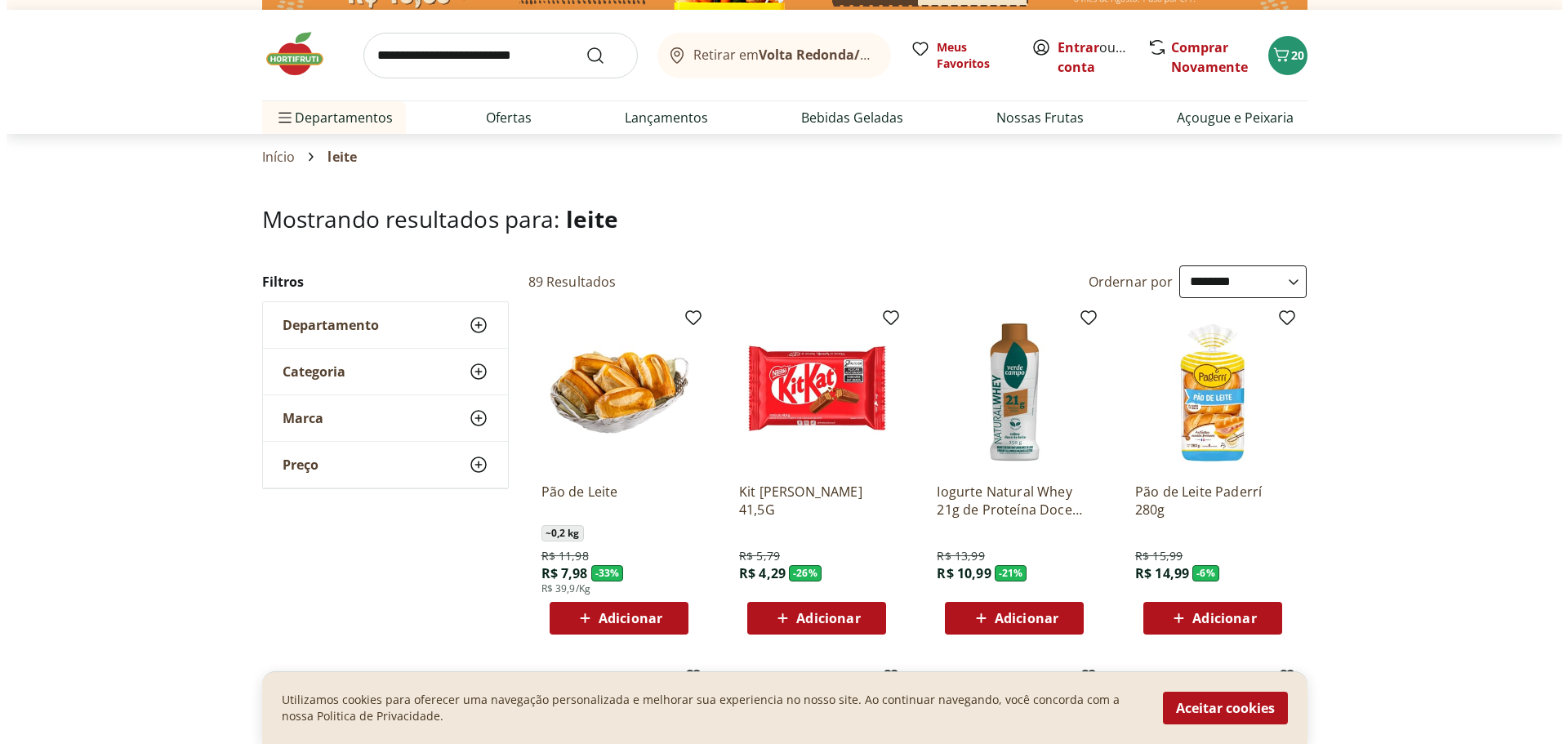
scroll to position [0, 0]
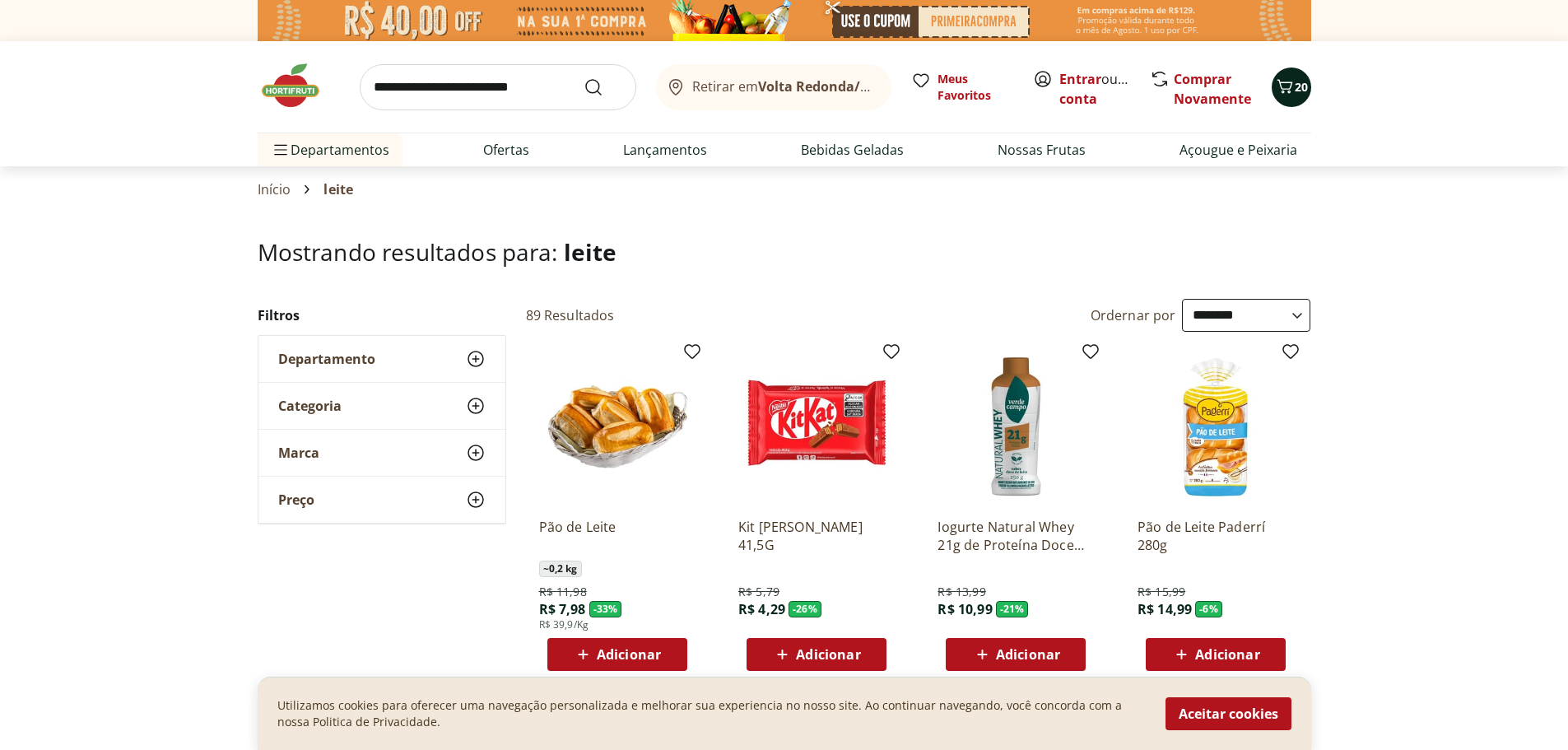
click at [1294, 98] on div "20" at bounding box center [1292, 87] width 13 height 26
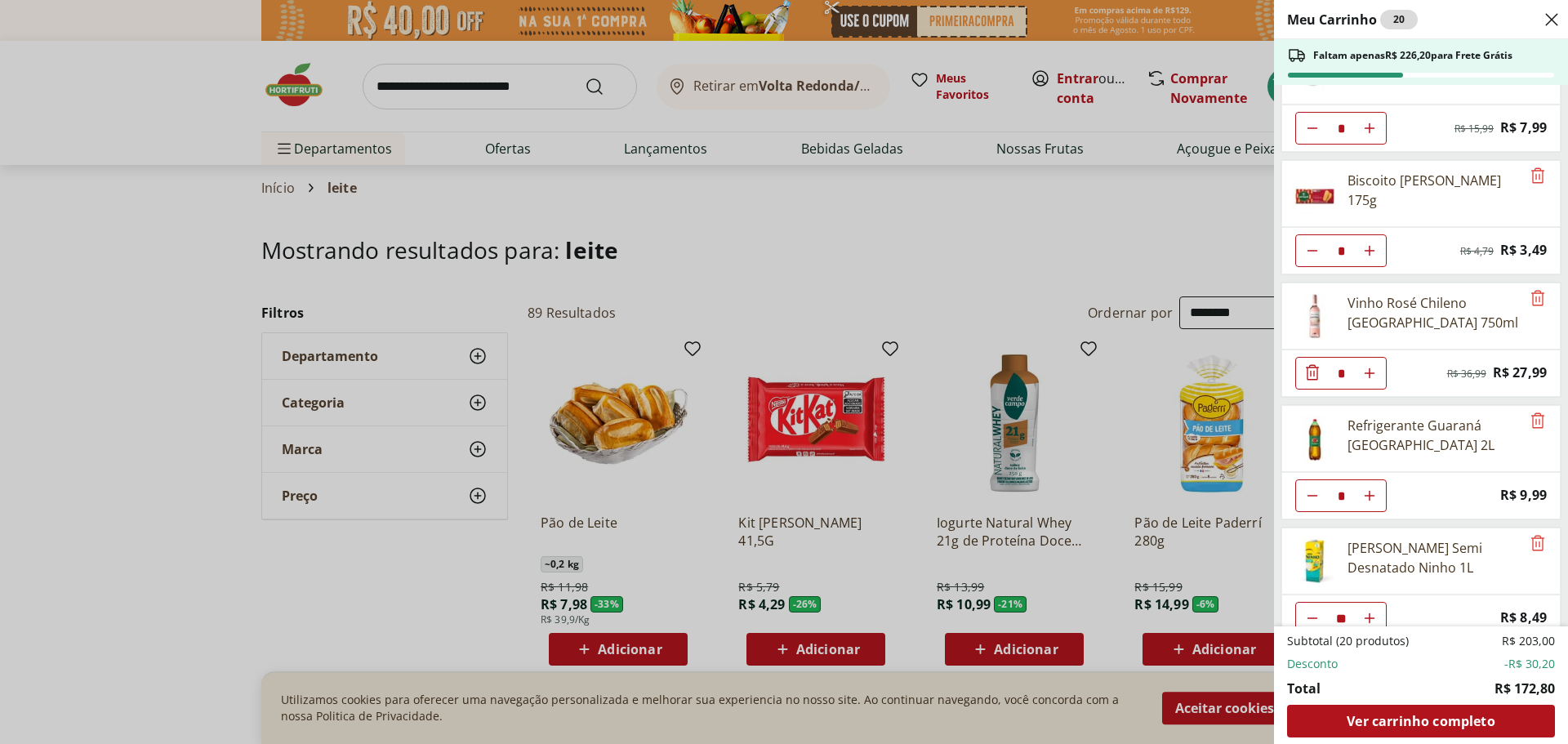
scroll to position [78, 0]
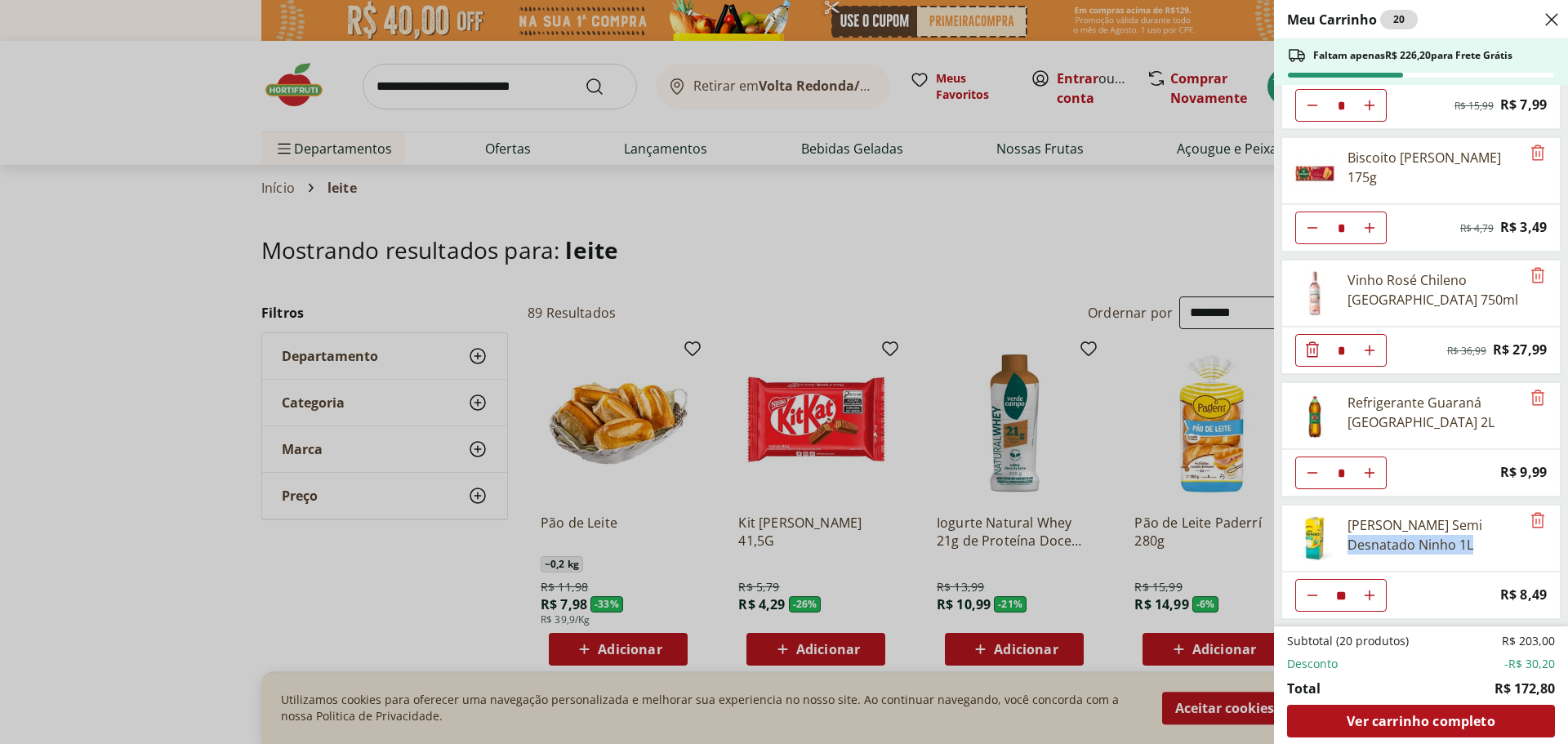
drag, startPoint x: 1568, startPoint y: 532, endPoint x: 1566, endPoint y: 542, distance: 10.2
click at [1556, 542] on div "Meu Carrinho 20 Faltam apenas R$ 226,20 para Frete Grátis Morango Bandeja 250g …" at bounding box center [1421, 372] width 294 height 744
click at [1542, 565] on div "[PERSON_NAME] Semi Desnatado Ninho 1L" at bounding box center [1421, 538] width 280 height 67
click at [1367, 121] on button "Aumentar Quantidade" at bounding box center [1370, 105] width 32 height 32
type input "**"
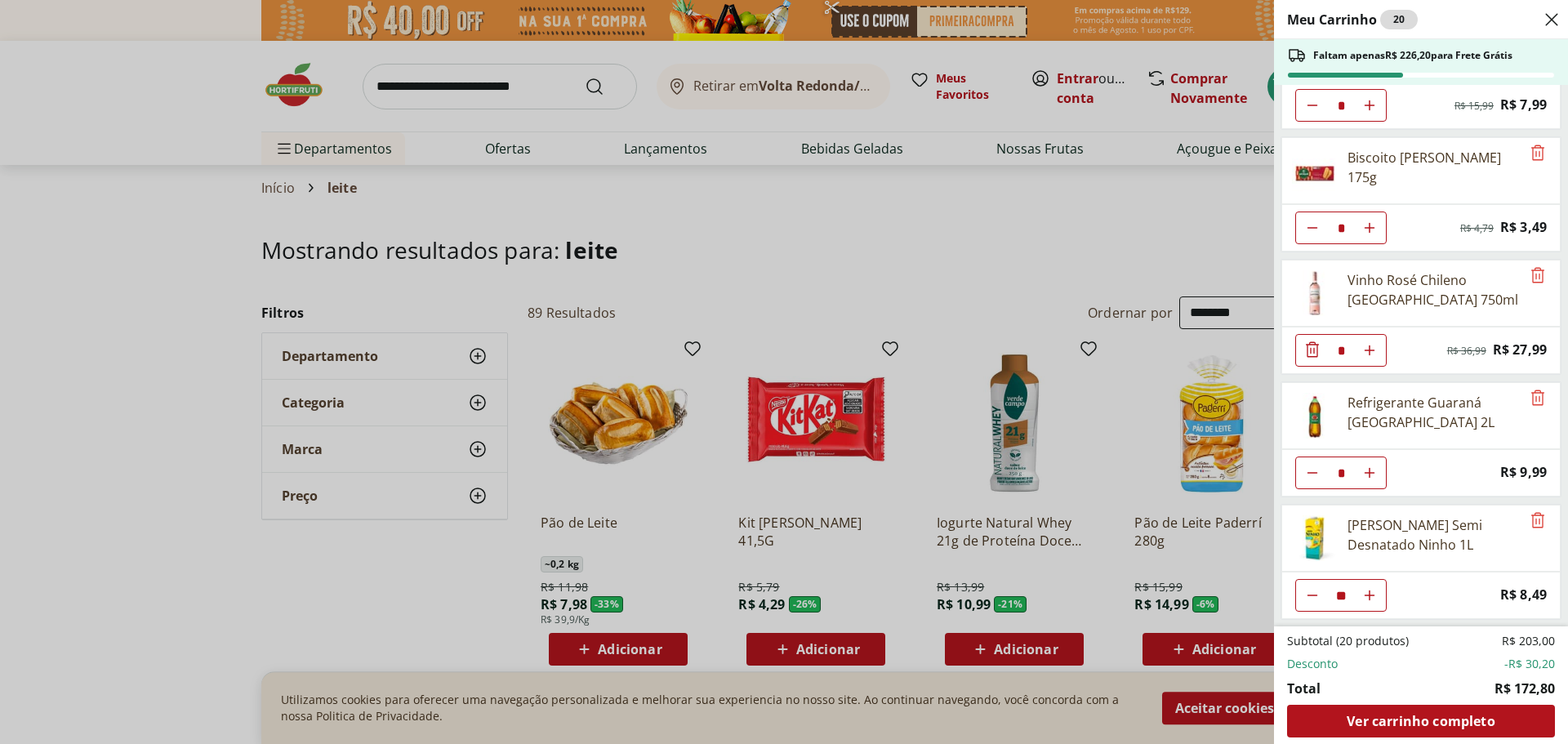
type input "**"
click at [1367, 121] on button "Aumentar Quantidade" at bounding box center [1370, 105] width 32 height 32
type input "**"
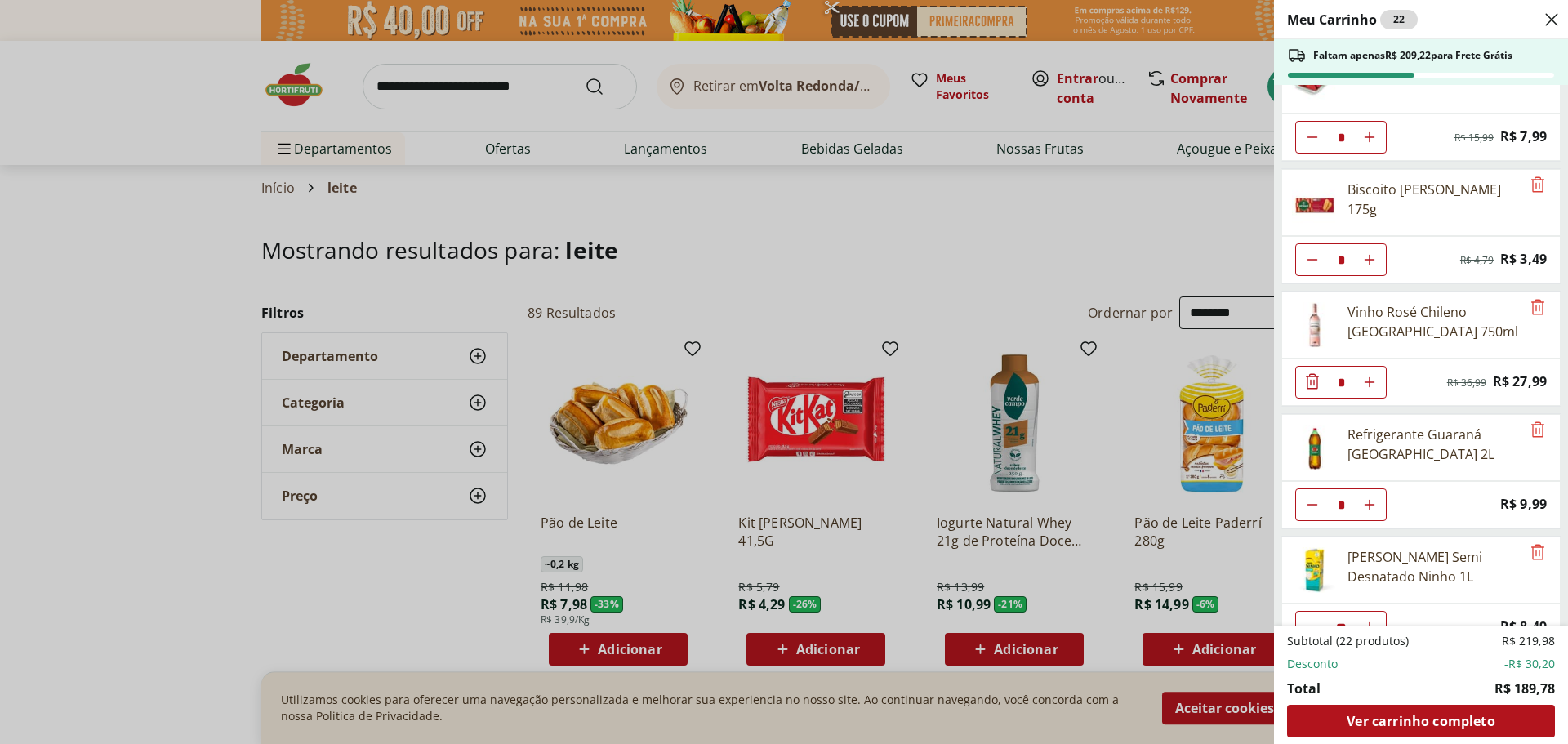
scroll to position [0, 0]
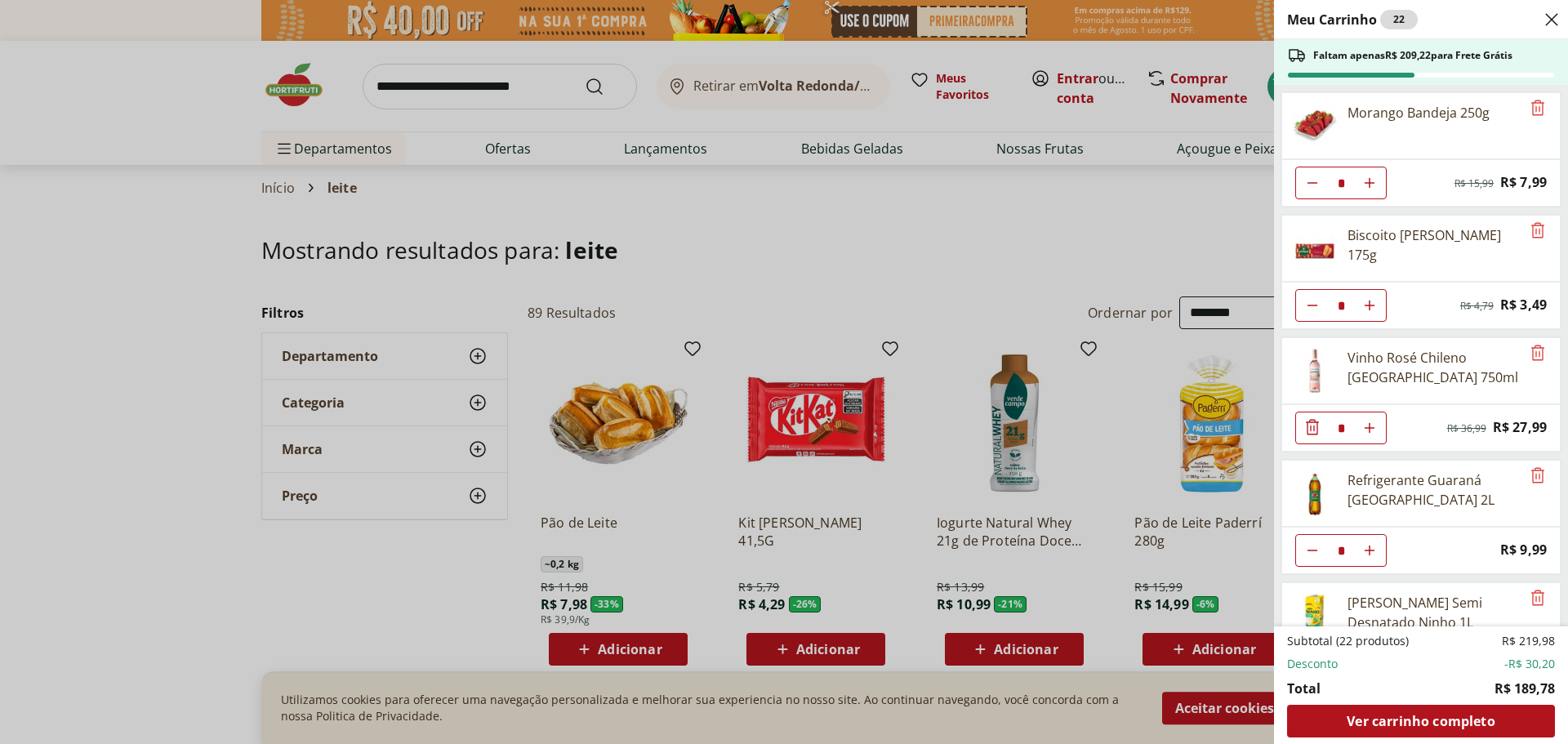
click at [1369, 189] on icon "Aumentar Quantidade" at bounding box center [1370, 183] width 13 height 13
click at [1373, 189] on icon "Aumentar Quantidade" at bounding box center [1370, 183] width 13 height 13
type input "*"
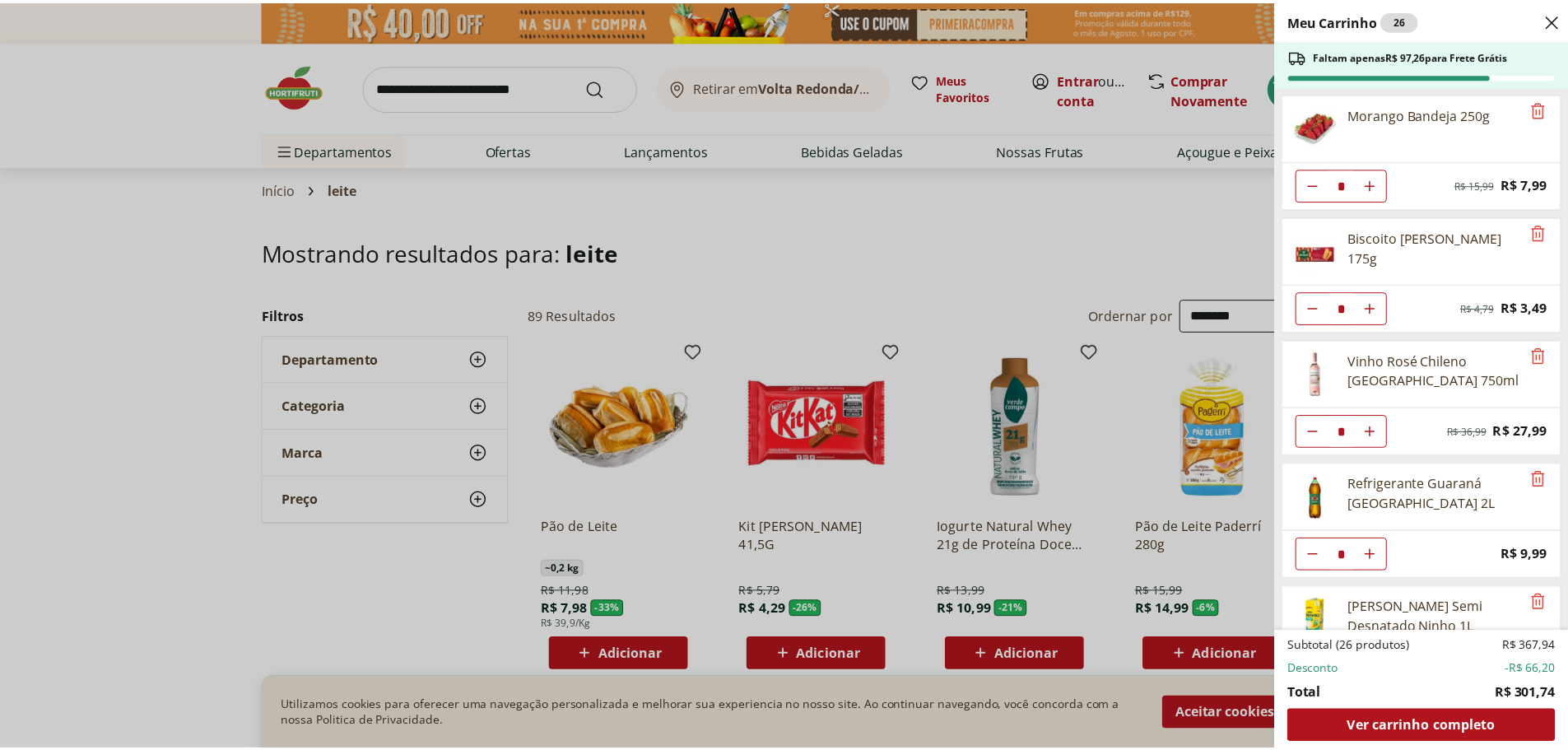
scroll to position [78, 0]
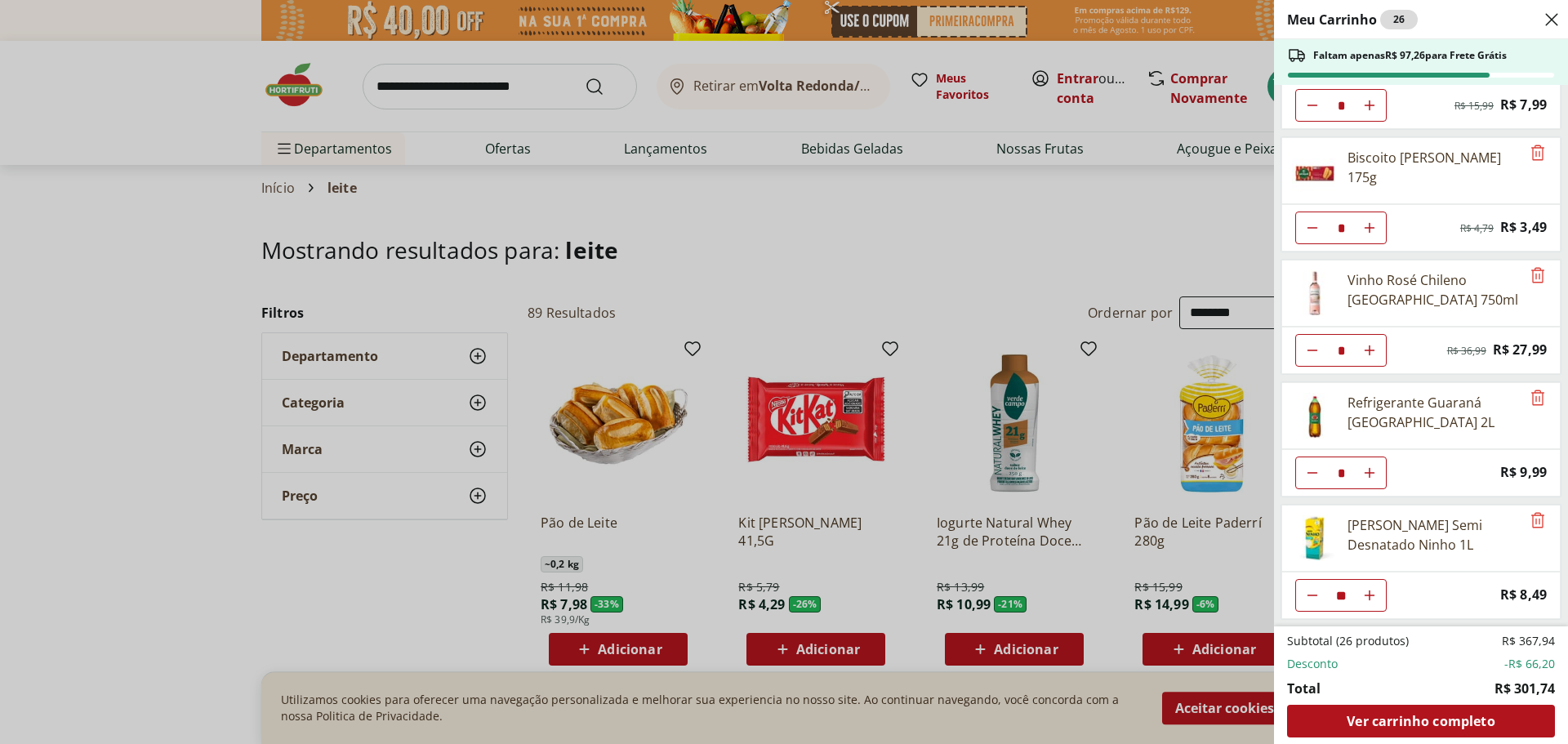
click at [802, 201] on div "Meu Carrinho 26 Faltam apenas R$ 97,26 para Frete Grátis Morango Bandeja 250g *…" at bounding box center [784, 372] width 1568 height 744
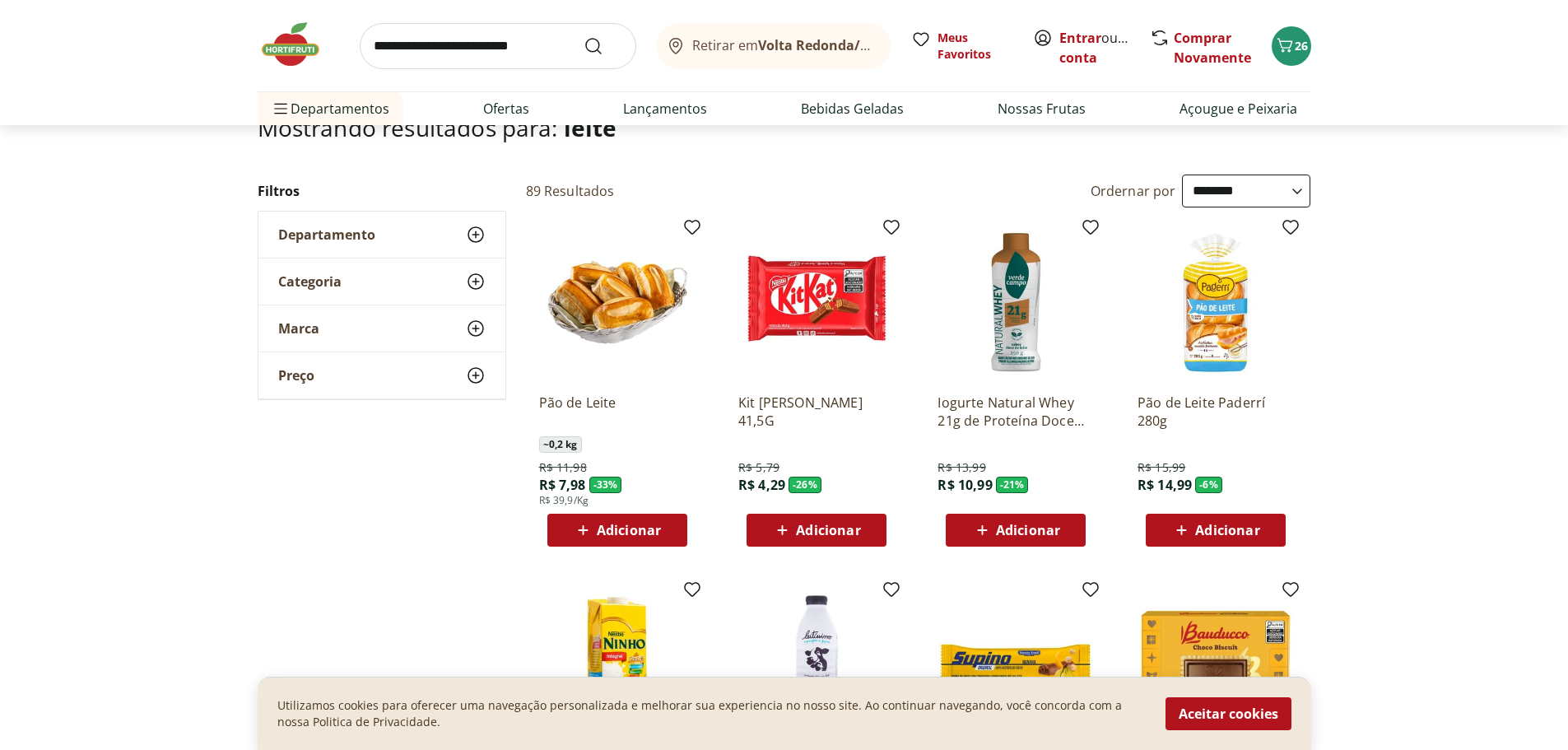
scroll to position [0, 0]
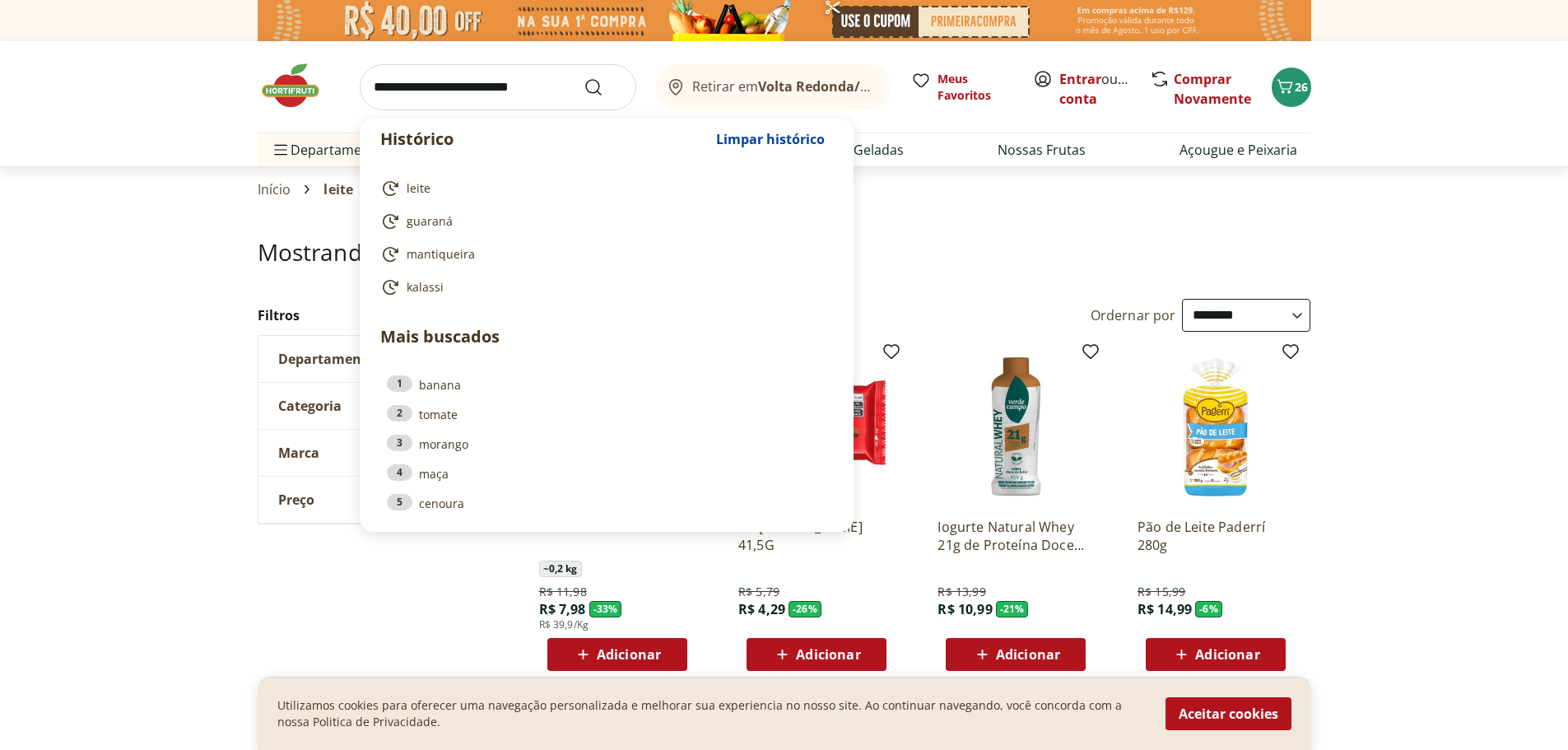
click at [515, 86] on input "search" at bounding box center [498, 87] width 276 height 46
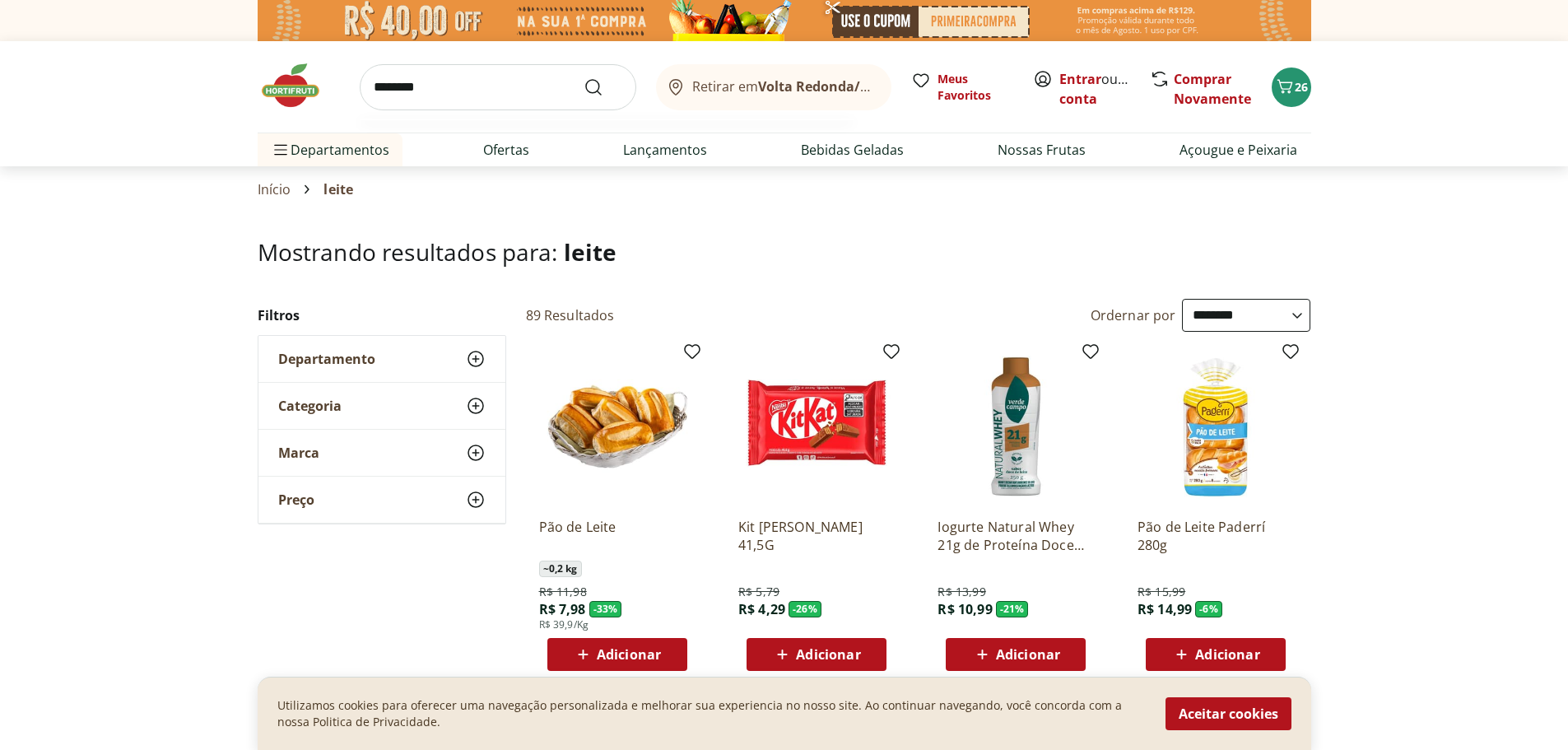
type input "********"
click at [584, 77] on button "Submit Search" at bounding box center [603, 87] width 40 height 19
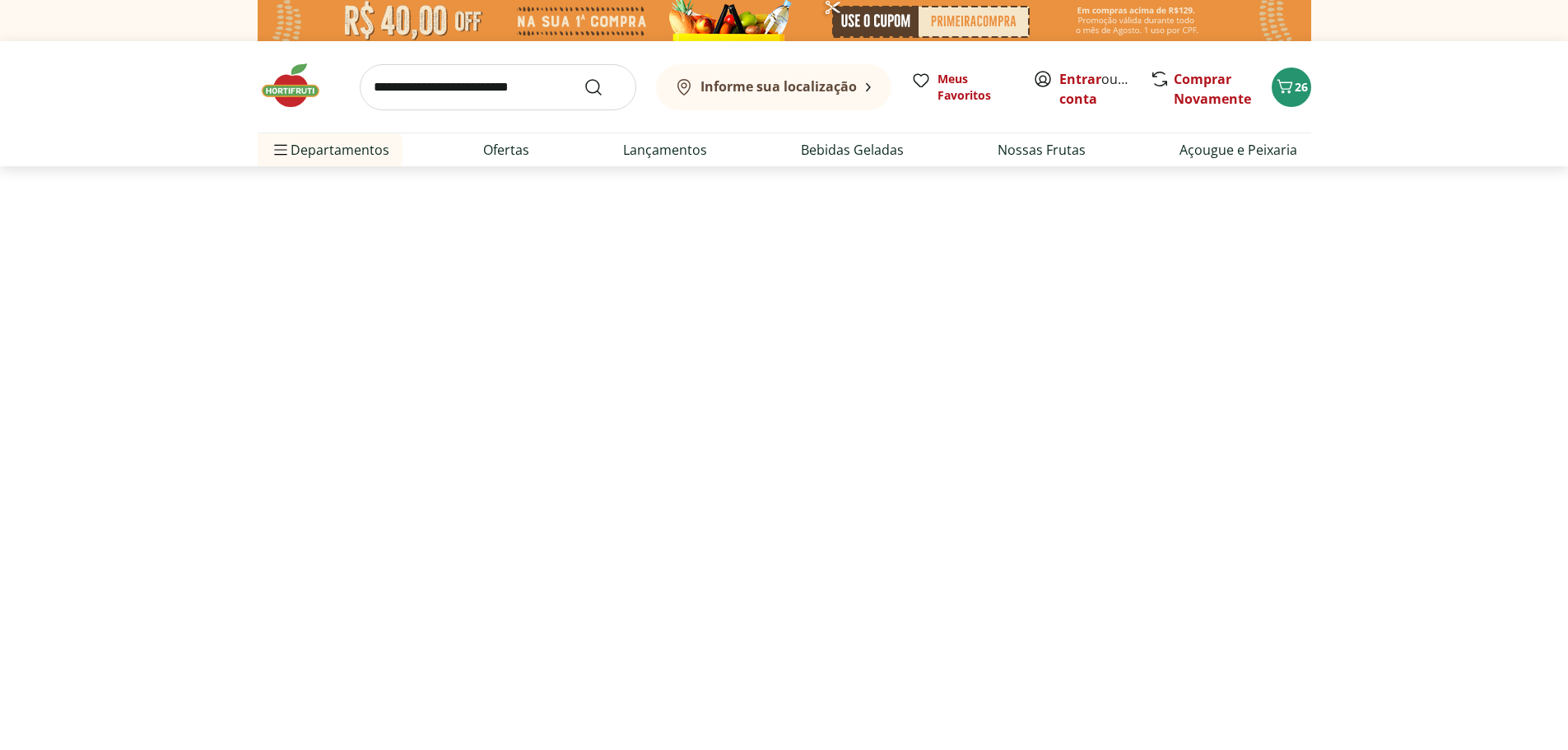
select select "**********"
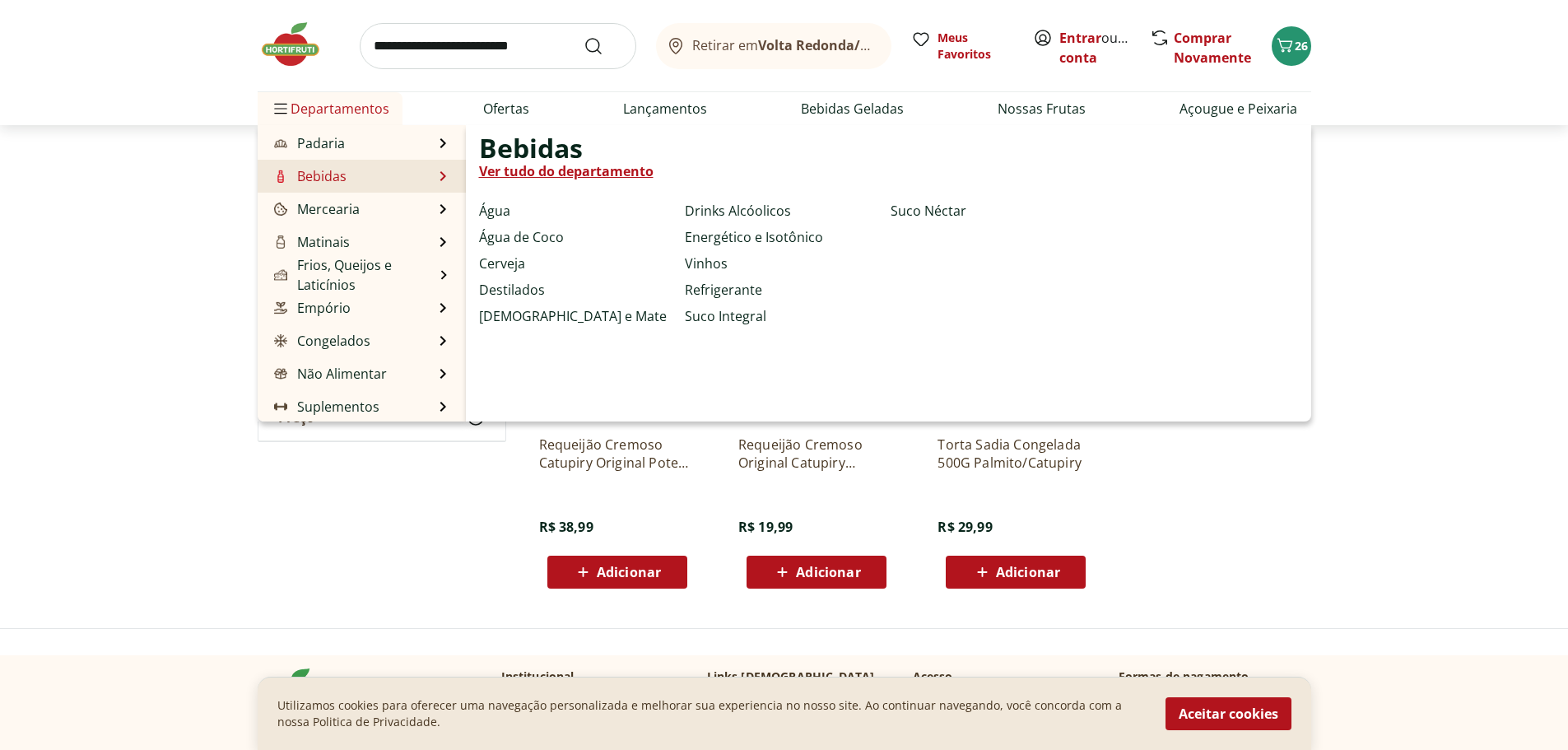
scroll to position [165, 0]
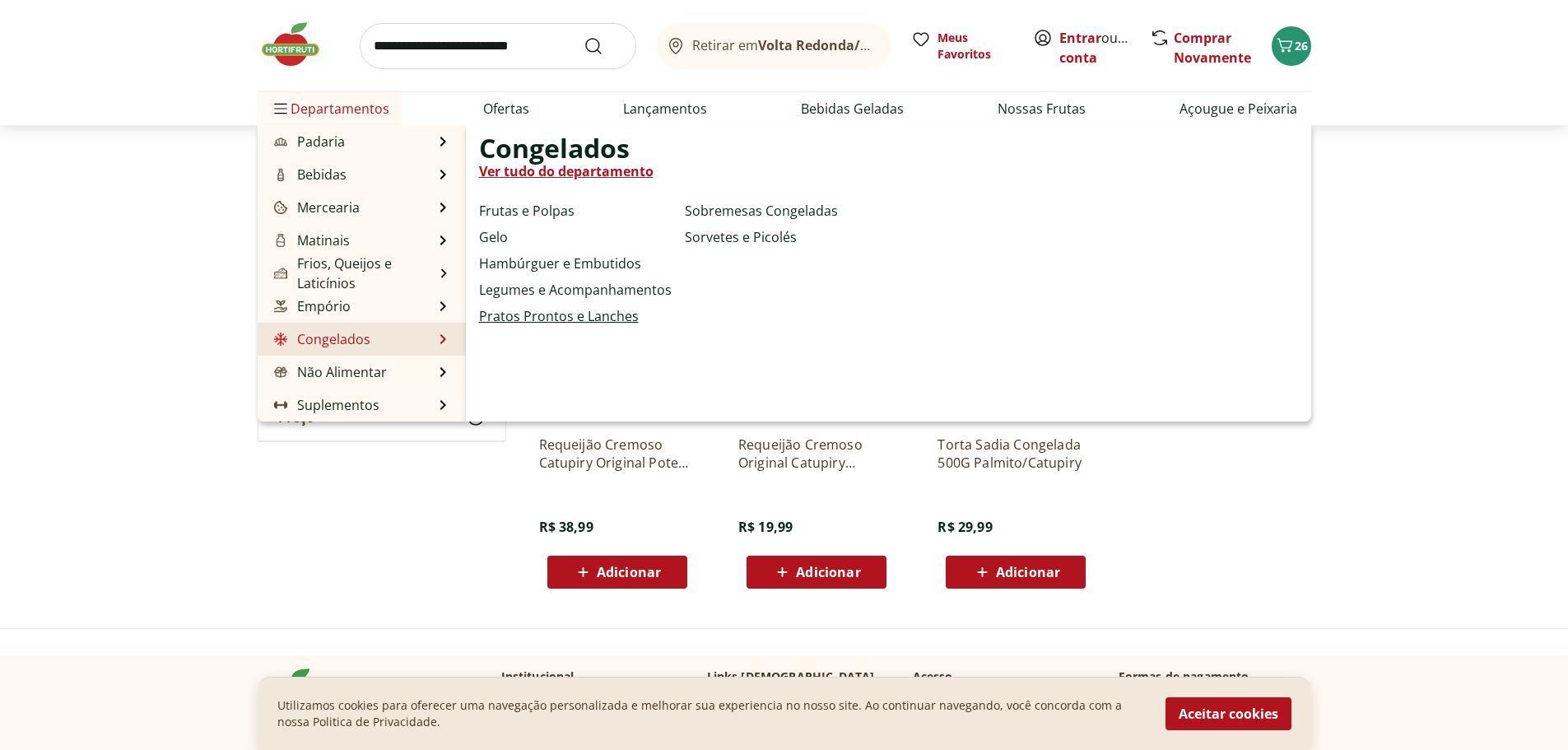
click at [524, 311] on link "Pratos Prontos e Lanches" at bounding box center [558, 316] width 159 height 19
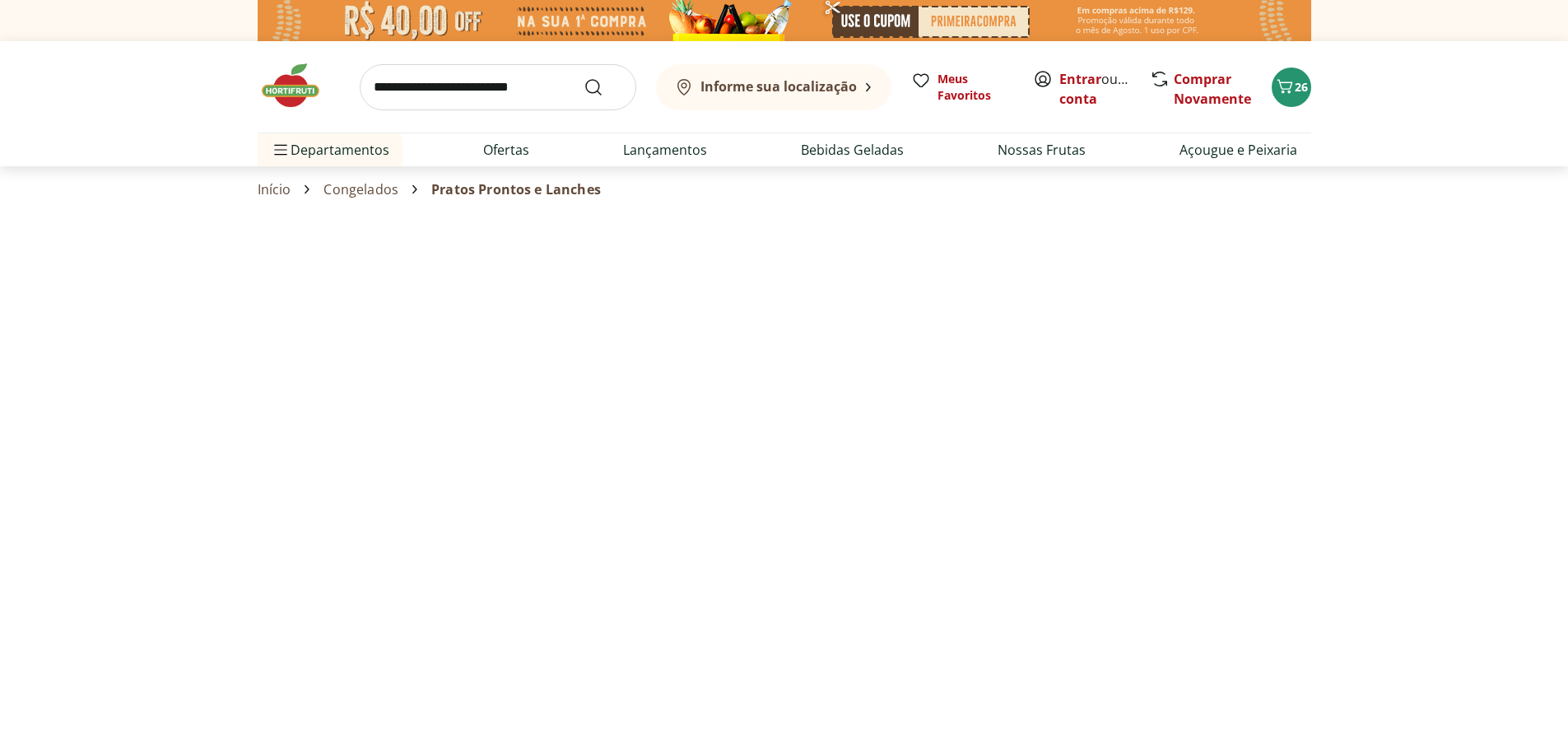
select select "**********"
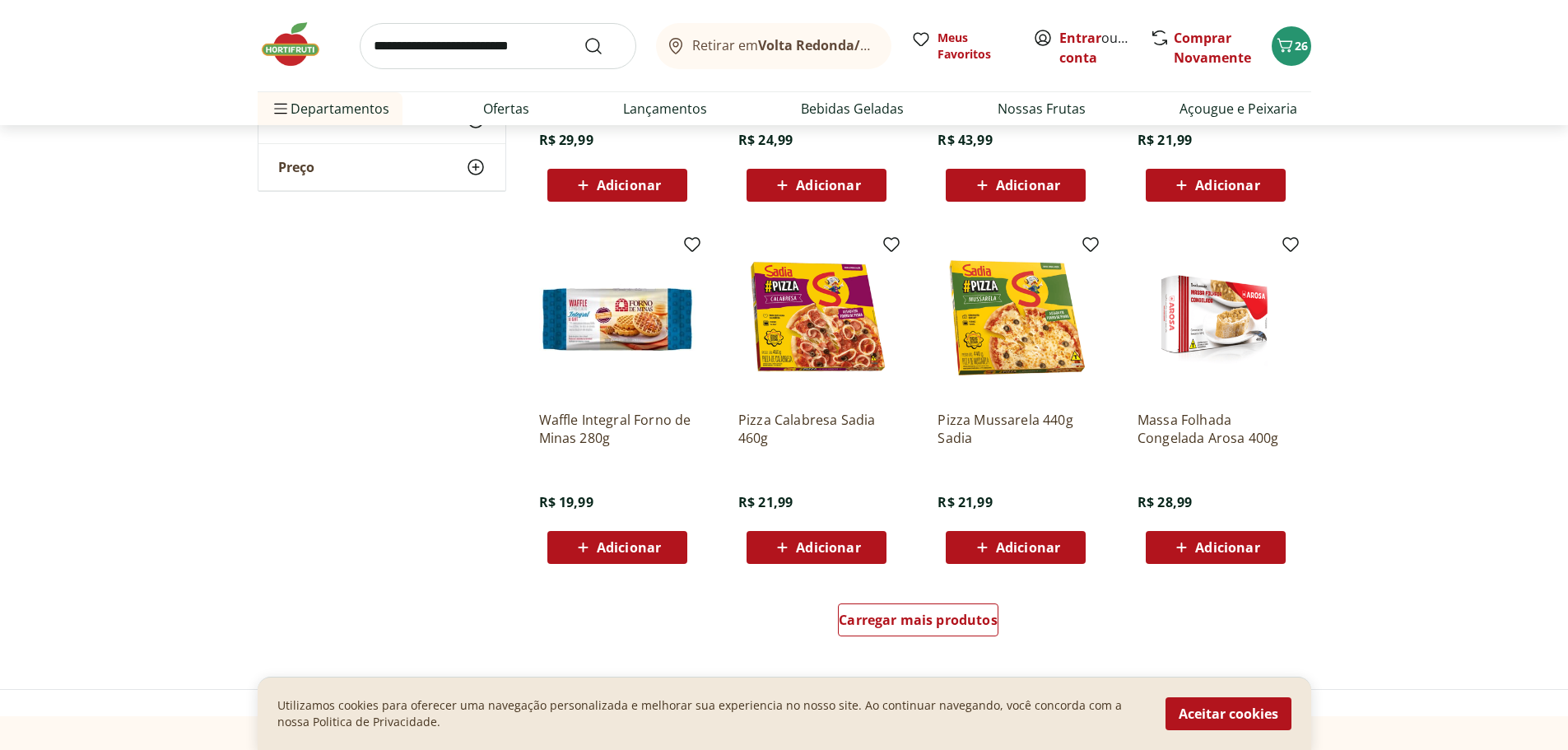
scroll to position [988, 0]
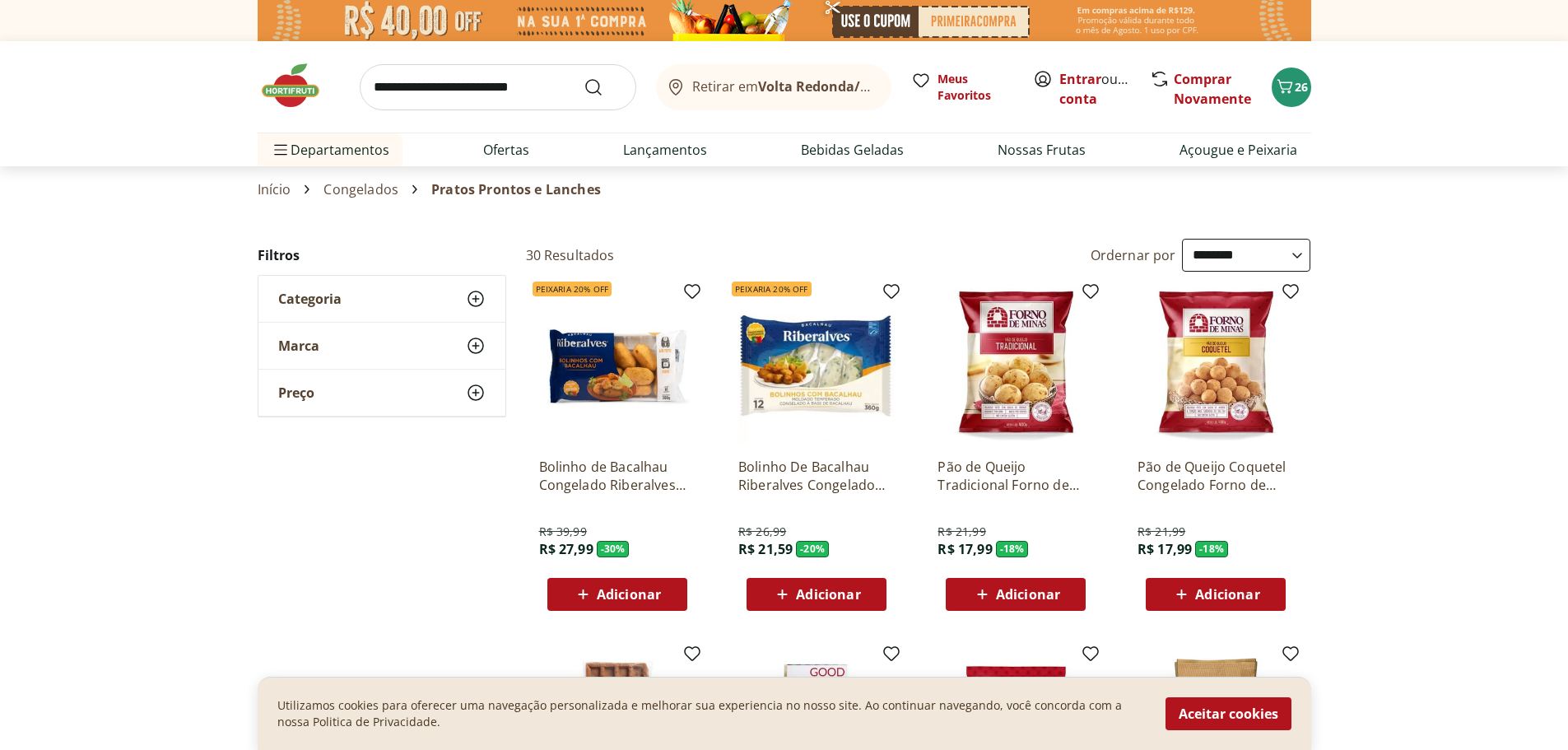
select select "**********"
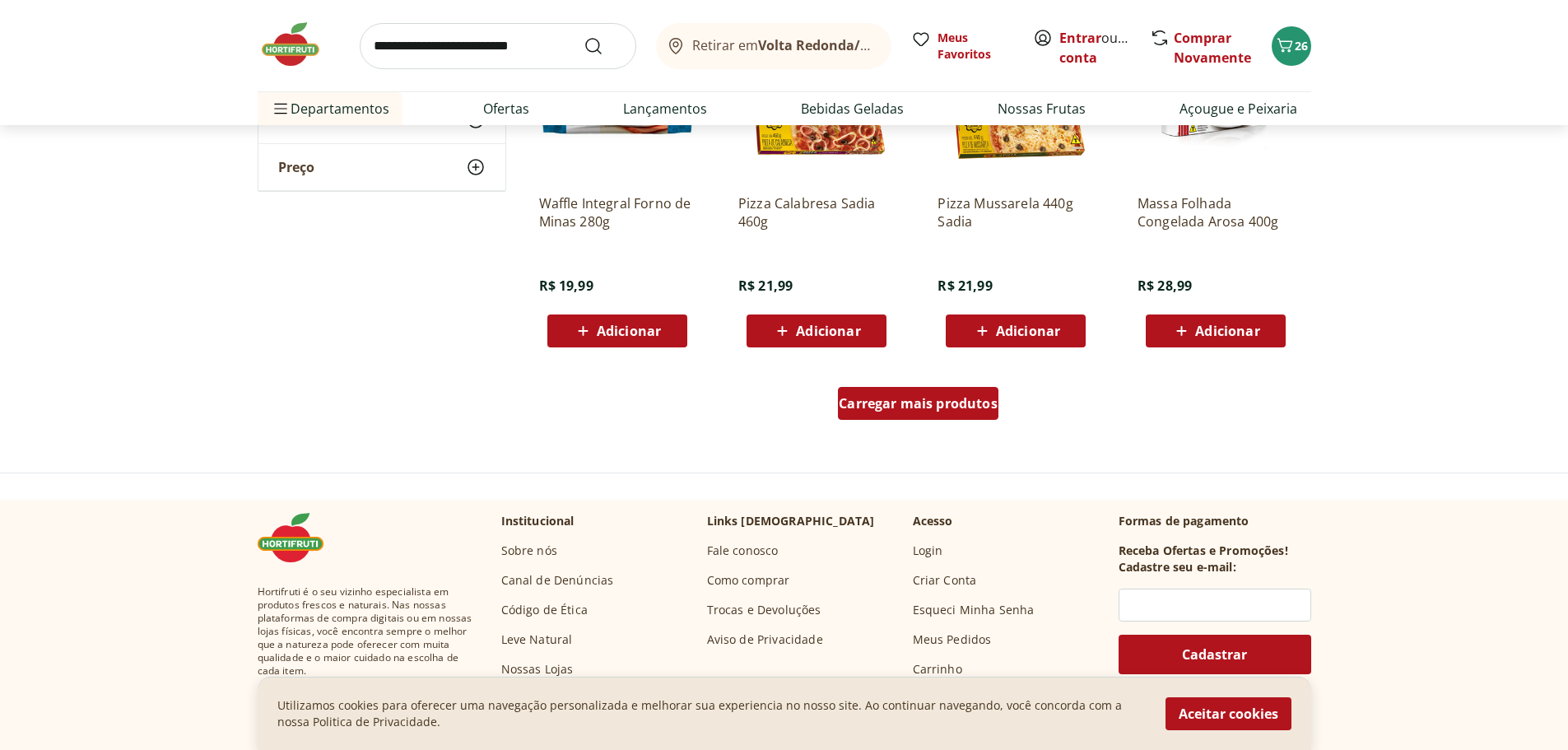
click at [882, 422] on link "Carregar mais produtos" at bounding box center [918, 407] width 160 height 40
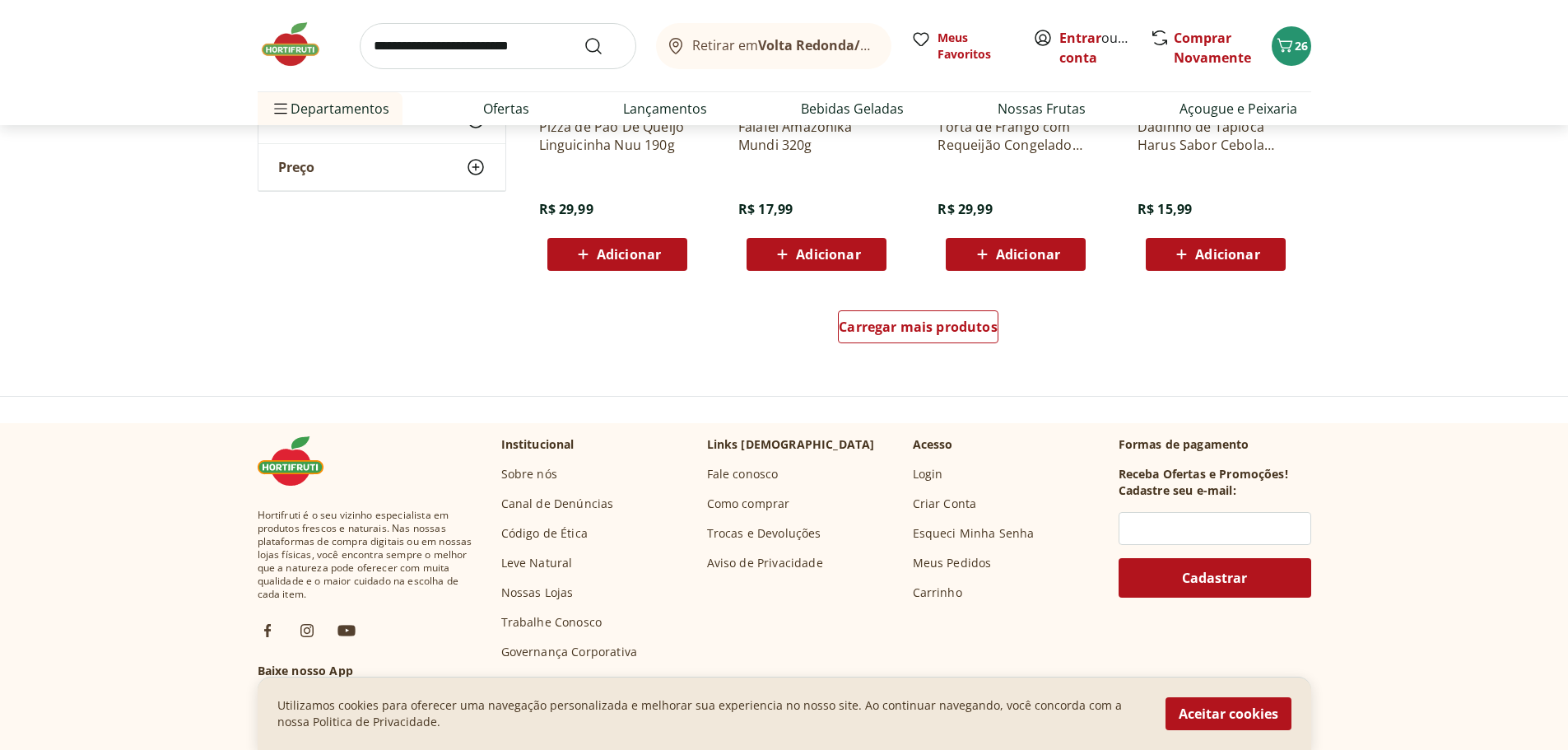
scroll to position [2140, 0]
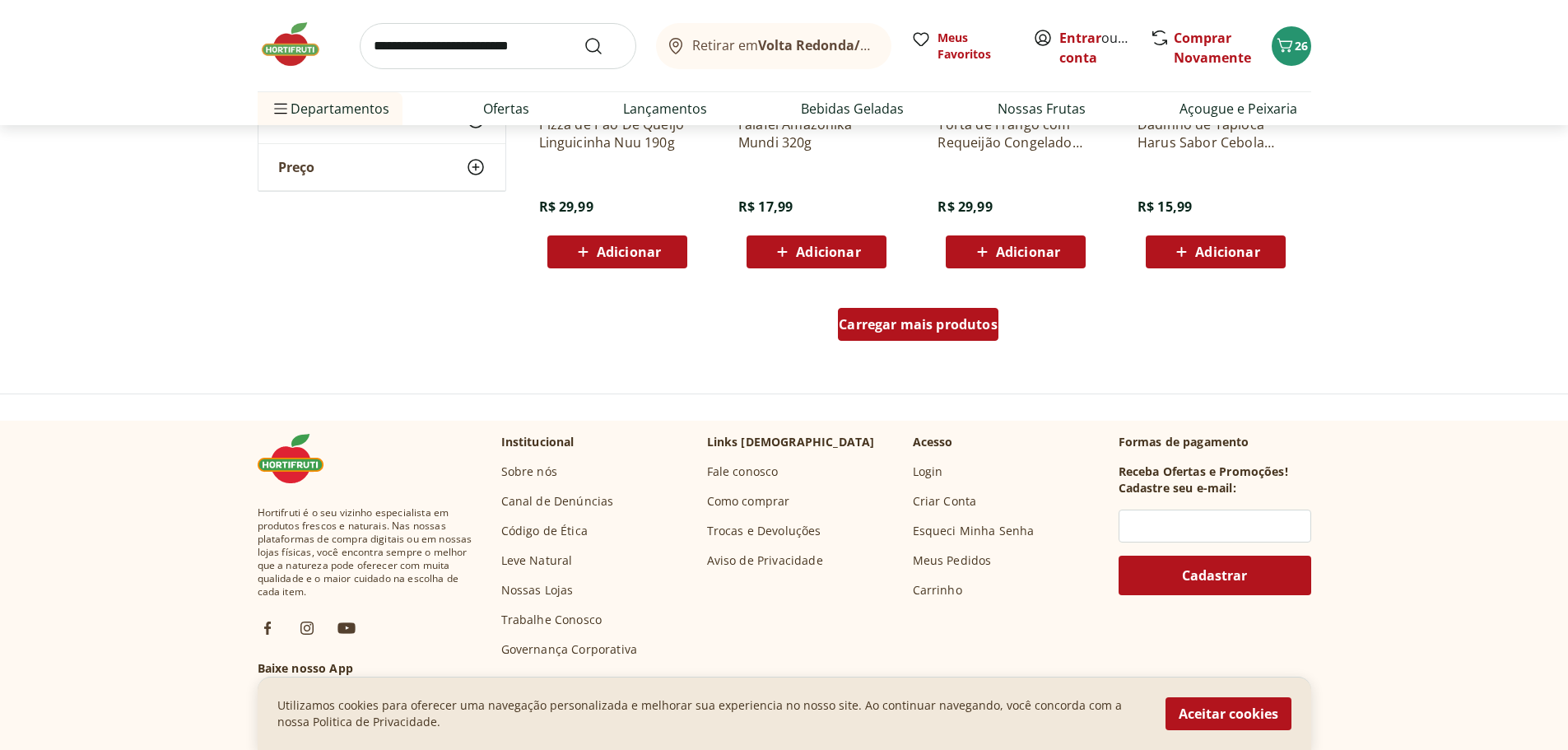
click at [967, 322] on span "Carregar mais produtos" at bounding box center [918, 324] width 158 height 13
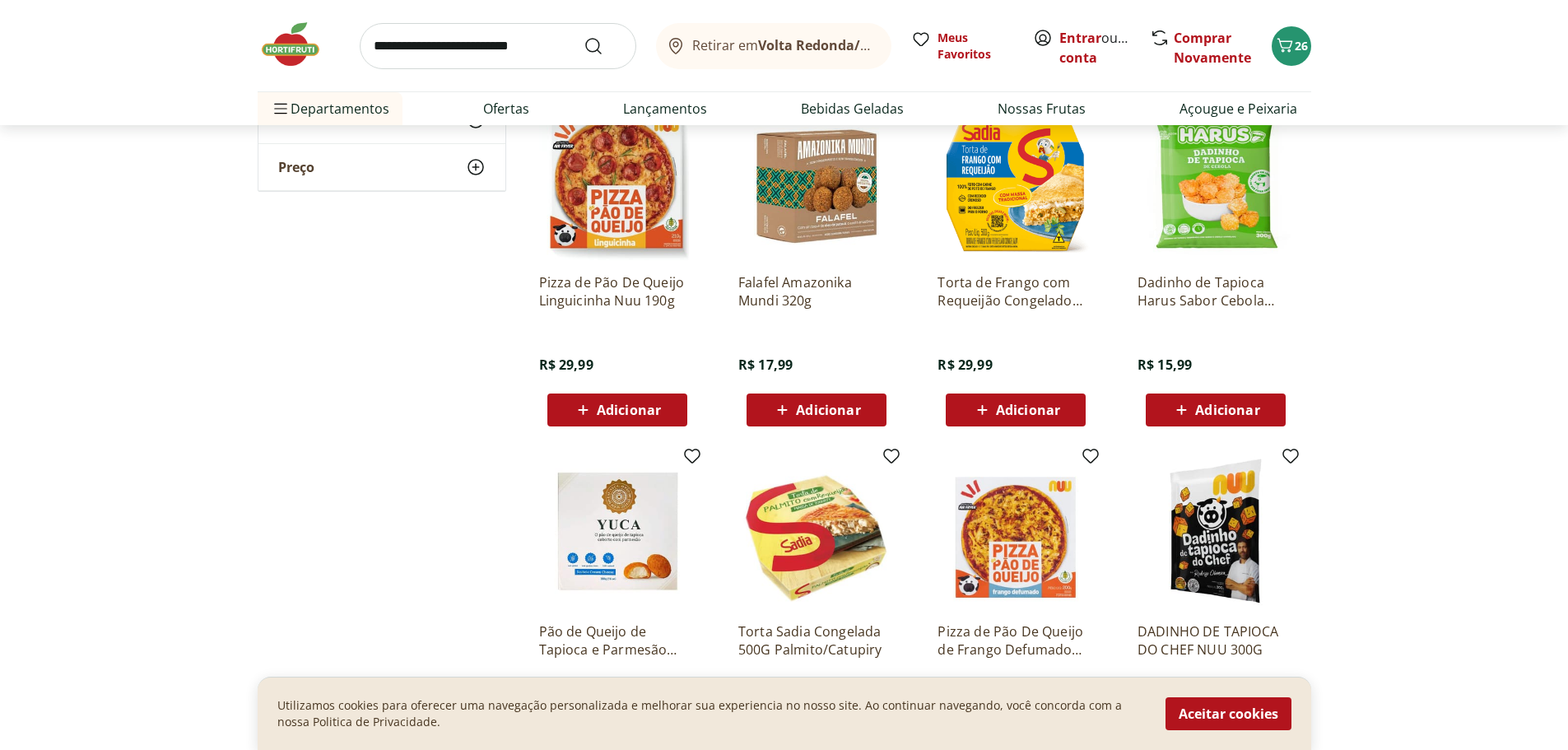
scroll to position [1975, 0]
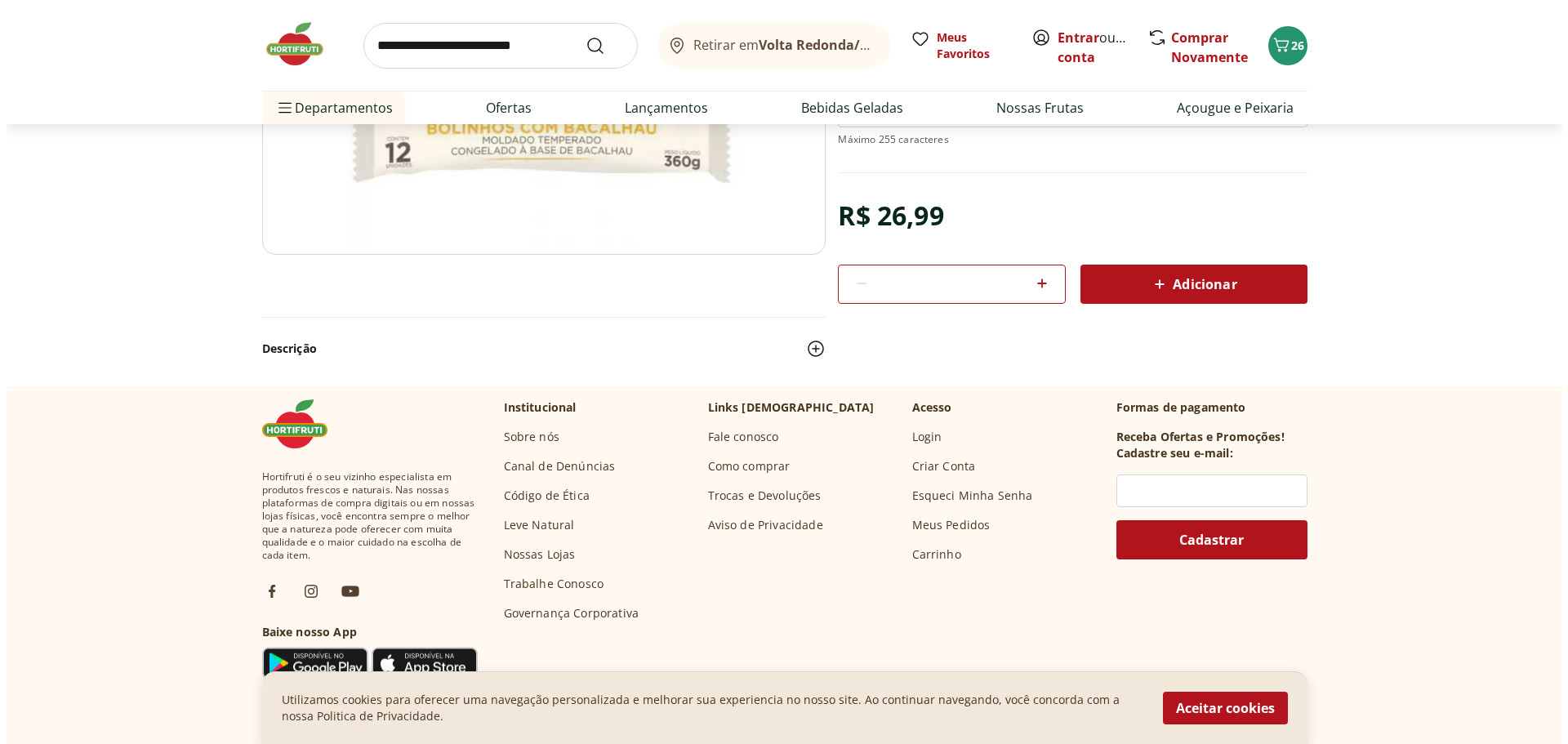
scroll to position [82, 0]
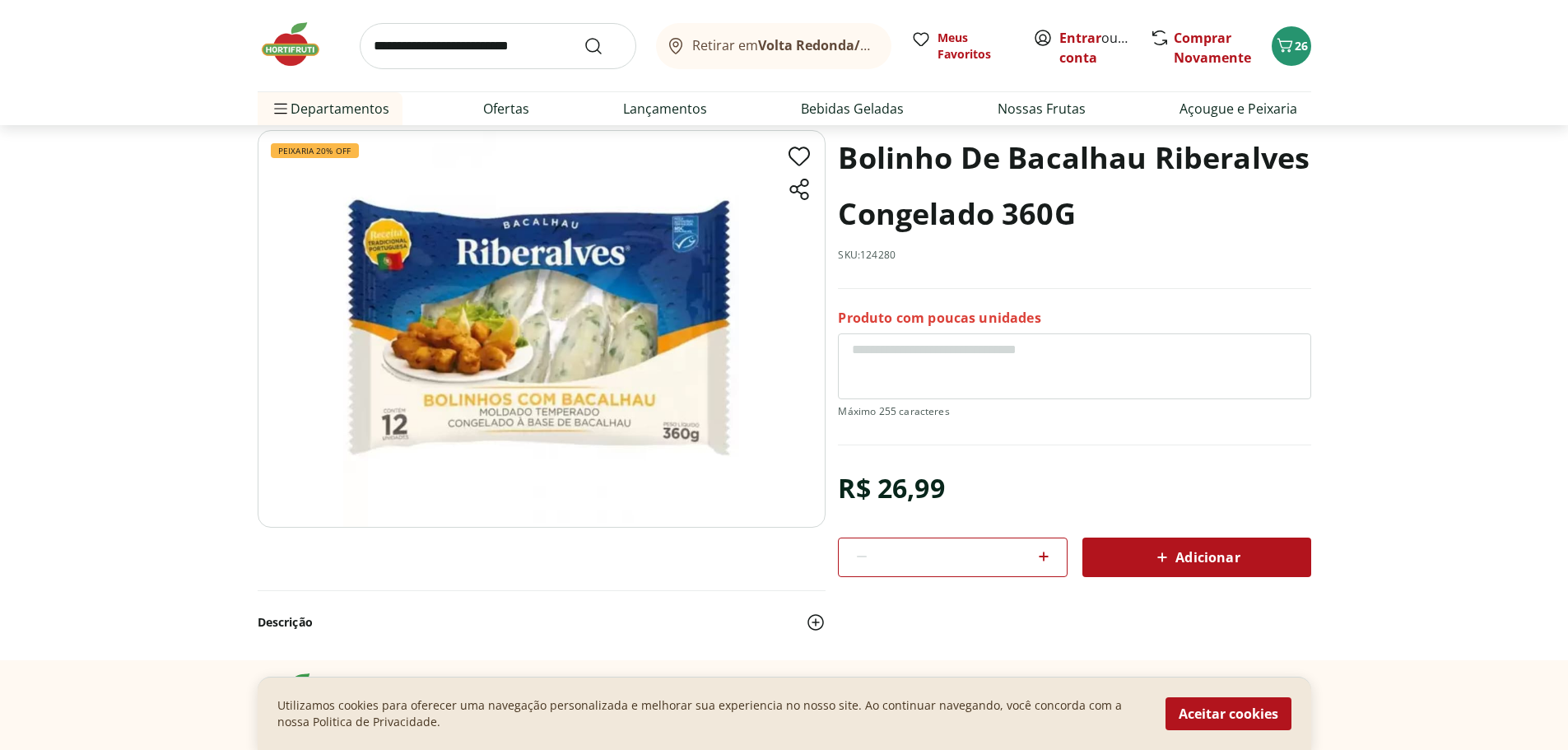
click at [1234, 562] on span "Adicionar" at bounding box center [1196, 557] width 87 height 19
click at [1304, 43] on span "27" at bounding box center [1301, 46] width 13 height 16
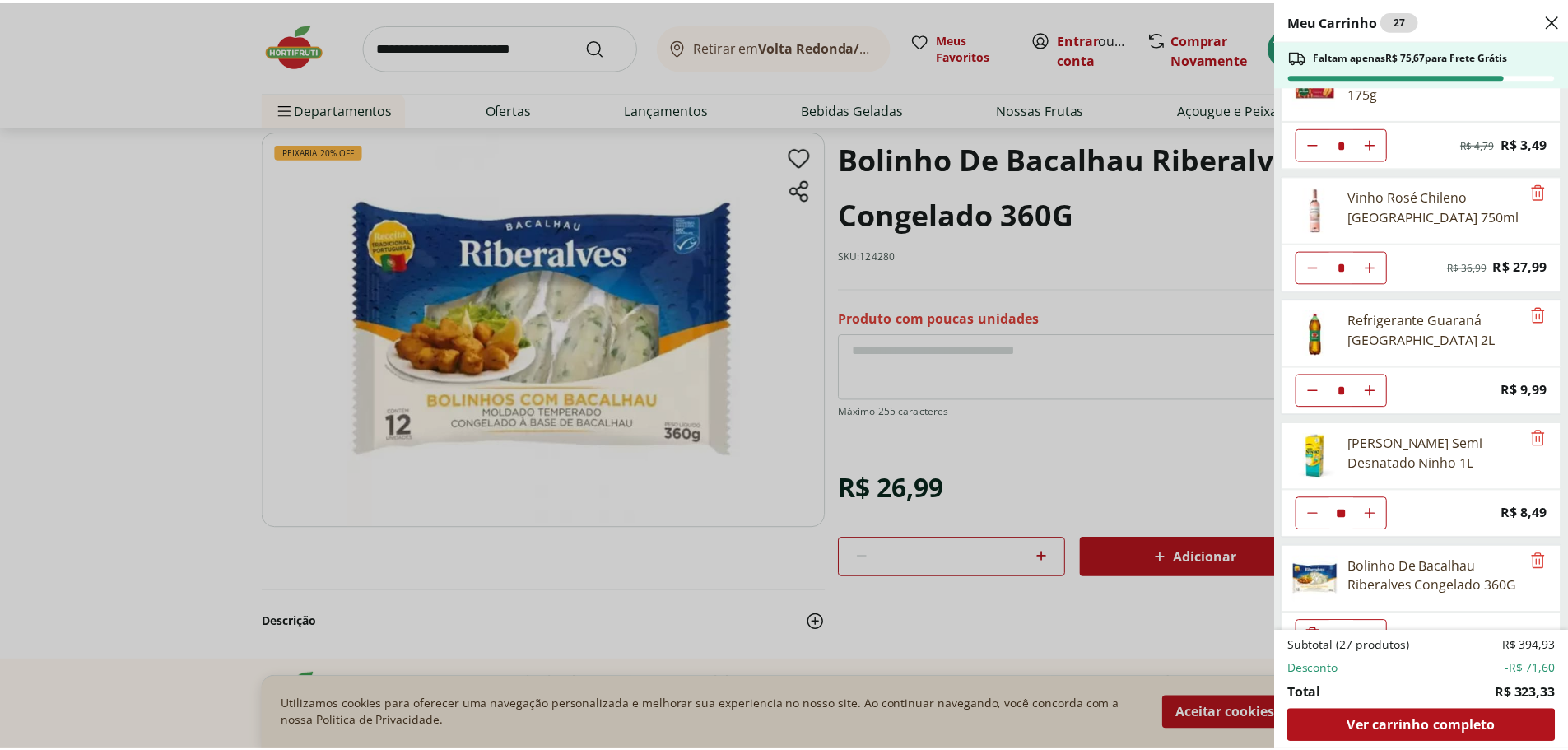
scroll to position [202, 0]
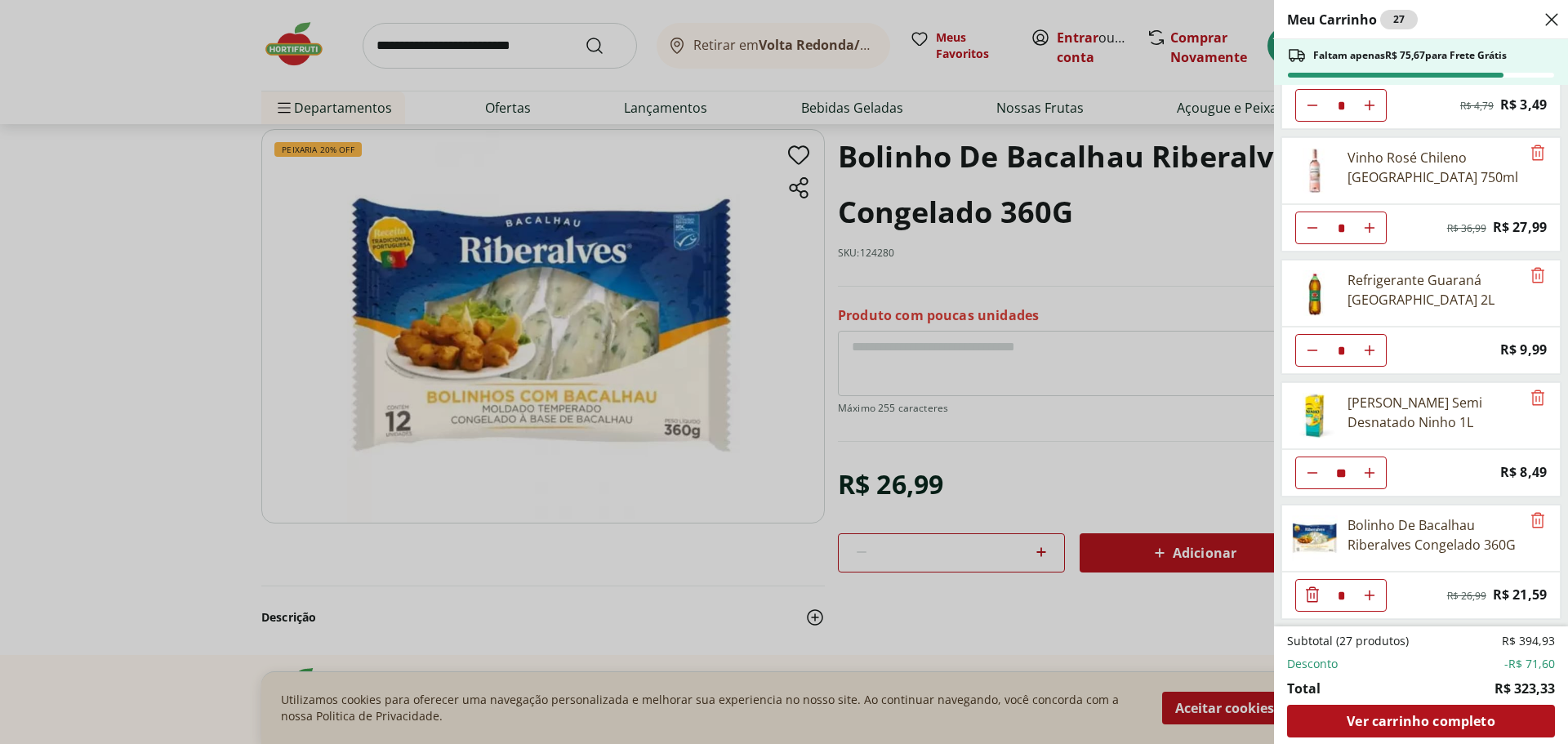
click at [308, 55] on div "Meu Carrinho 27 Faltam apenas R$ 75,67 para Frete Grátis Morango Bandeja 250g *…" at bounding box center [784, 372] width 1568 height 744
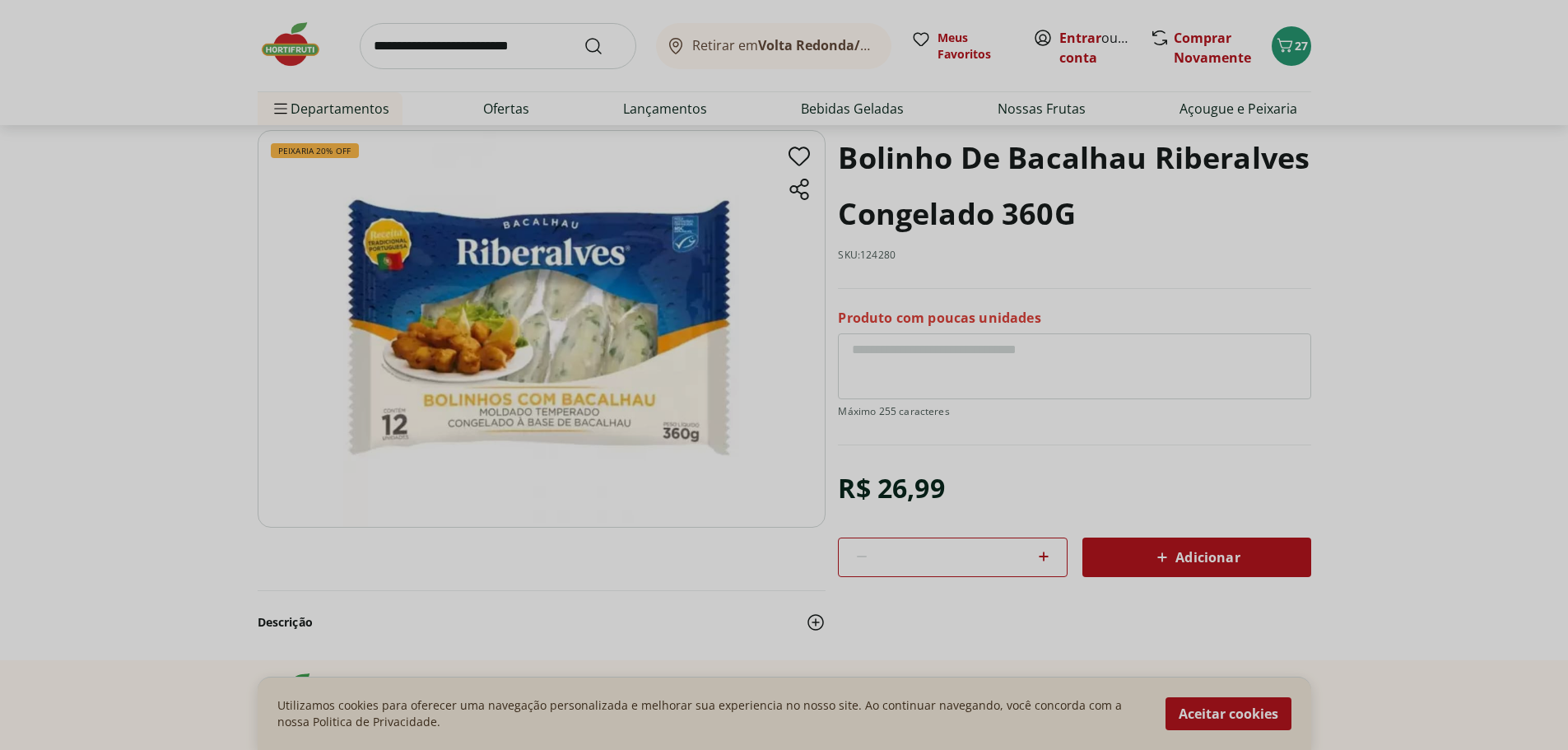
click at [294, 37] on img at bounding box center [299, 44] width 83 height 49
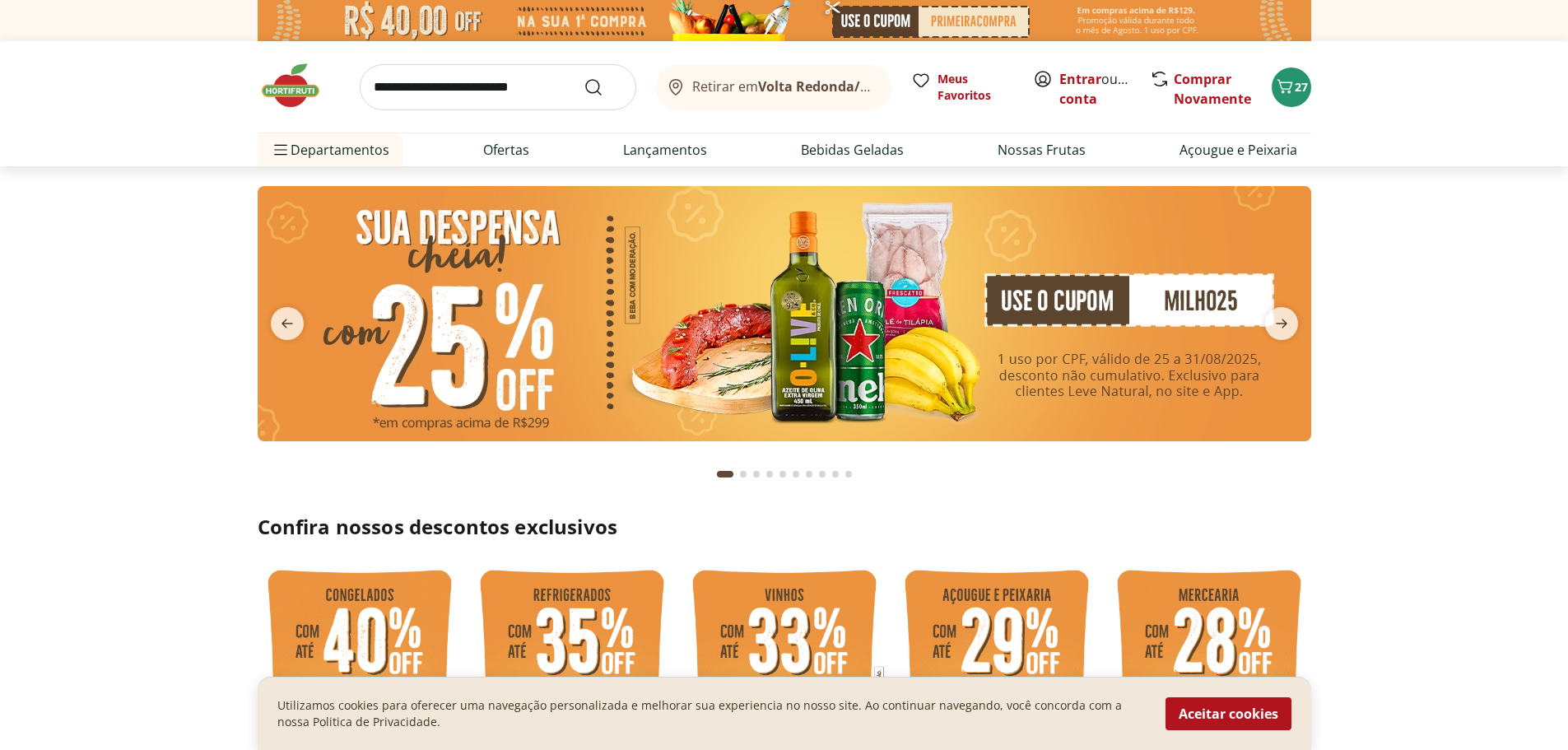
click at [1234, 84] on span "Comprar Novamente" at bounding box center [1213, 89] width 78 height 40
click at [1289, 80] on icon "Carrinho" at bounding box center [1285, 86] width 19 height 19
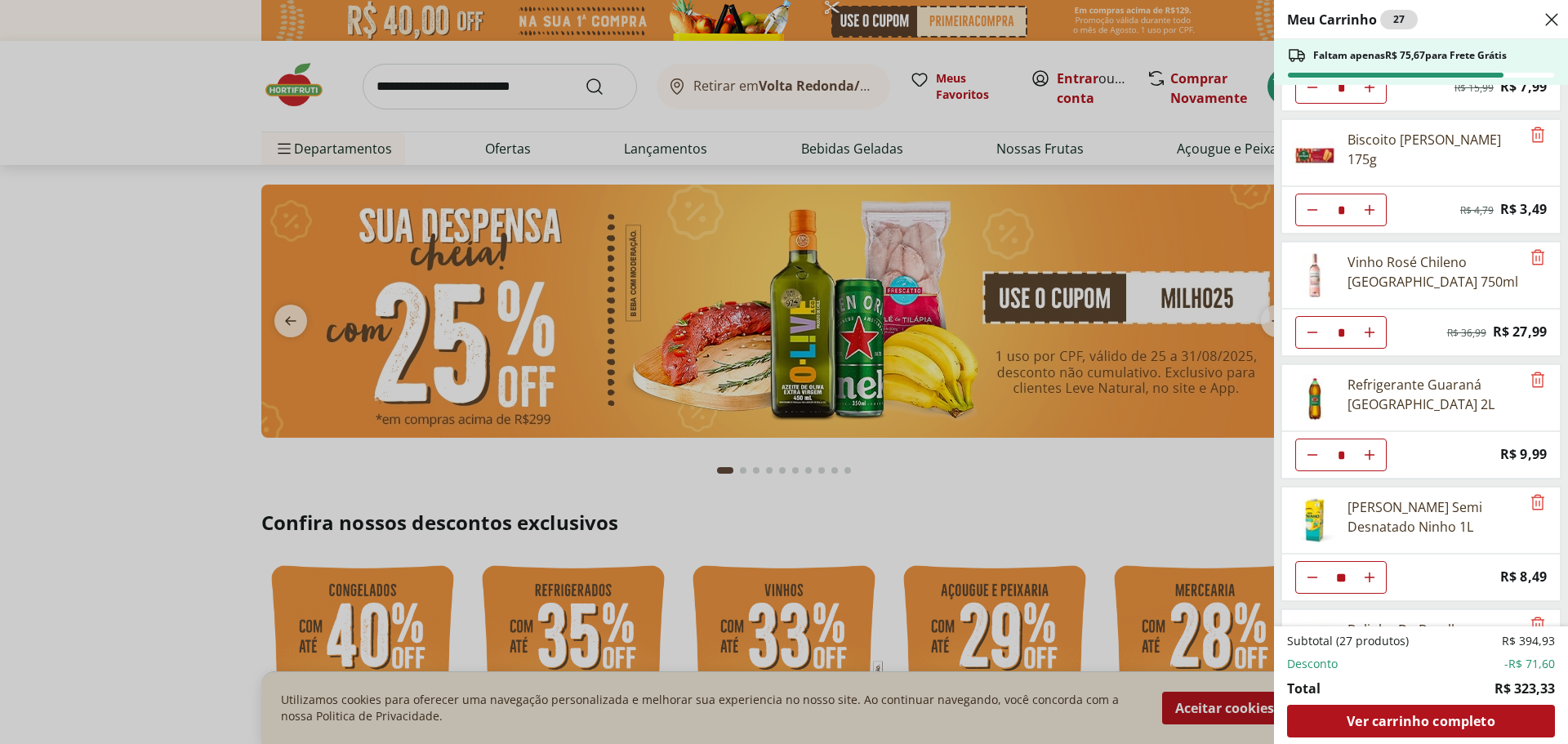
scroll to position [200, 0]
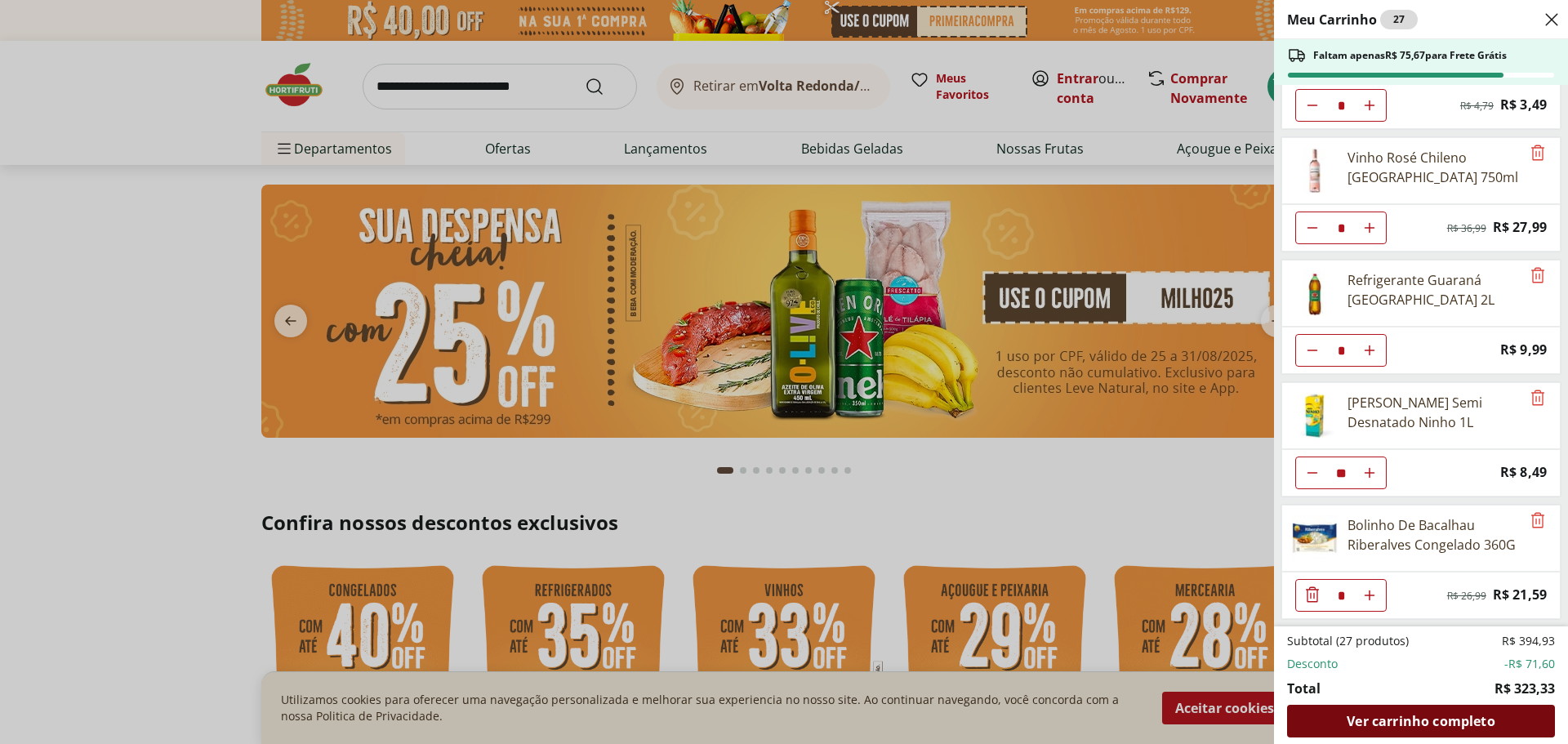
click at [1457, 721] on span "Ver carrinho completo" at bounding box center [1420, 720] width 148 height 13
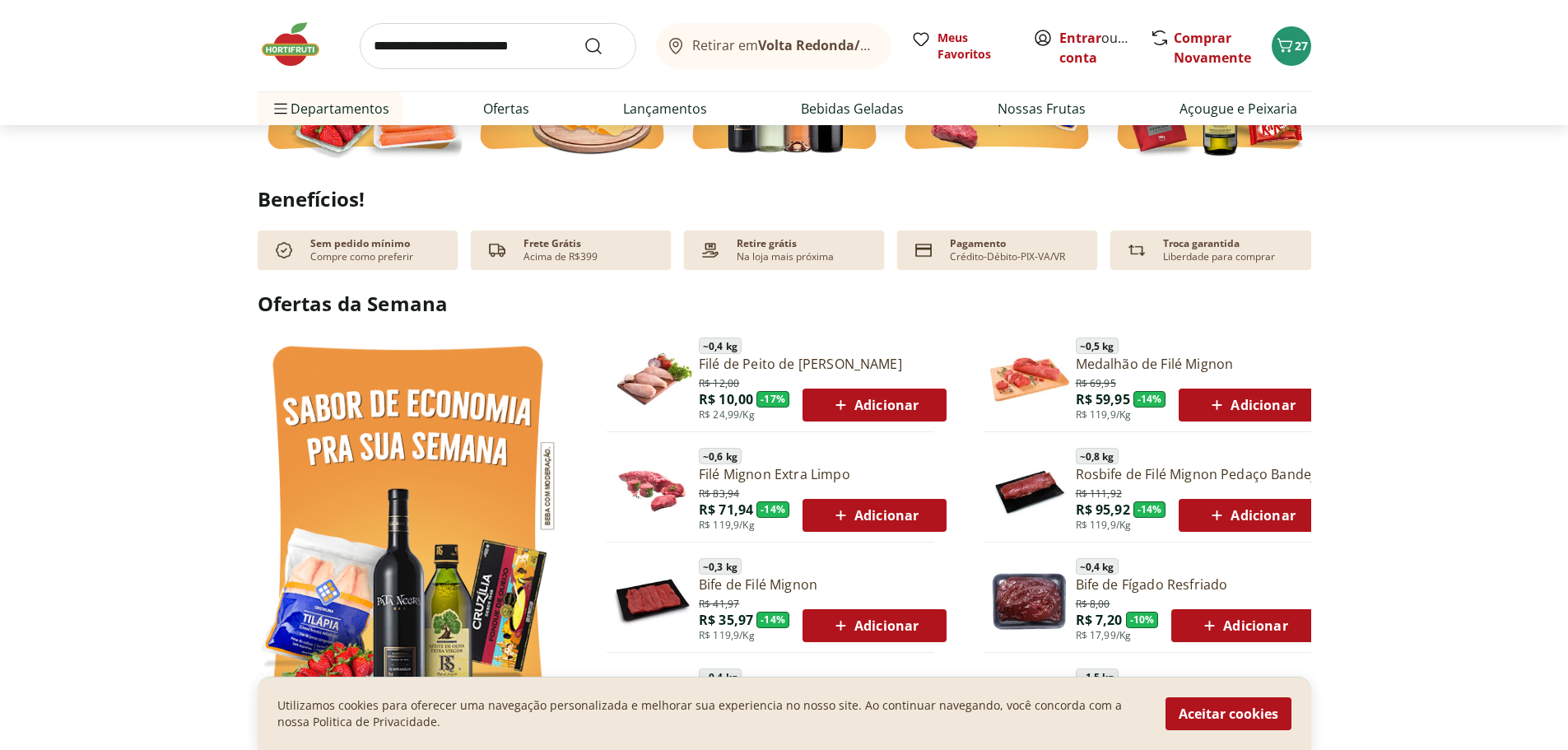
scroll to position [832, 0]
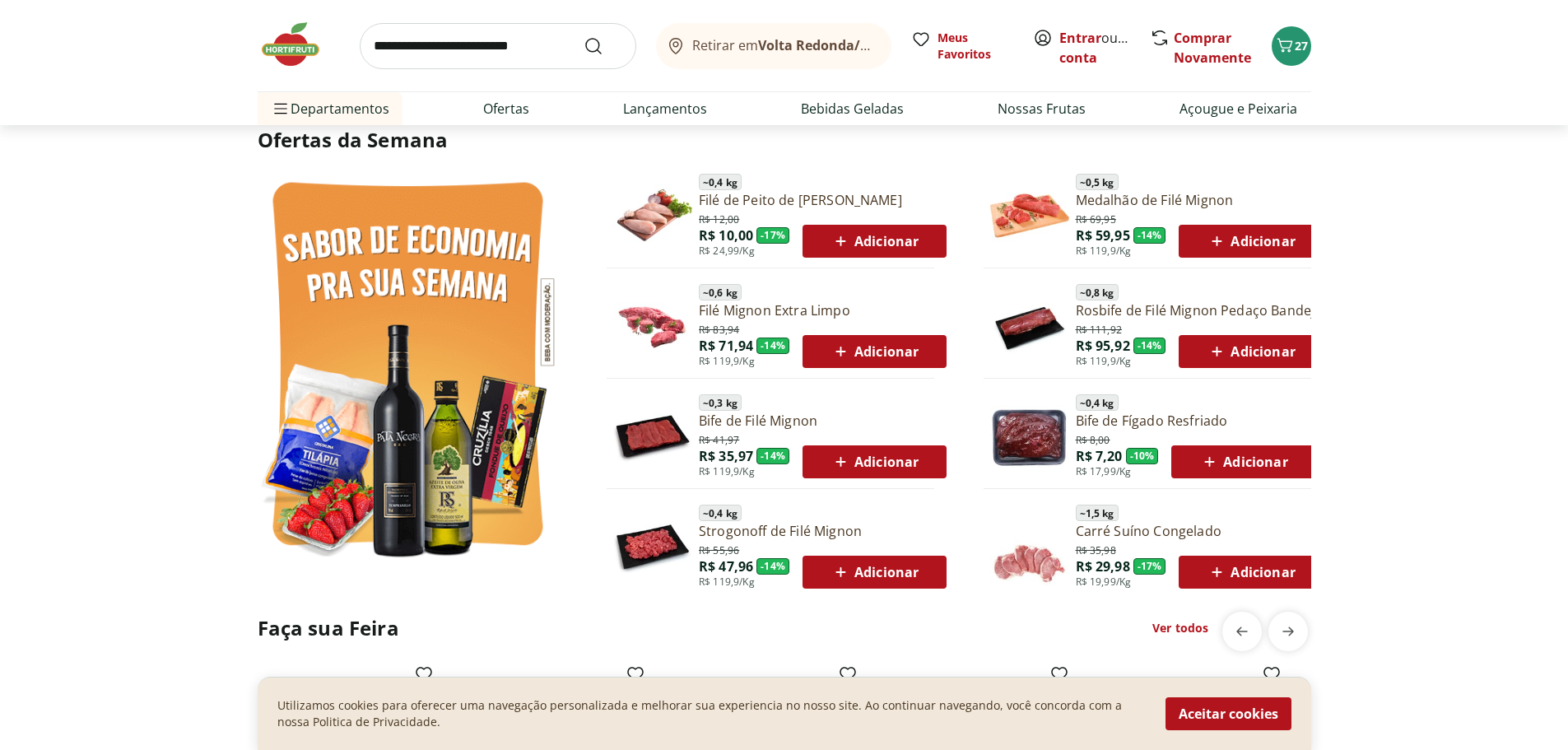
click at [524, 46] on input "search" at bounding box center [498, 46] width 276 height 46
type input "*******"
click at [584, 36] on button "Submit Search" at bounding box center [603, 46] width 40 height 19
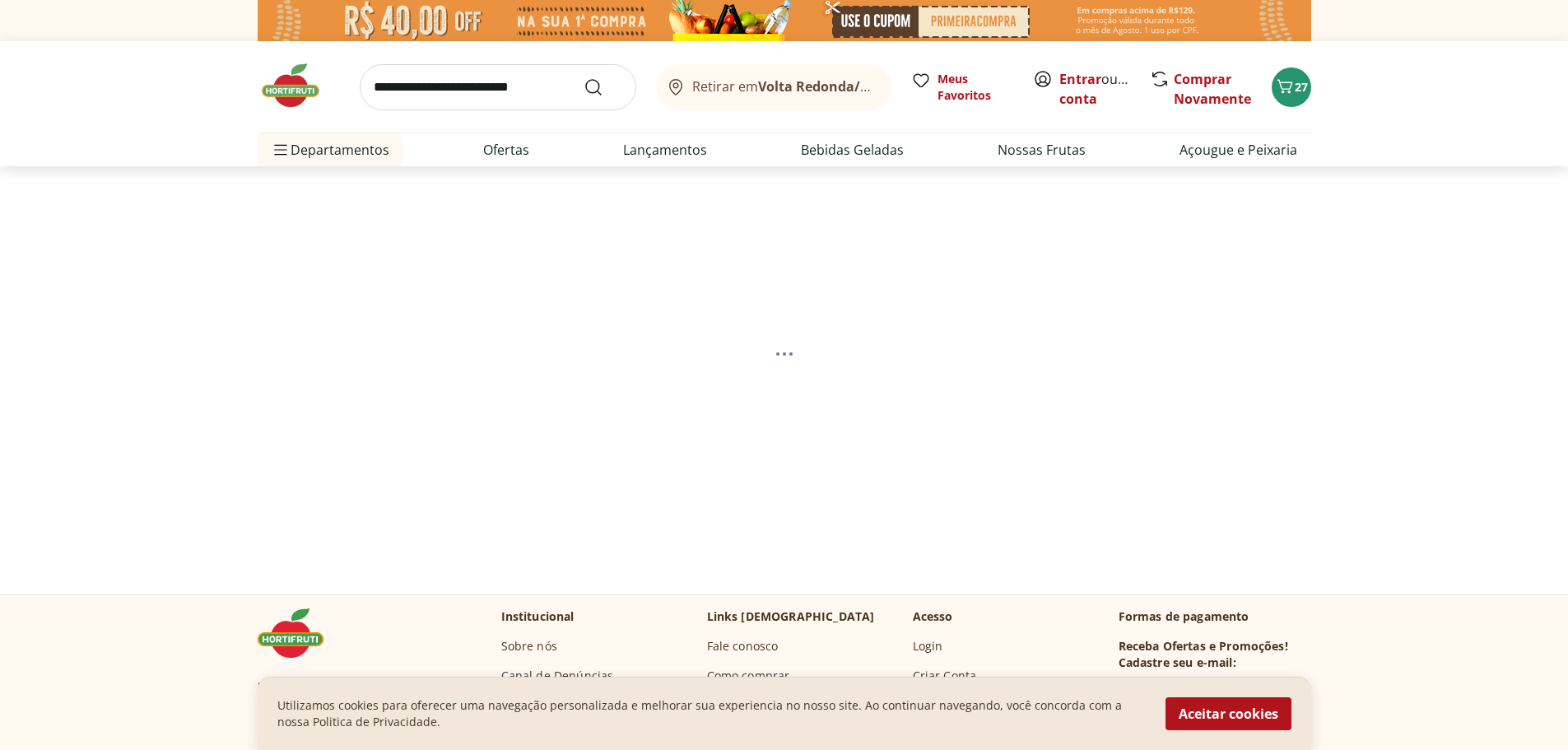
select select "**********"
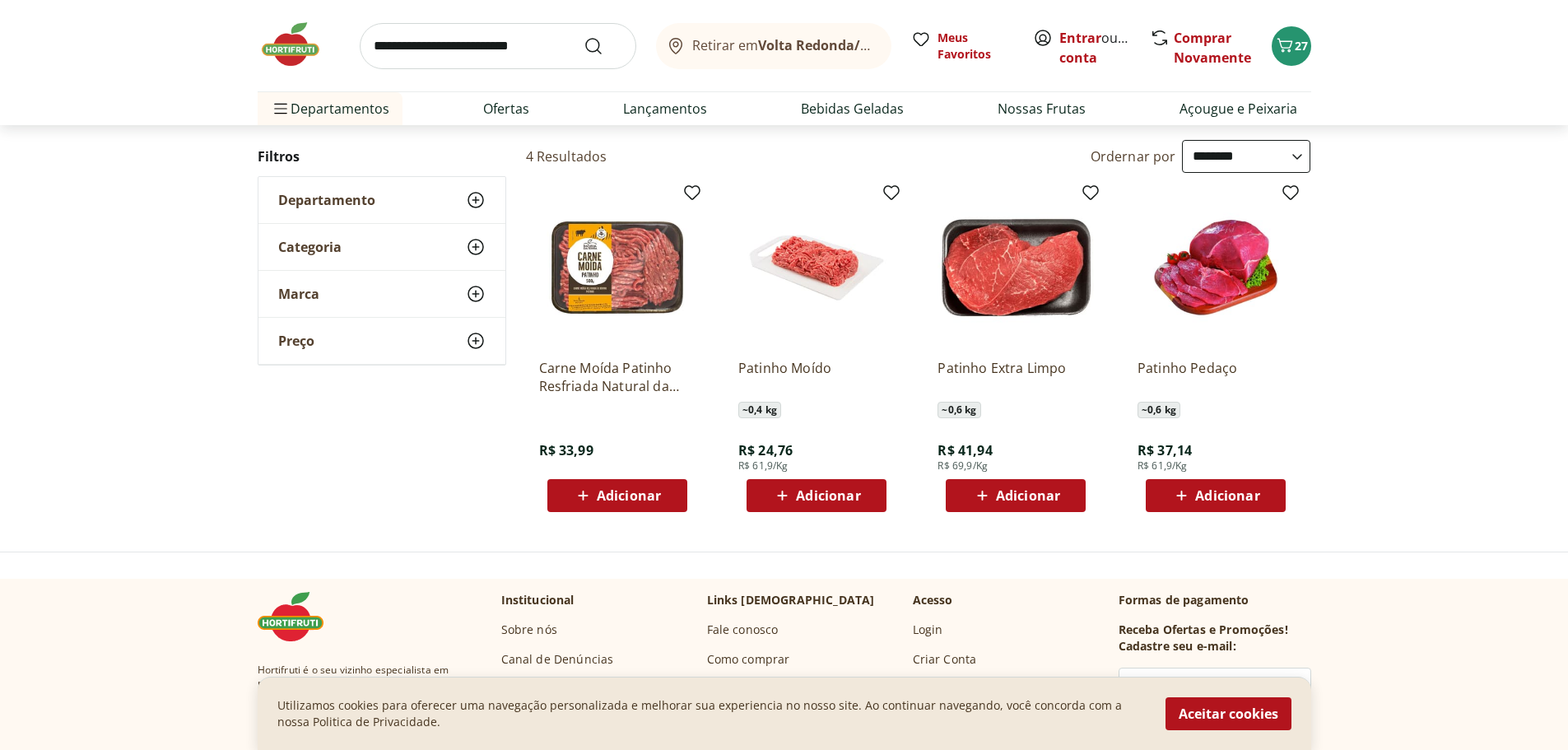
scroll to position [165, 0]
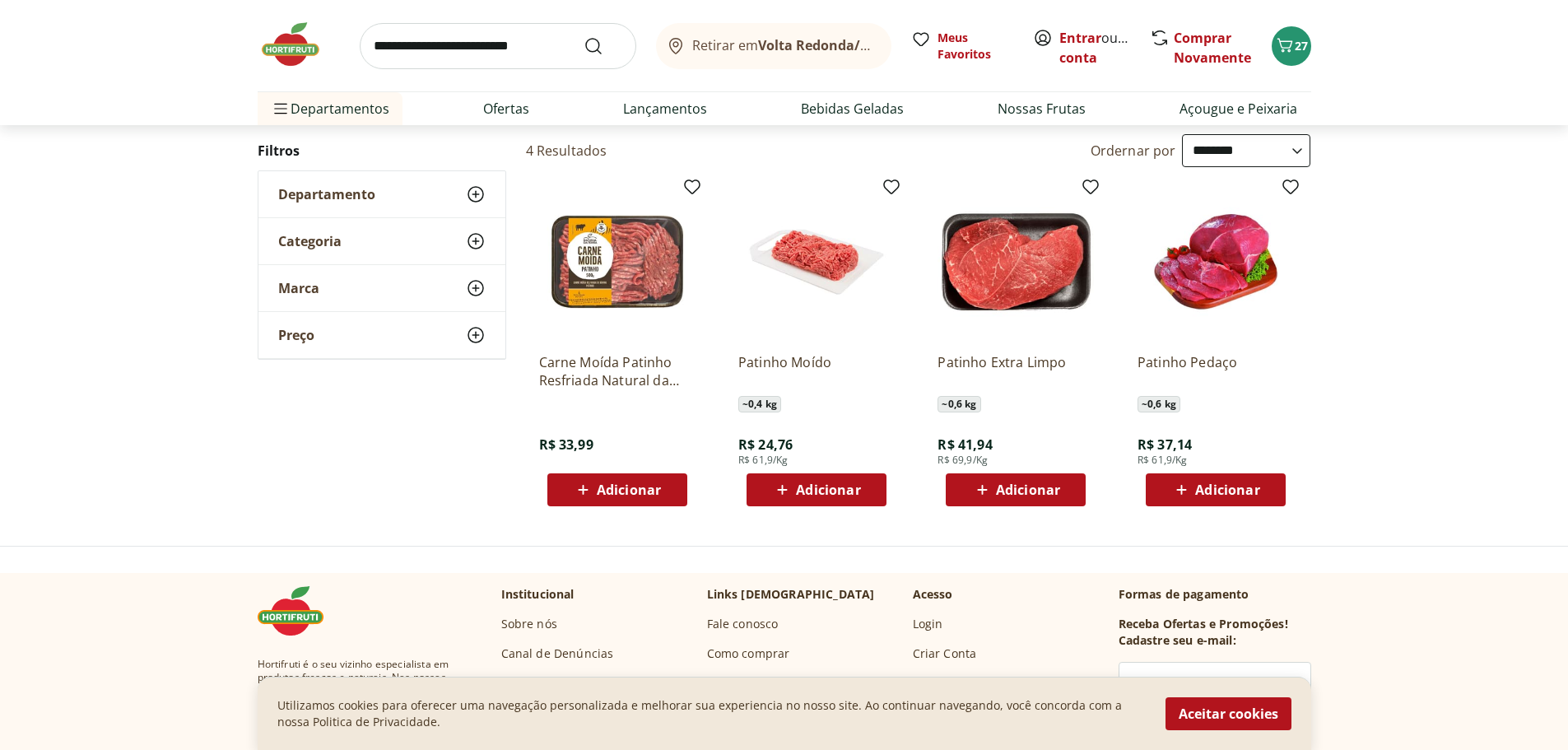
click at [607, 265] on img at bounding box center [618, 262] width 157 height 157
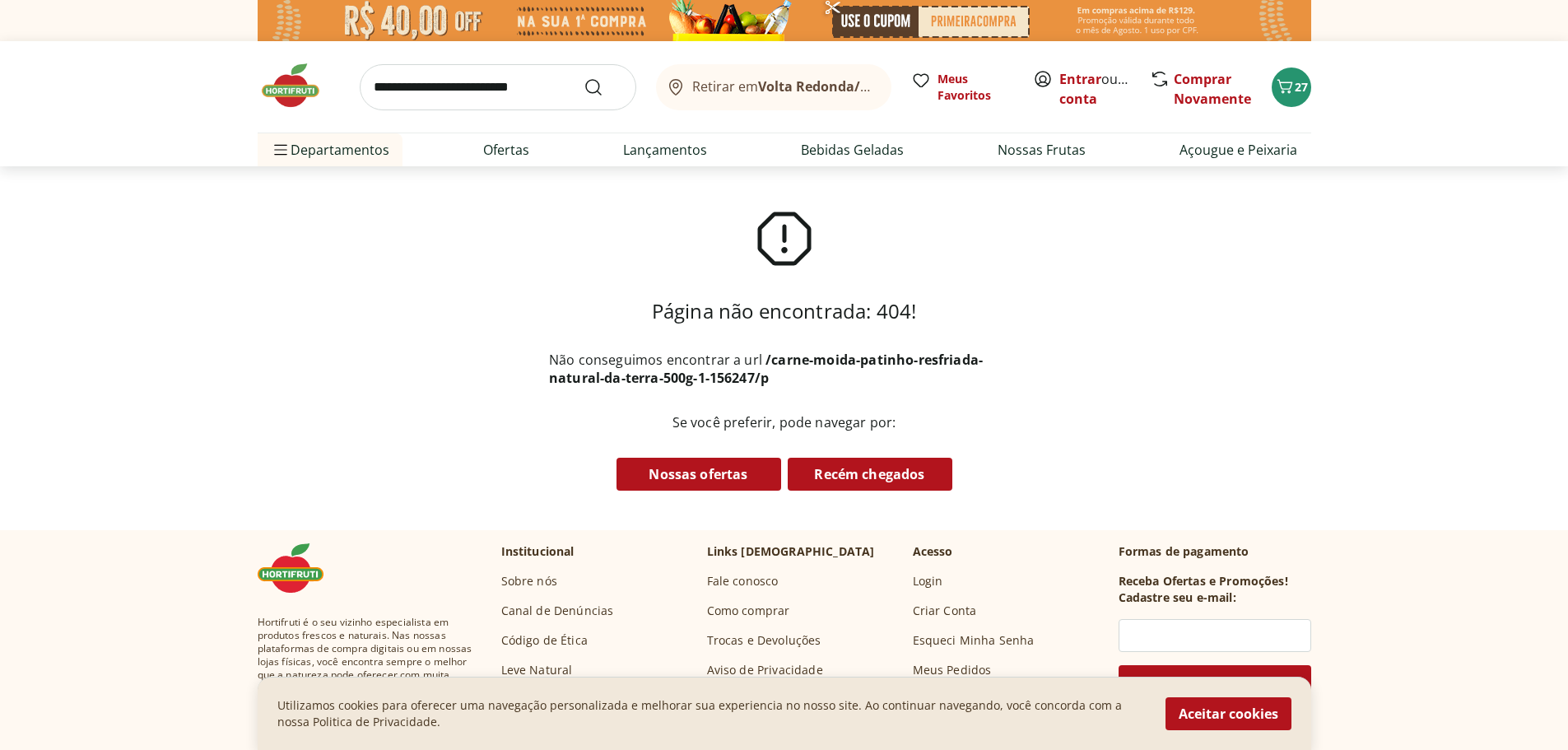
scroll to position [165, 0]
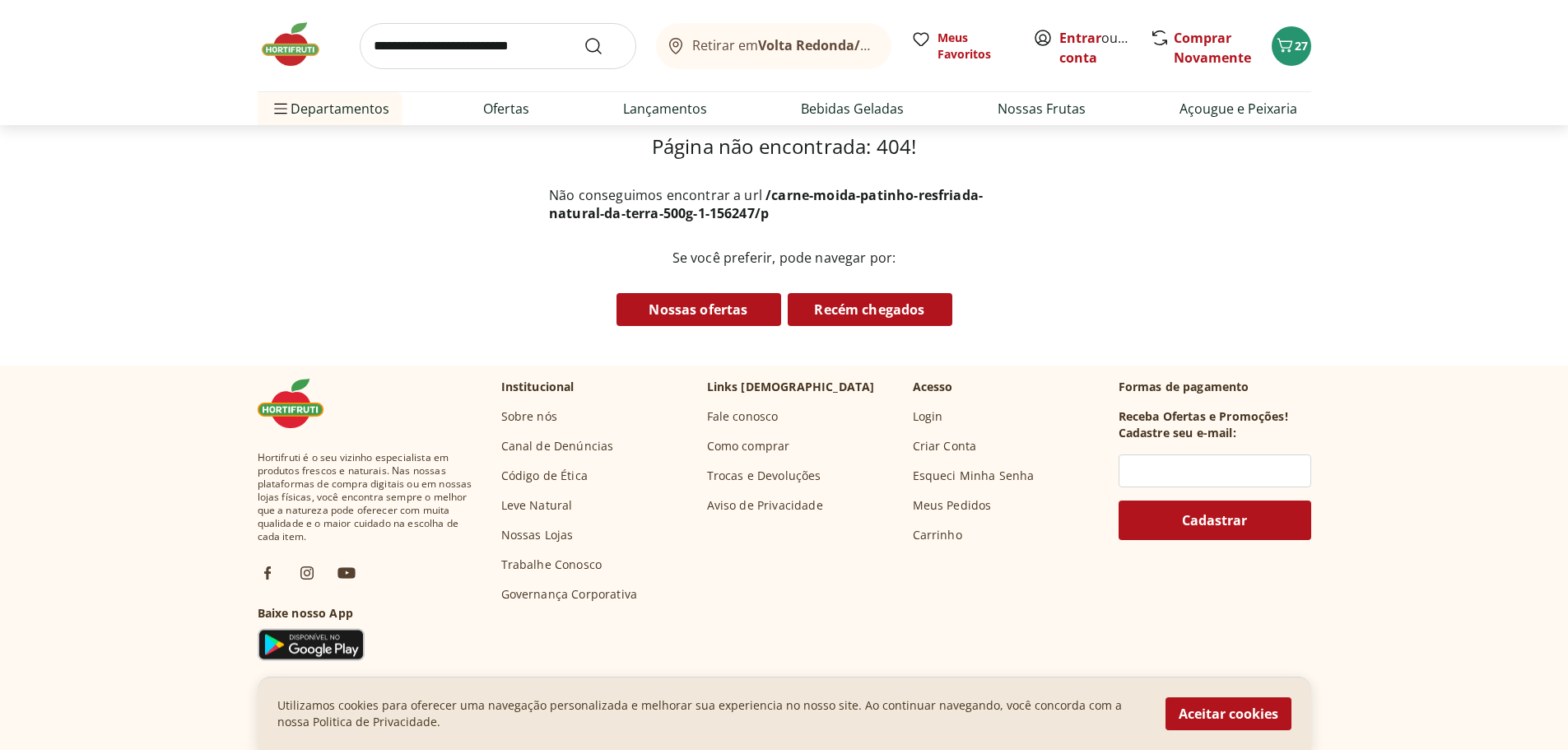
select select "**********"
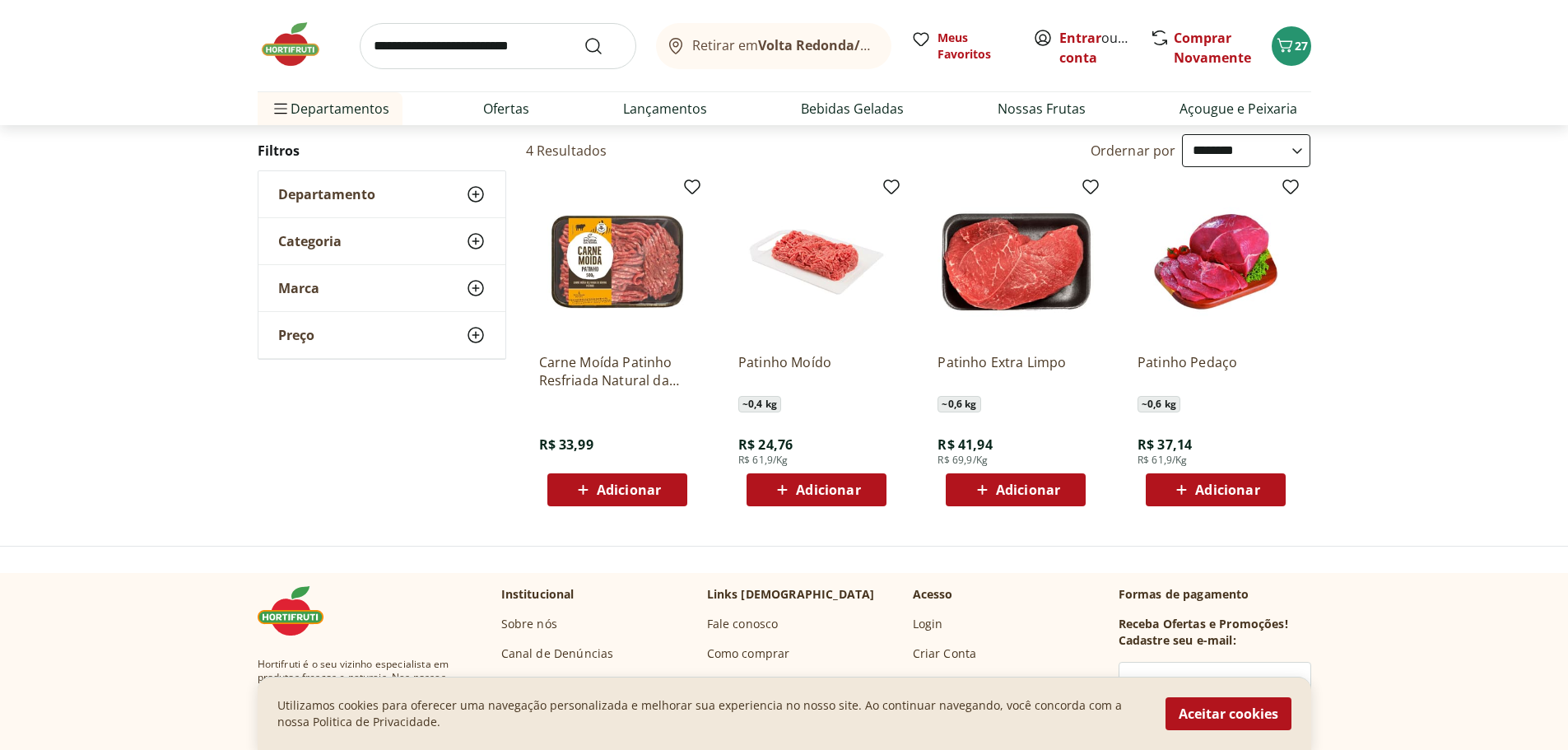
click at [844, 483] on span "Adicionar" at bounding box center [828, 489] width 64 height 13
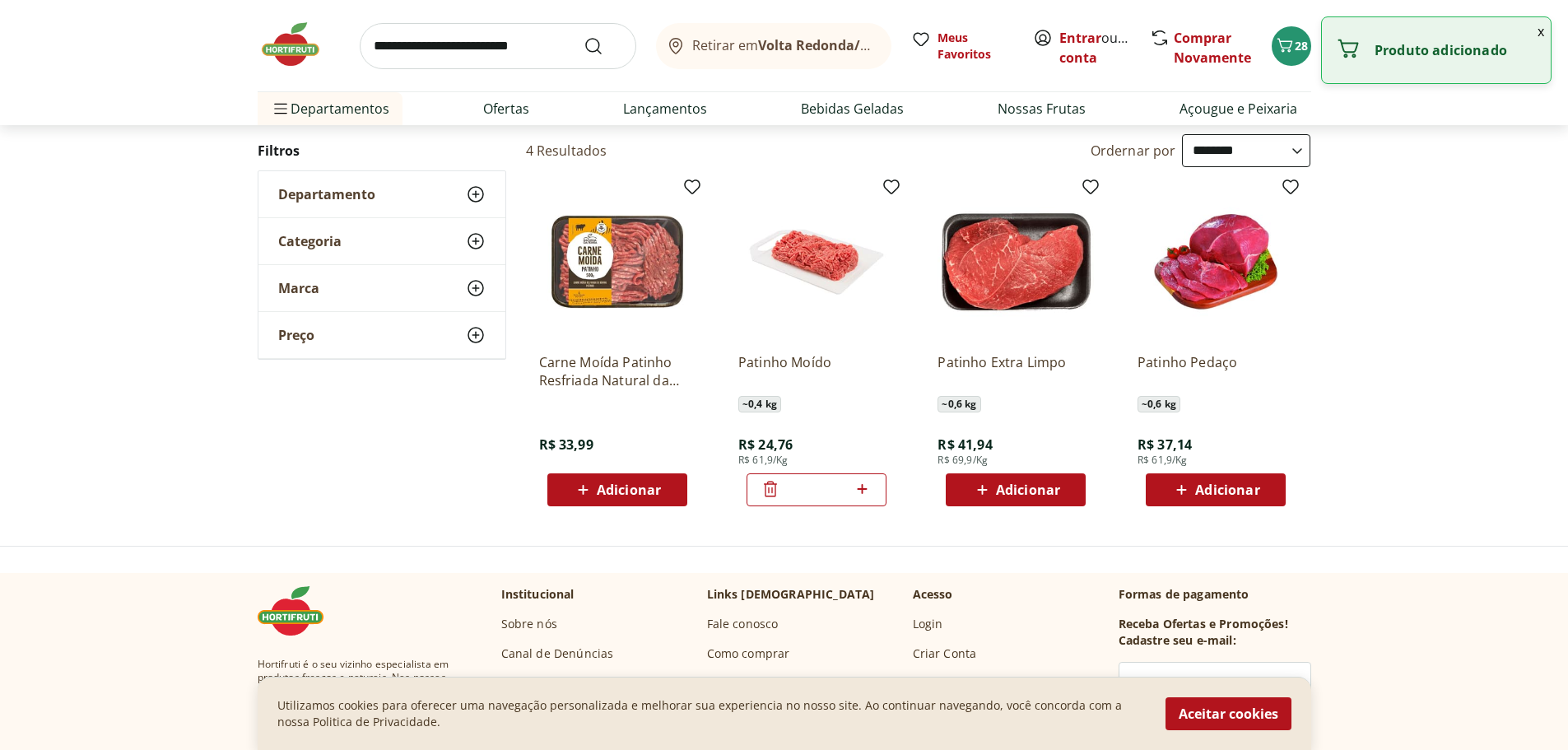
click at [475, 36] on input "search" at bounding box center [498, 46] width 276 height 46
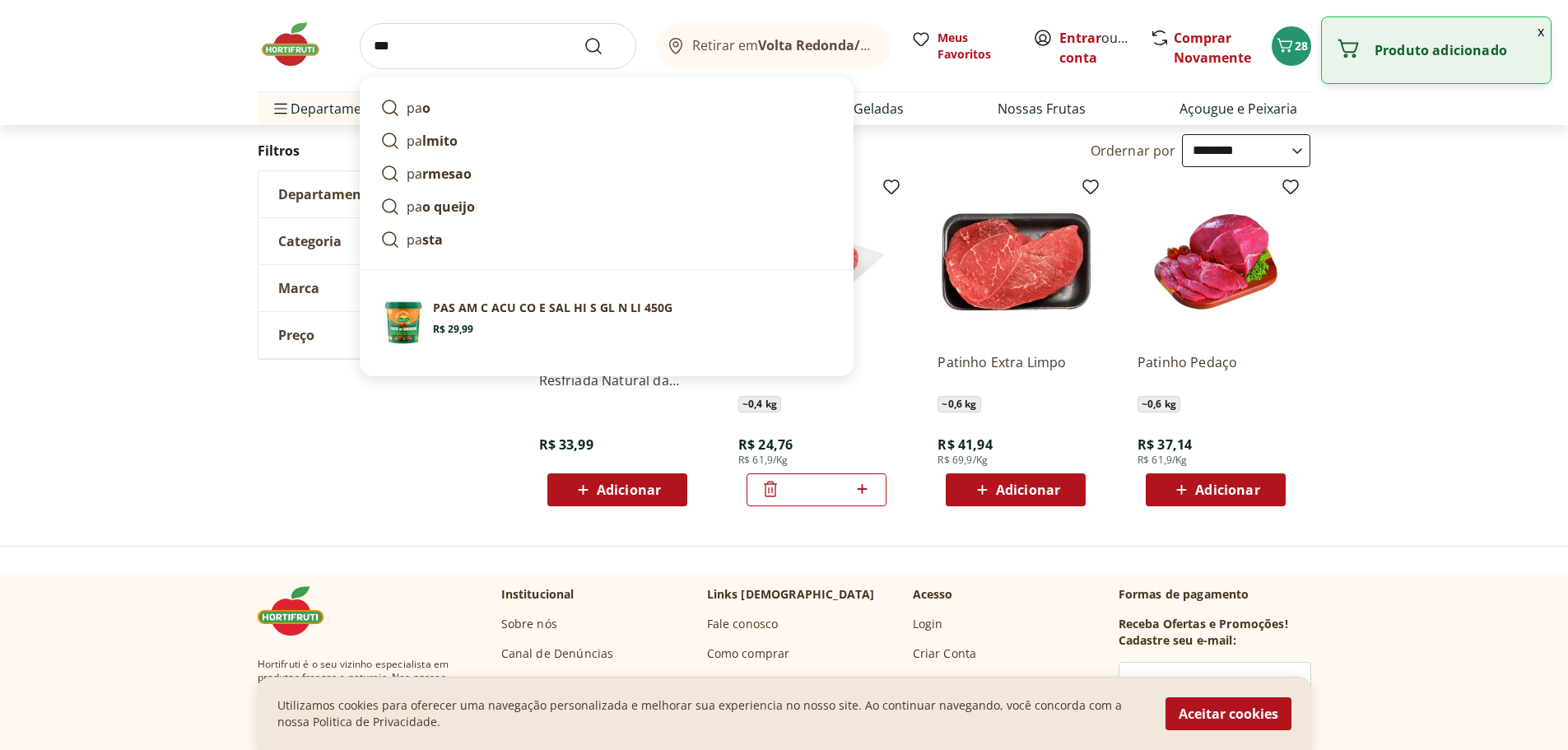
type input "***"
click at [584, 36] on button "Submit Search" at bounding box center [603, 46] width 40 height 19
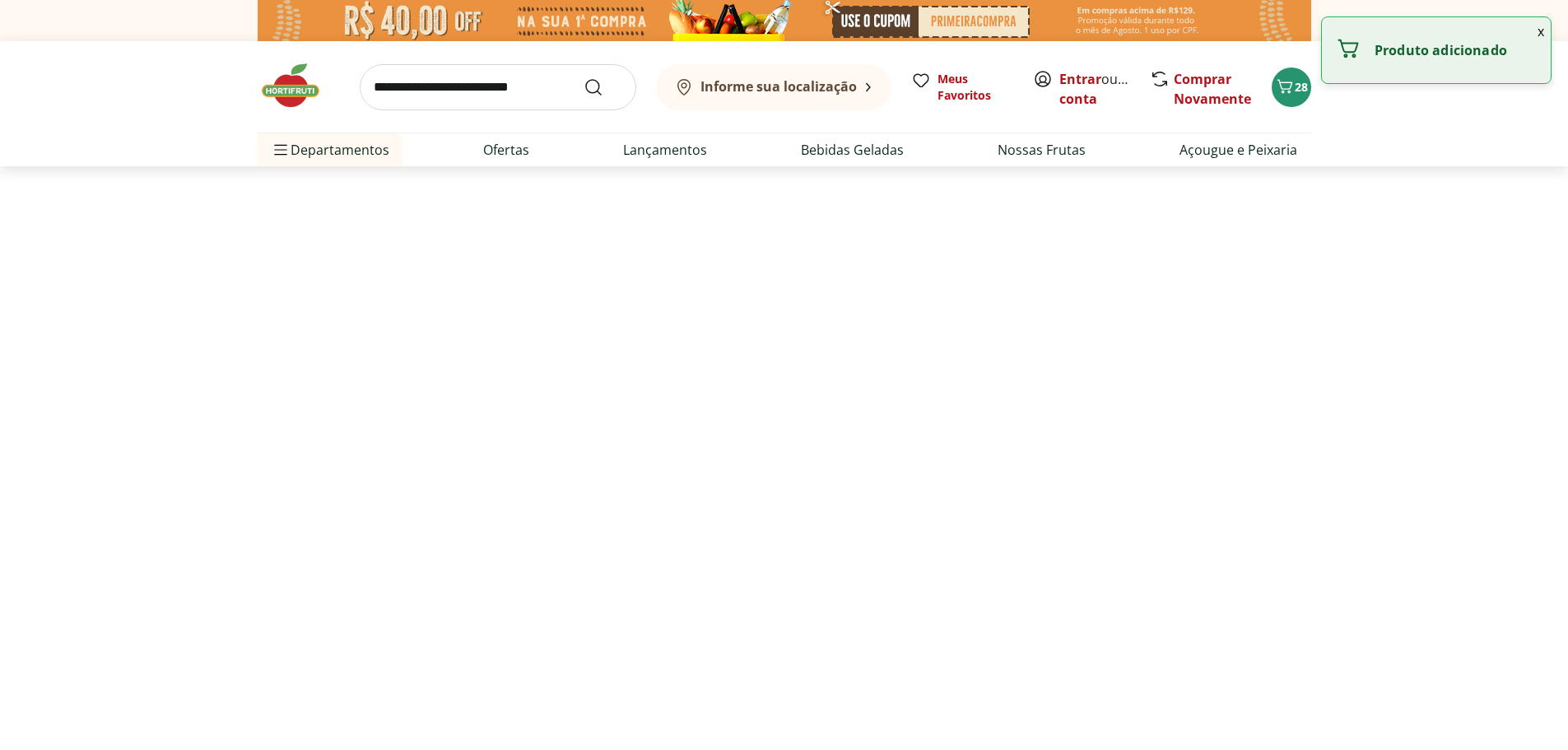
select select "**********"
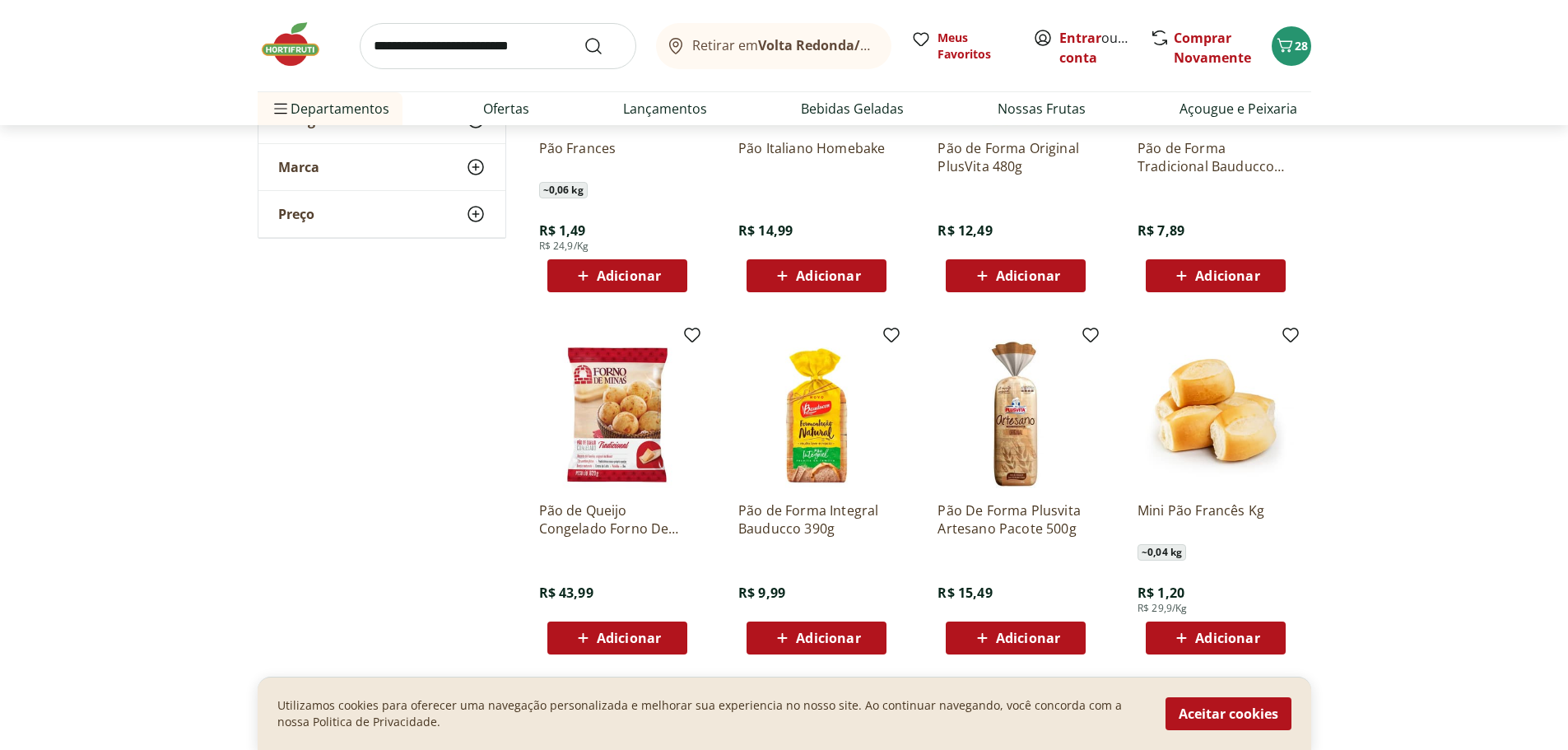
scroll to position [906, 0]
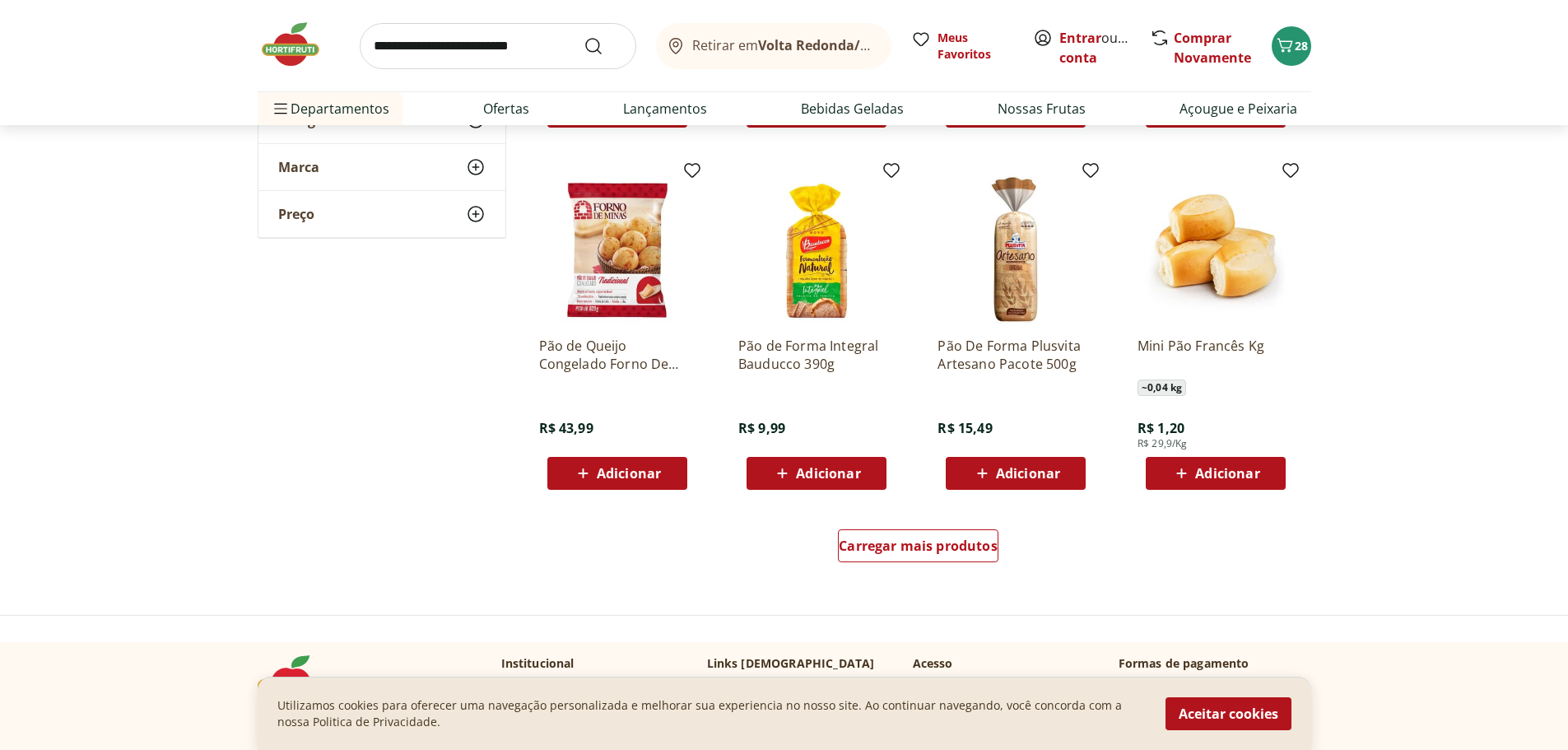
click at [1245, 480] on span "Adicionar" at bounding box center [1227, 473] width 64 height 13
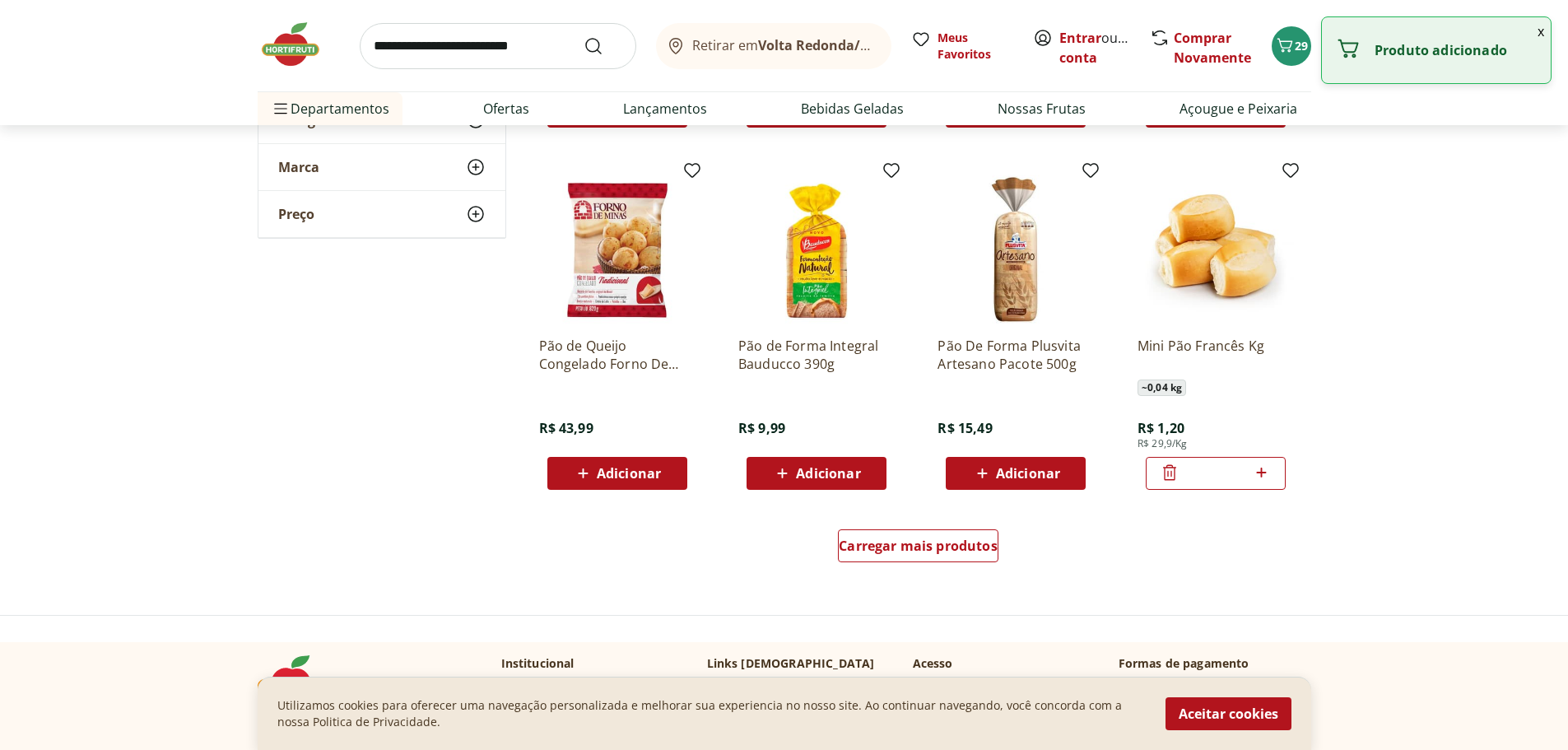
click at [1262, 475] on icon at bounding box center [1261, 473] width 20 height 19
click at [1270, 471] on icon at bounding box center [1261, 473] width 20 height 19
click at [1265, 472] on icon at bounding box center [1262, 472] width 10 height 10
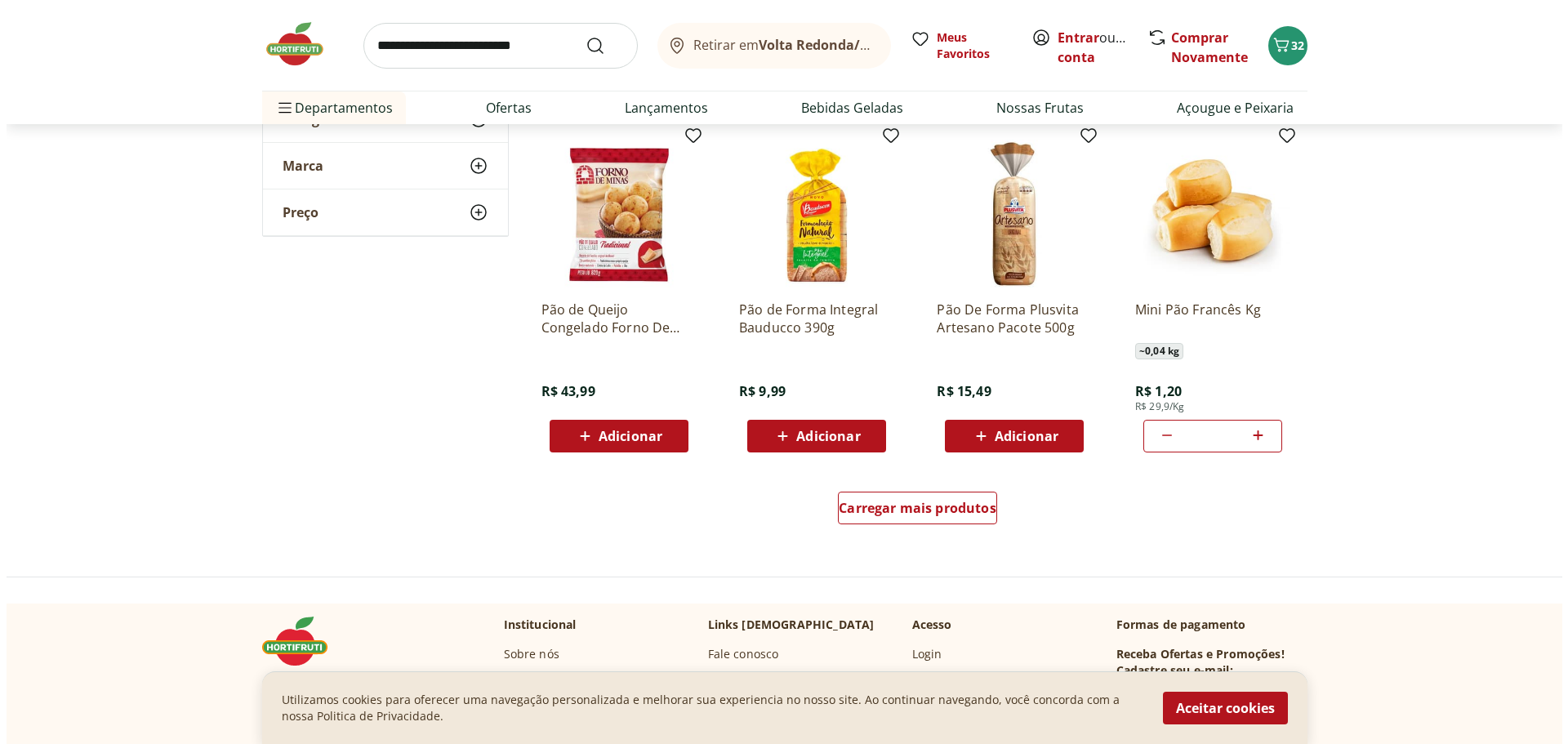
scroll to position [1062, 0]
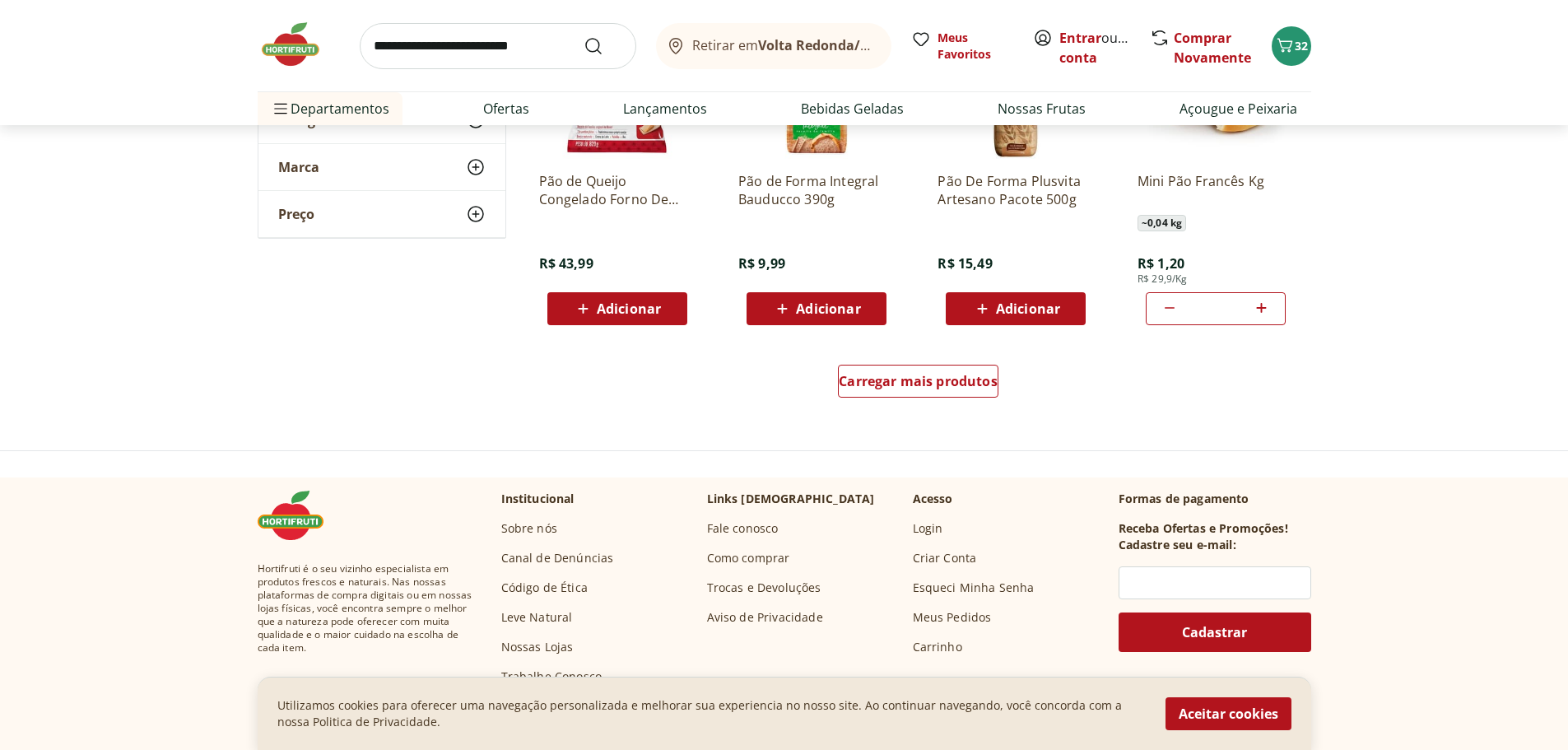
click at [1268, 309] on icon at bounding box center [1261, 308] width 20 height 19
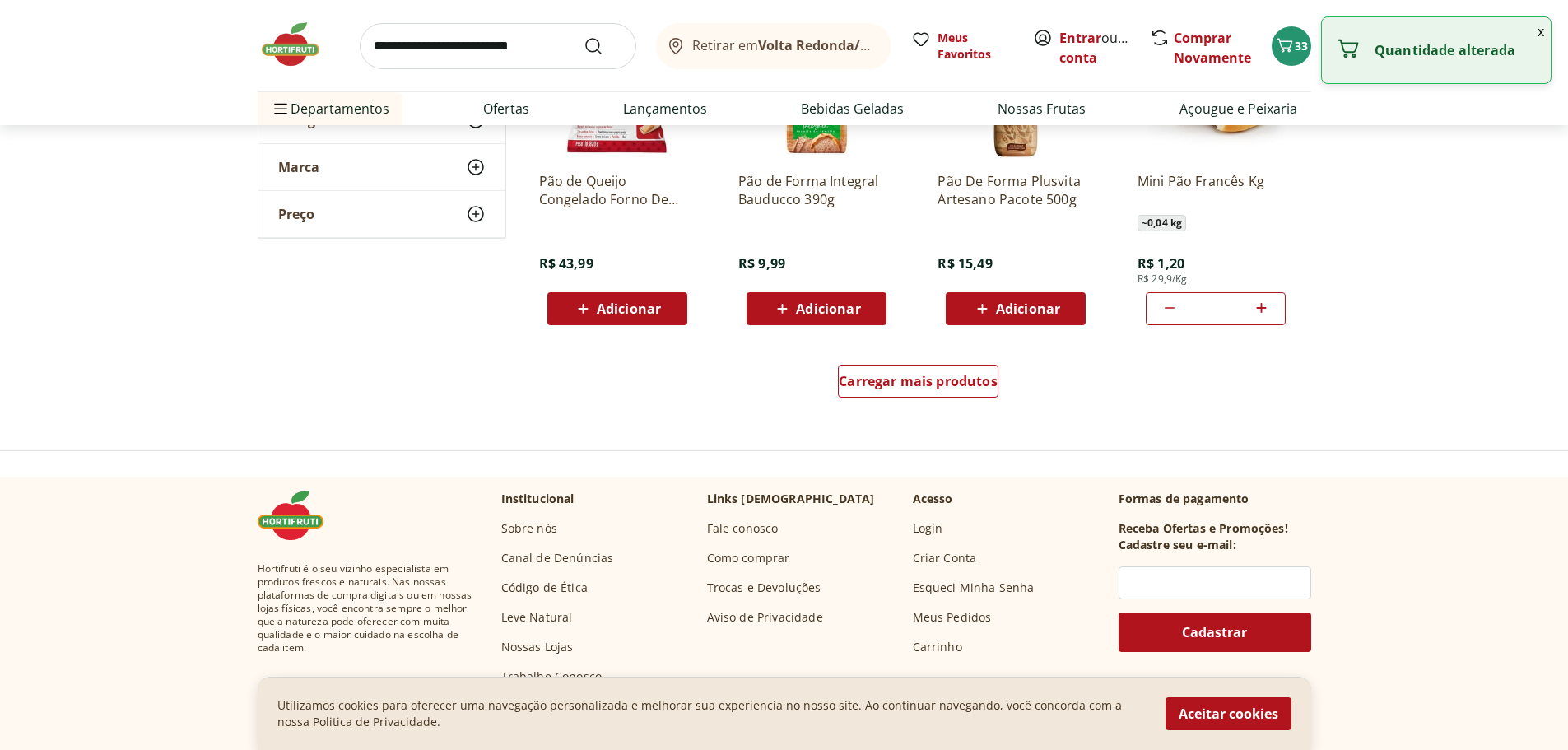
click at [1268, 309] on icon at bounding box center [1261, 308] width 20 height 19
type input "*"
click at [1284, 49] on icon "Carrinho" at bounding box center [1285, 45] width 16 height 14
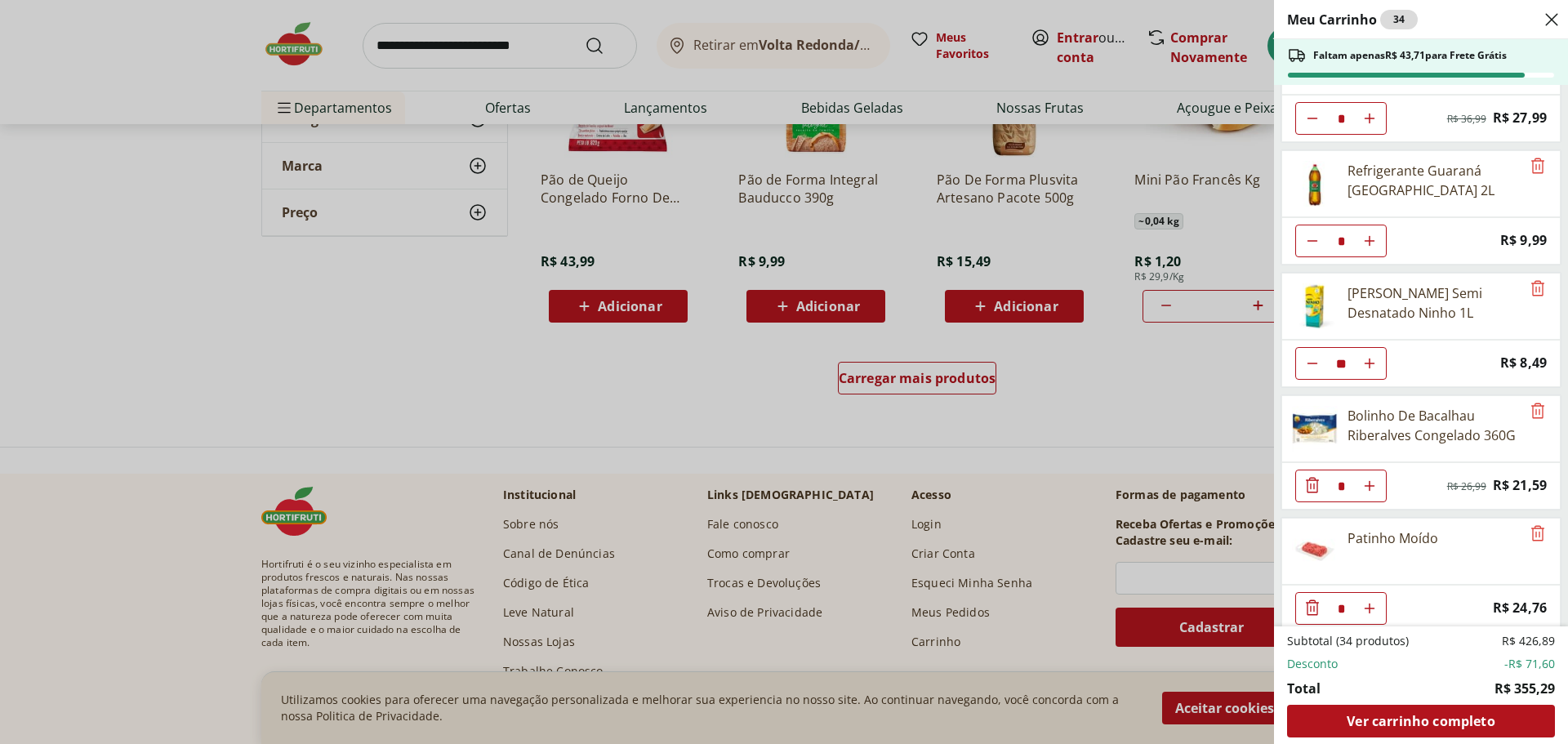
scroll to position [282, 0]
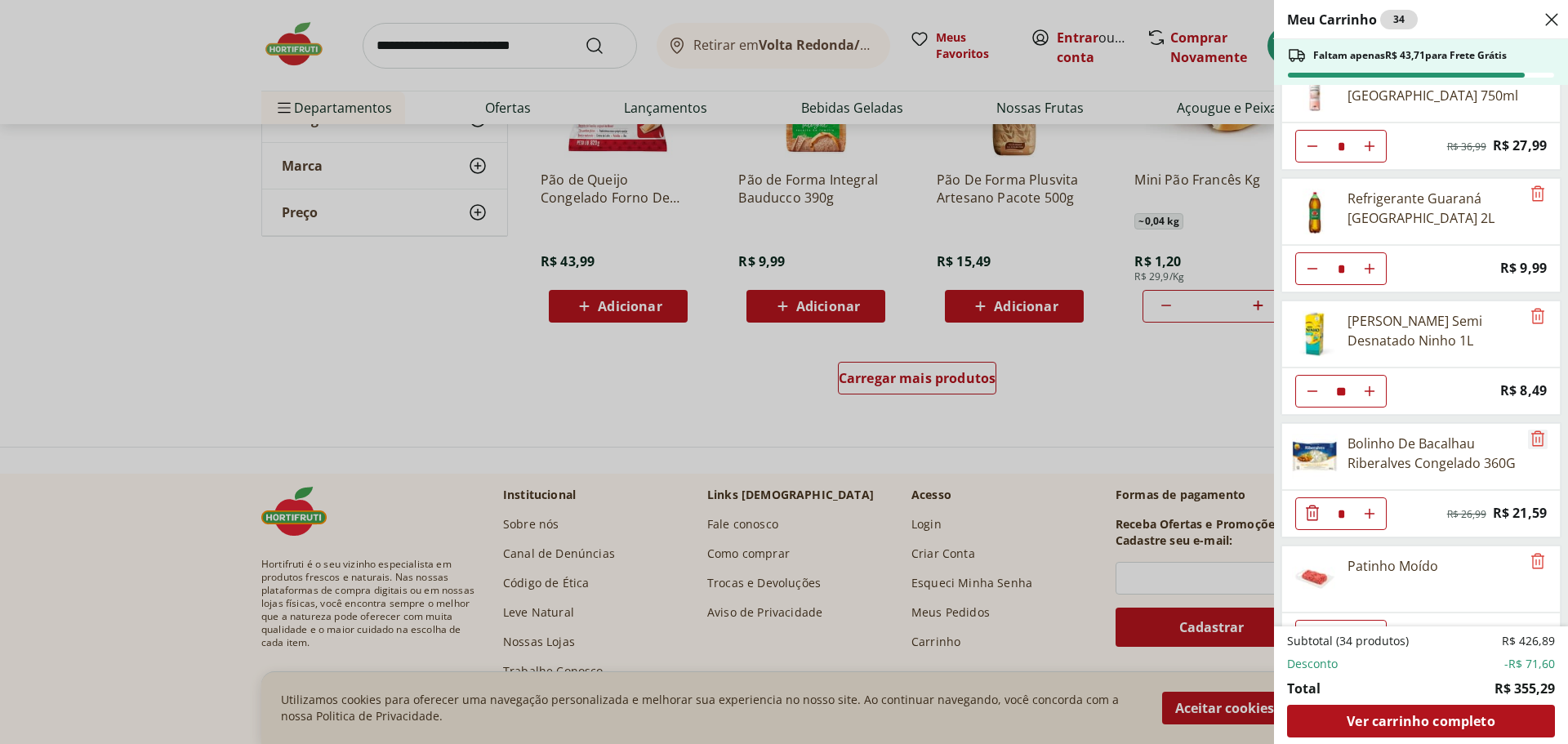
click at [1530, 444] on icon "Remove" at bounding box center [1538, 438] width 19 height 19
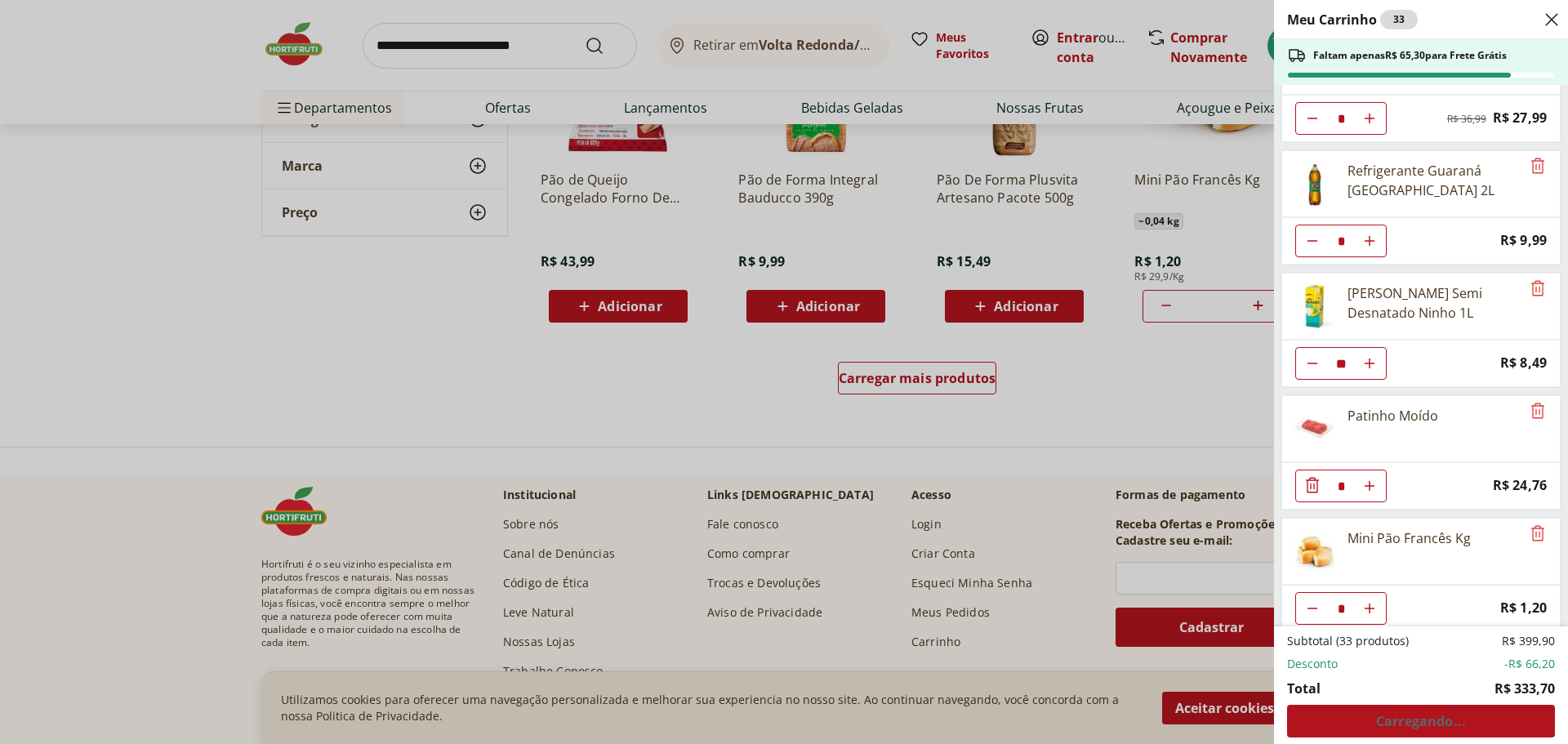
scroll to position [322, 0]
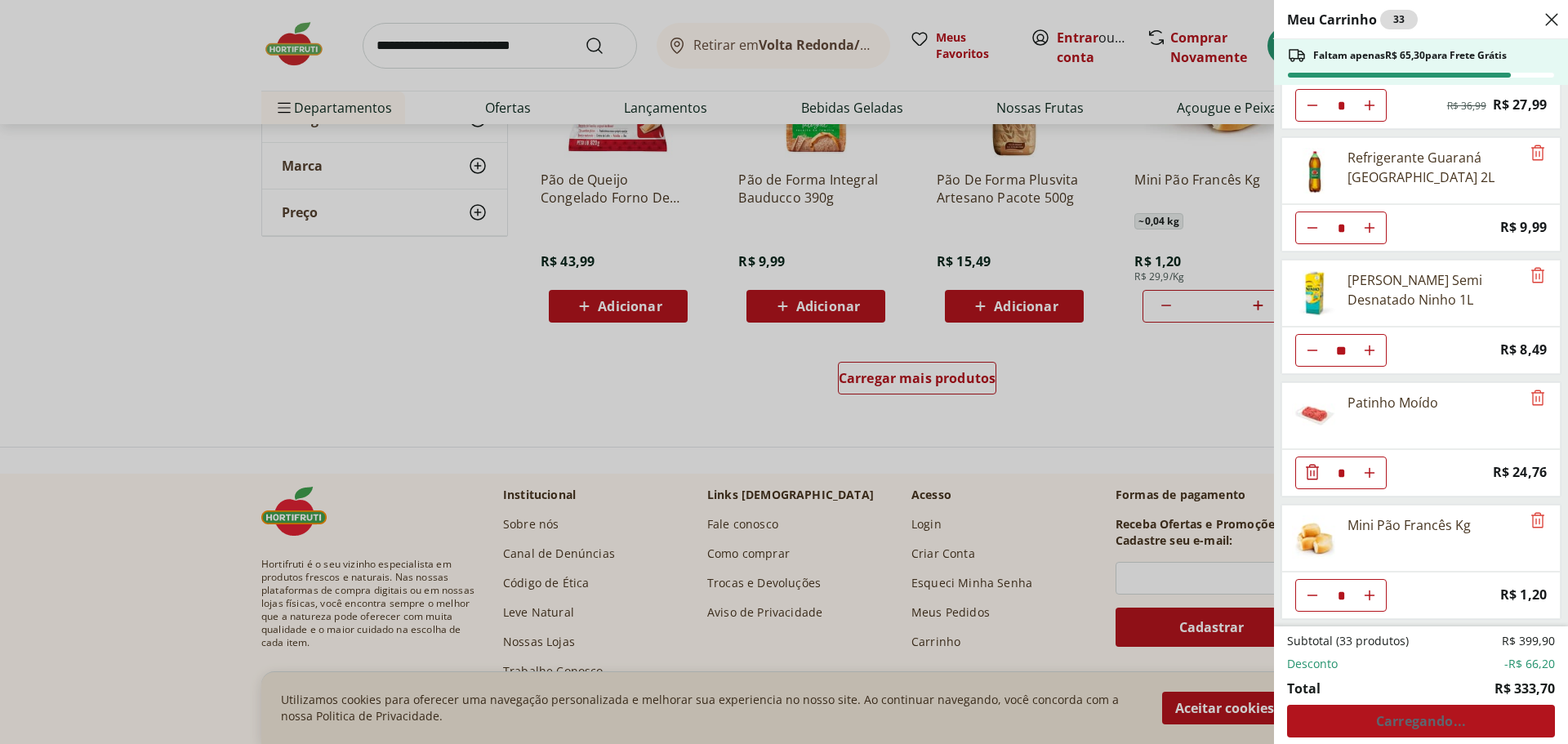
click at [1423, 708] on div "Subtotal (33 produtos) R$ 399,90 Desconto -R$ 66,20 Total R$ 333,70 Carregando.…" at bounding box center [1421, 685] width 268 height 105
click at [1461, 716] on span "Ver carrinho completo" at bounding box center [1420, 720] width 148 height 13
